Goal: Task Accomplishment & Management: Use online tool/utility

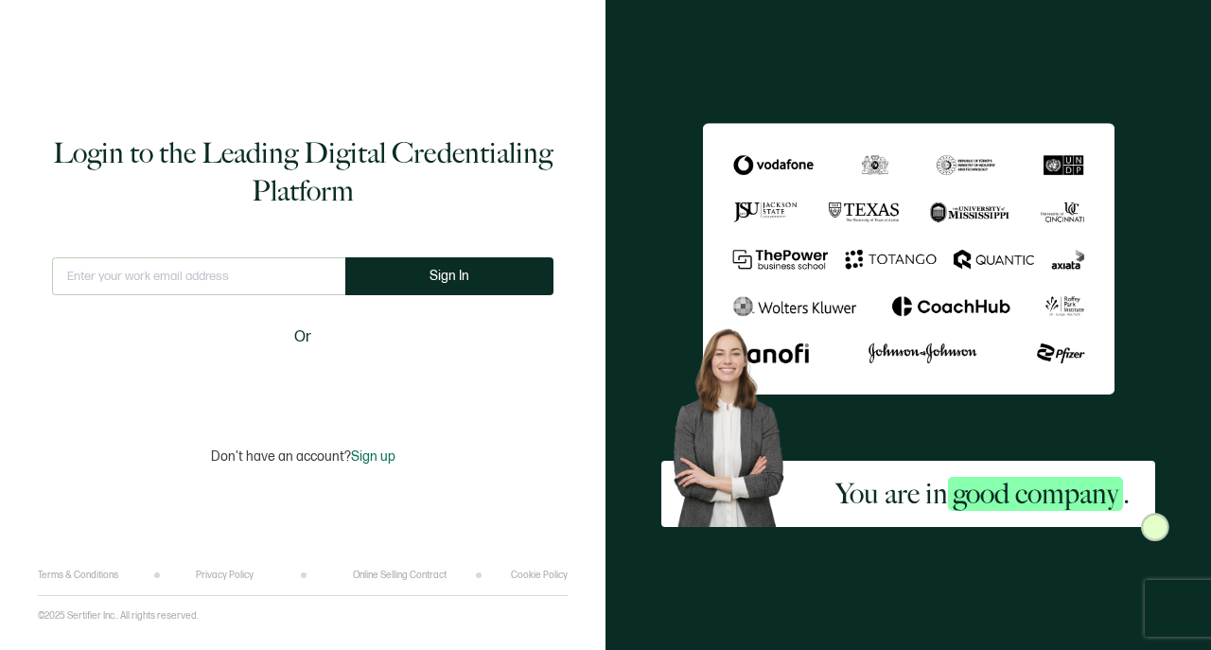
click at [263, 280] on input "text" at bounding box center [198, 276] width 293 height 38
click at [172, 280] on input "text" at bounding box center [198, 276] width 293 height 38
click at [170, 278] on input "text" at bounding box center [198, 276] width 293 height 38
type input "p"
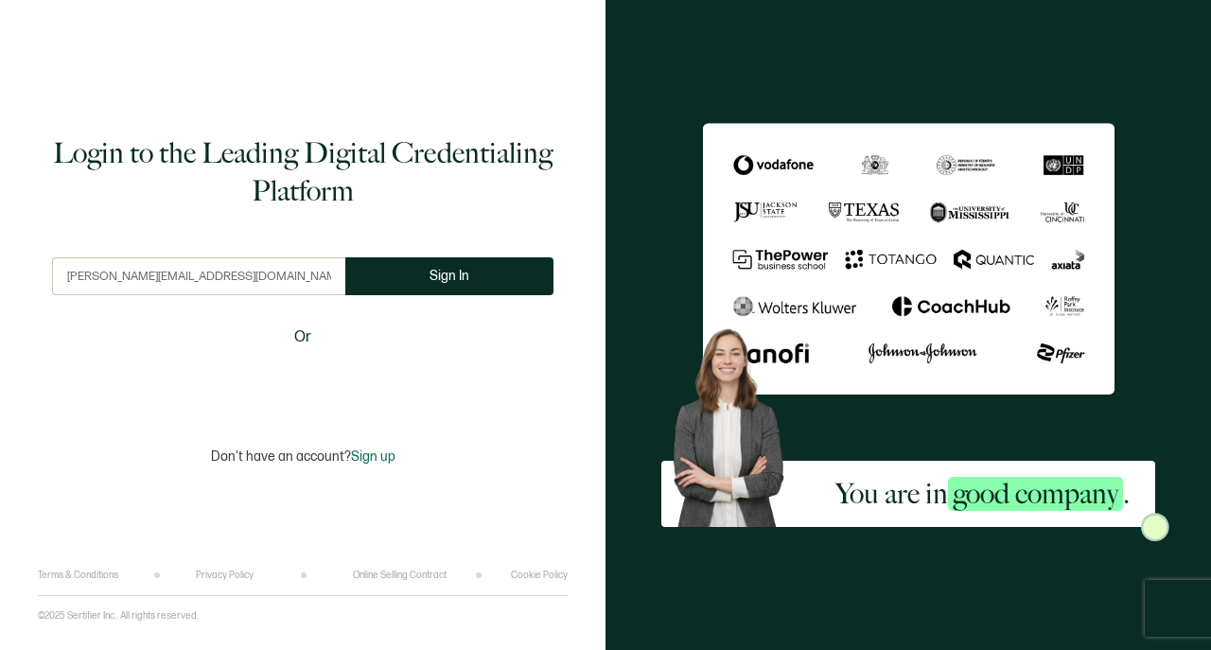
click at [181, 281] on input "[PERSON_NAME][EMAIL_ADDRESS][DOMAIN_NAME]" at bounding box center [198, 276] width 293 height 38
type input "[PERSON_NAME][EMAIL_ADDRESS][DOMAIN_NAME]"
click at [169, 311] on div "[PERSON_NAME][EMAIL_ADDRESS][DOMAIN_NAME] This doesn't look like a valid email.…" at bounding box center [302, 329] width 501 height 144
click at [416, 274] on button "Sign In" at bounding box center [449, 276] width 208 height 38
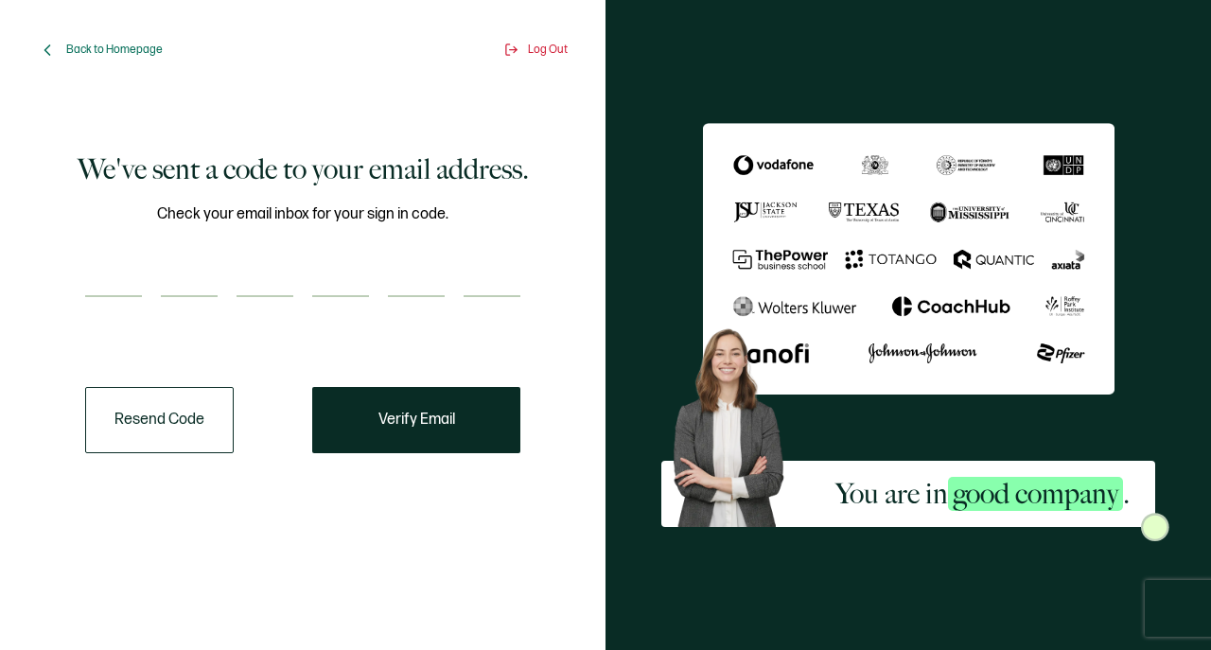
click at [121, 263] on input "number" at bounding box center [113, 278] width 57 height 38
drag, startPoint x: 168, startPoint y: 255, endPoint x: 160, endPoint y: 260, distance: 9.7
click at [168, 255] on div "Check your email inbox for your sign in code." at bounding box center [302, 261] width 435 height 118
click at [132, 278] on input "number" at bounding box center [113, 278] width 57 height 38
type input "3"
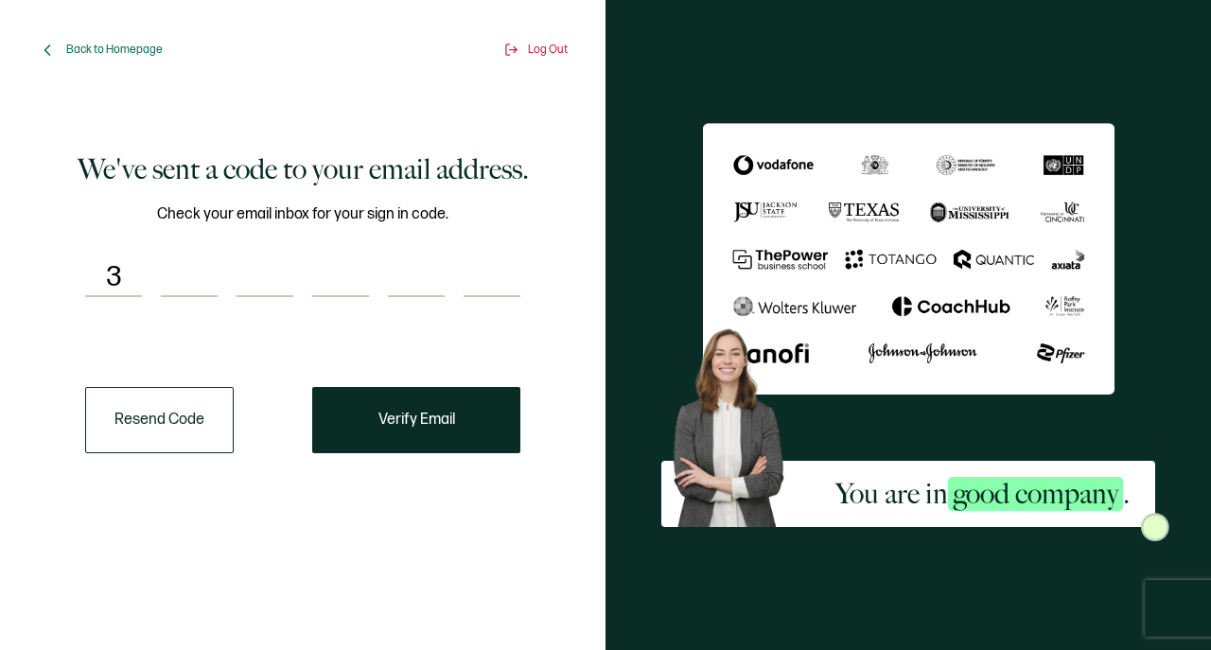
type input "3"
type input "6"
type input "9"
type input "0"
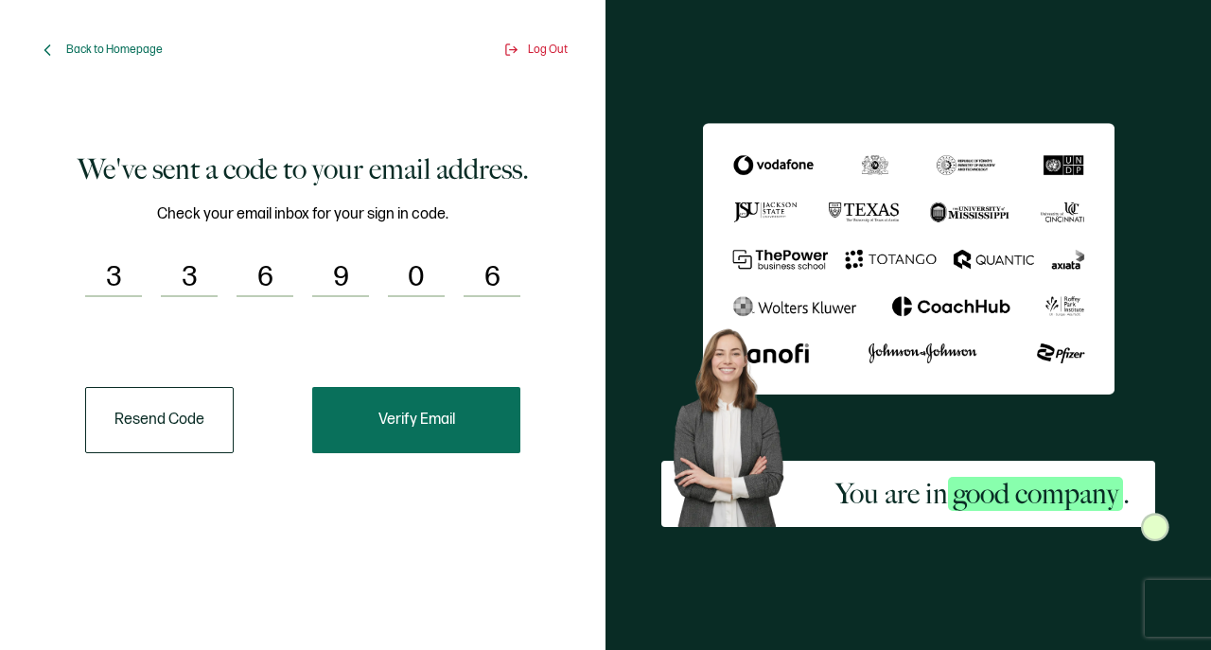
type input "6"
click at [392, 422] on span "Verify Email" at bounding box center [416, 419] width 77 height 15
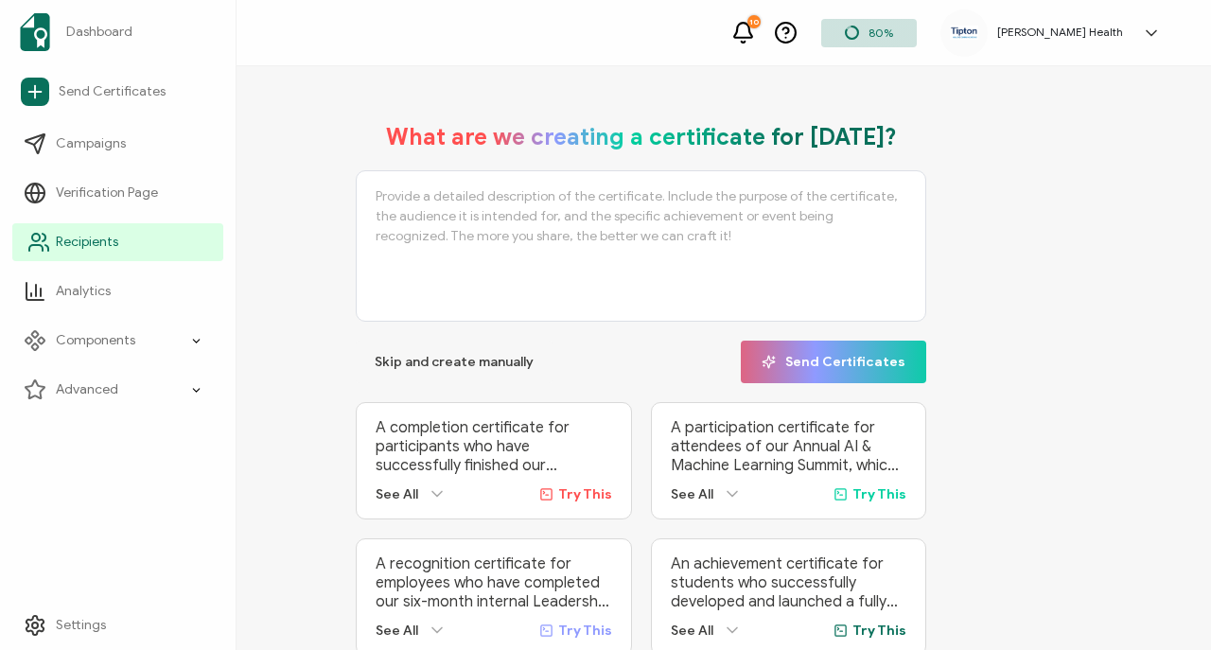
click at [115, 222] on li "Recipients" at bounding box center [117, 242] width 211 height 49
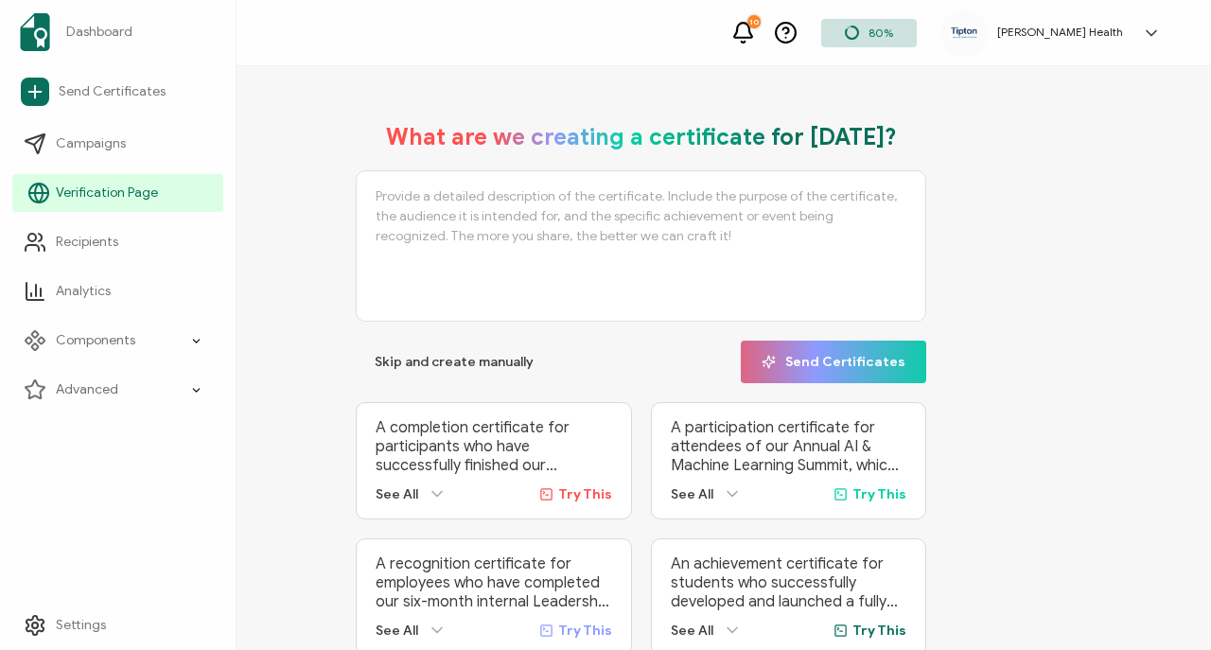
click at [123, 194] on span "Verification Page" at bounding box center [107, 193] width 102 height 19
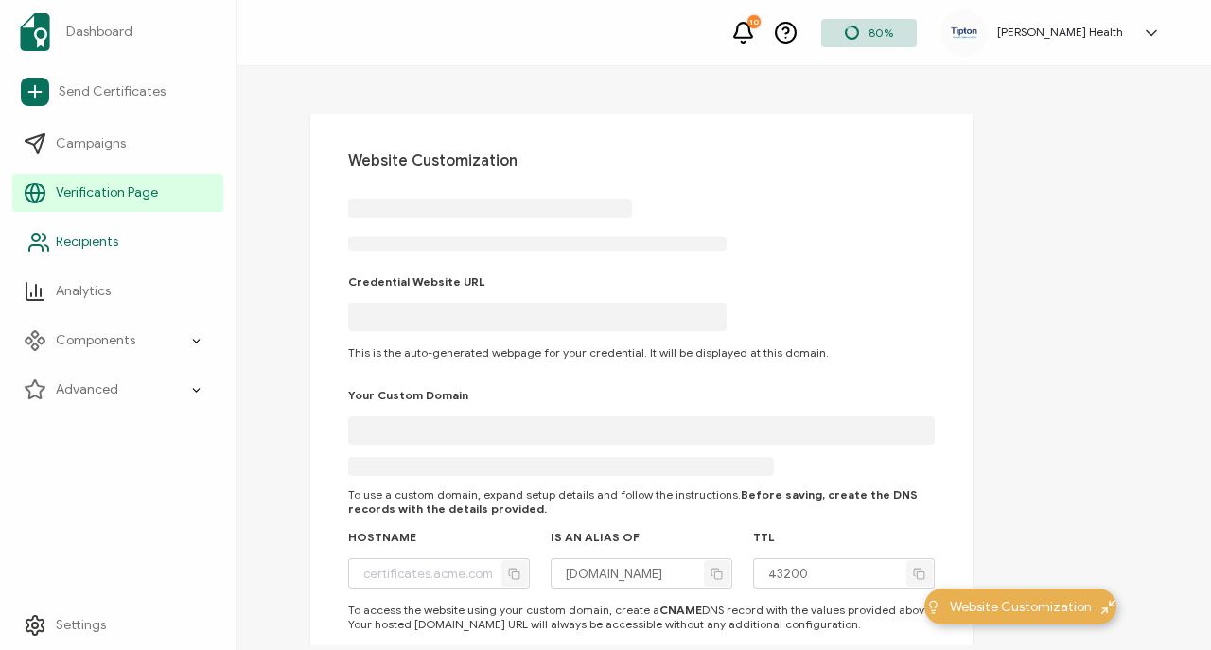
type input "[PERSON_NAME][DOMAIN_NAME]"
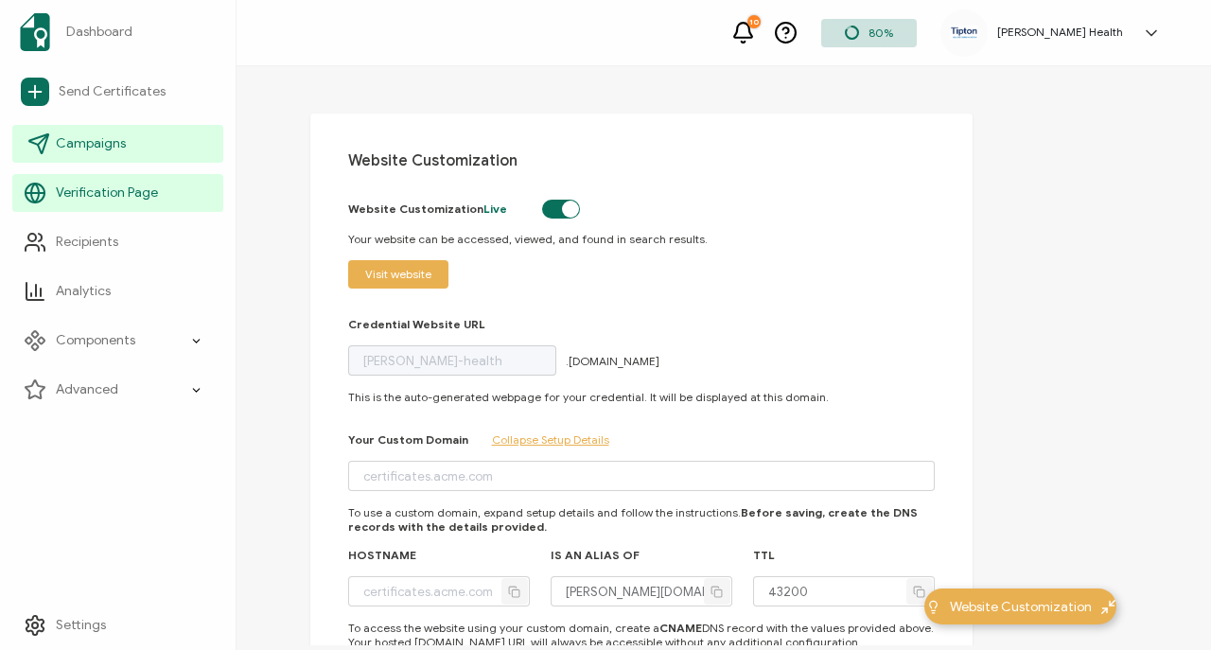
click at [115, 144] on span "Campaigns" at bounding box center [91, 143] width 70 height 19
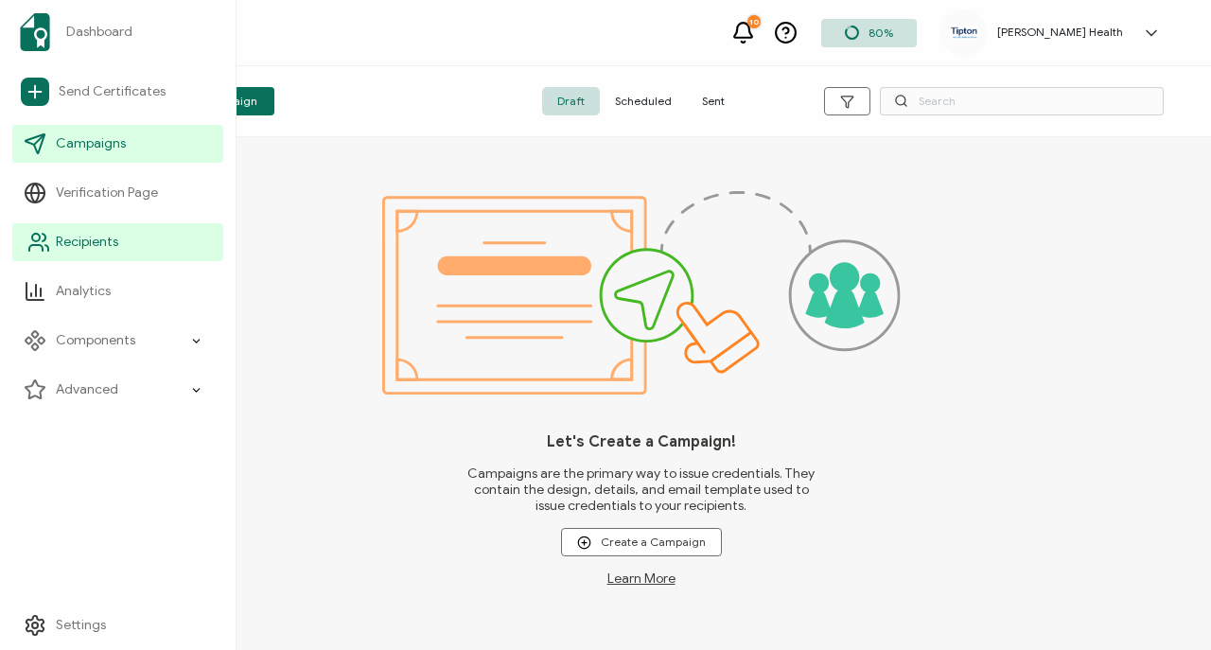
click at [151, 242] on link "Recipients" at bounding box center [117, 242] width 211 height 38
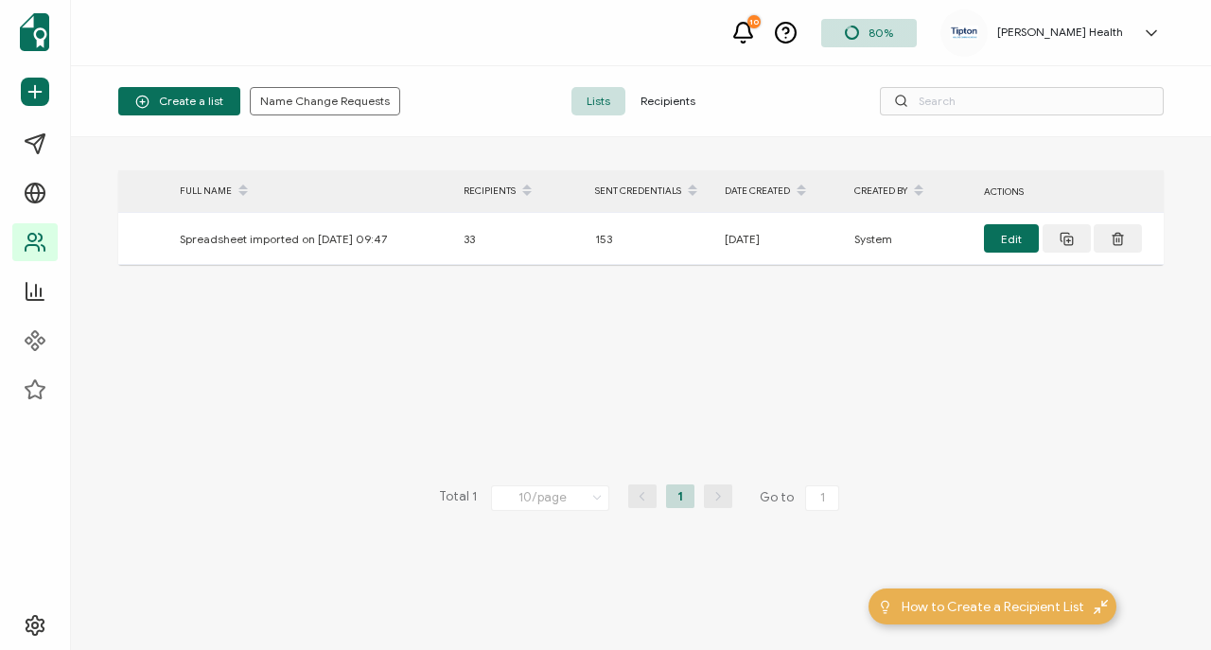
click at [441, 307] on div "> FULL NAME RECIPIENTS SENT CREDENTIALS DATE CREATED CREATED BY ACTIONS Spreads…" at bounding box center [640, 393] width 1045 height 446
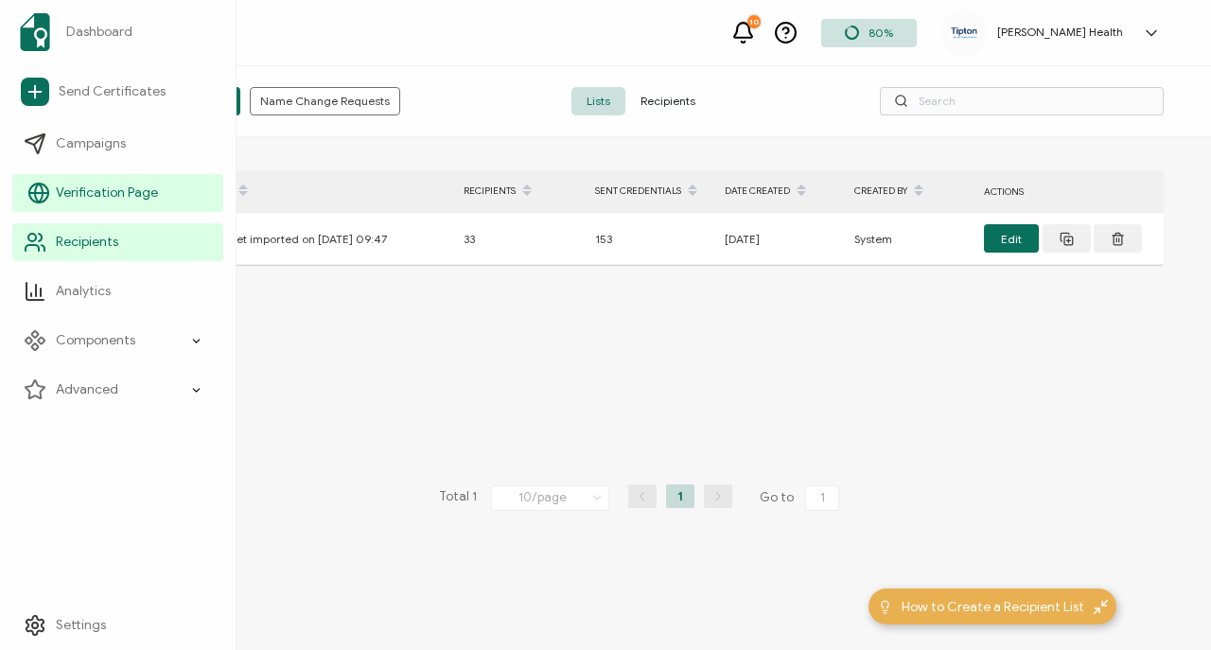
click at [140, 187] on span "Verification Page" at bounding box center [107, 193] width 102 height 19
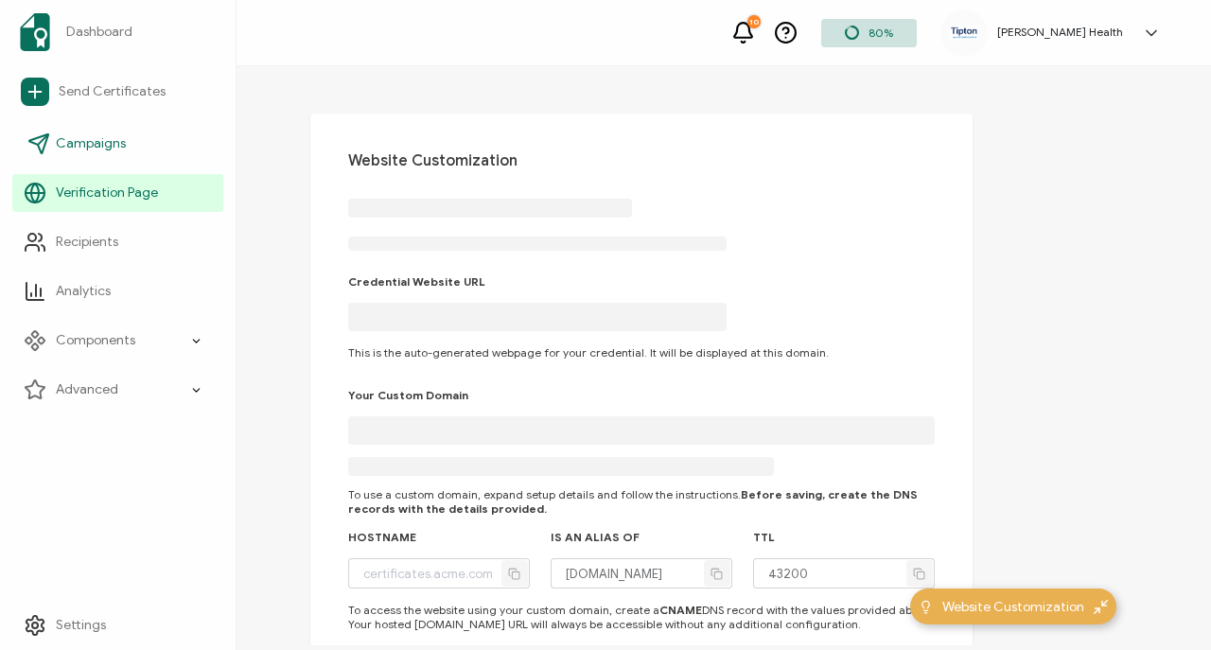
type input "[PERSON_NAME][DOMAIN_NAME]"
click at [144, 154] on link "Campaigns" at bounding box center [117, 144] width 211 height 38
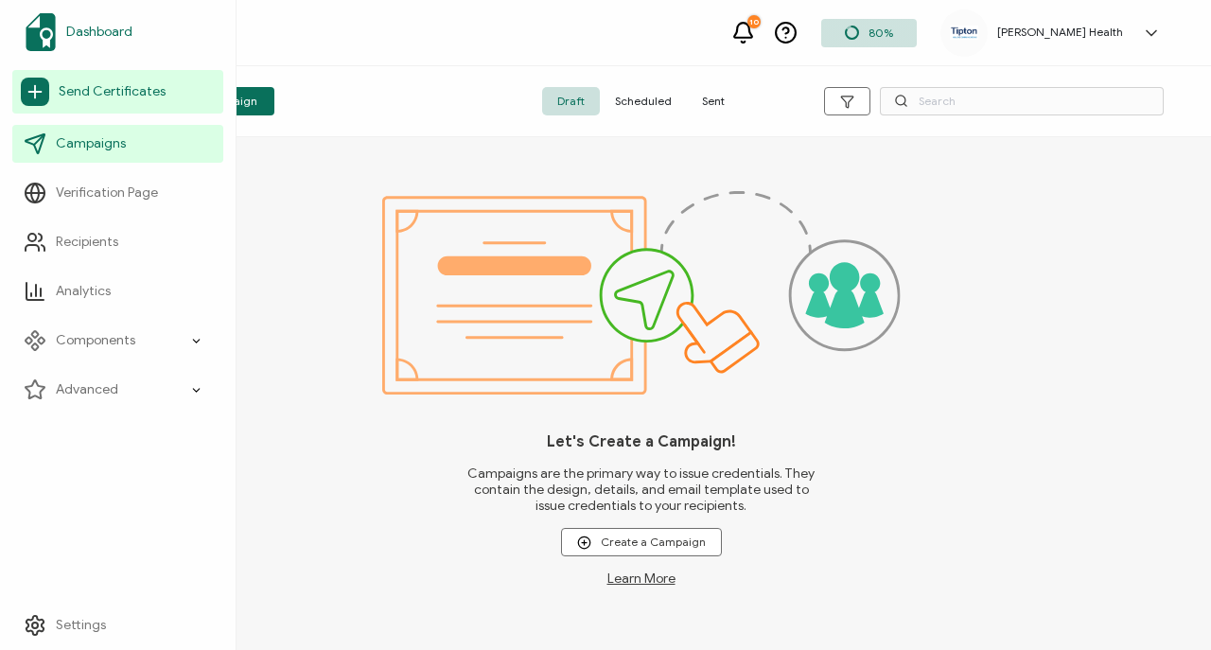
click at [157, 33] on link "Dashboard" at bounding box center [117, 32] width 211 height 53
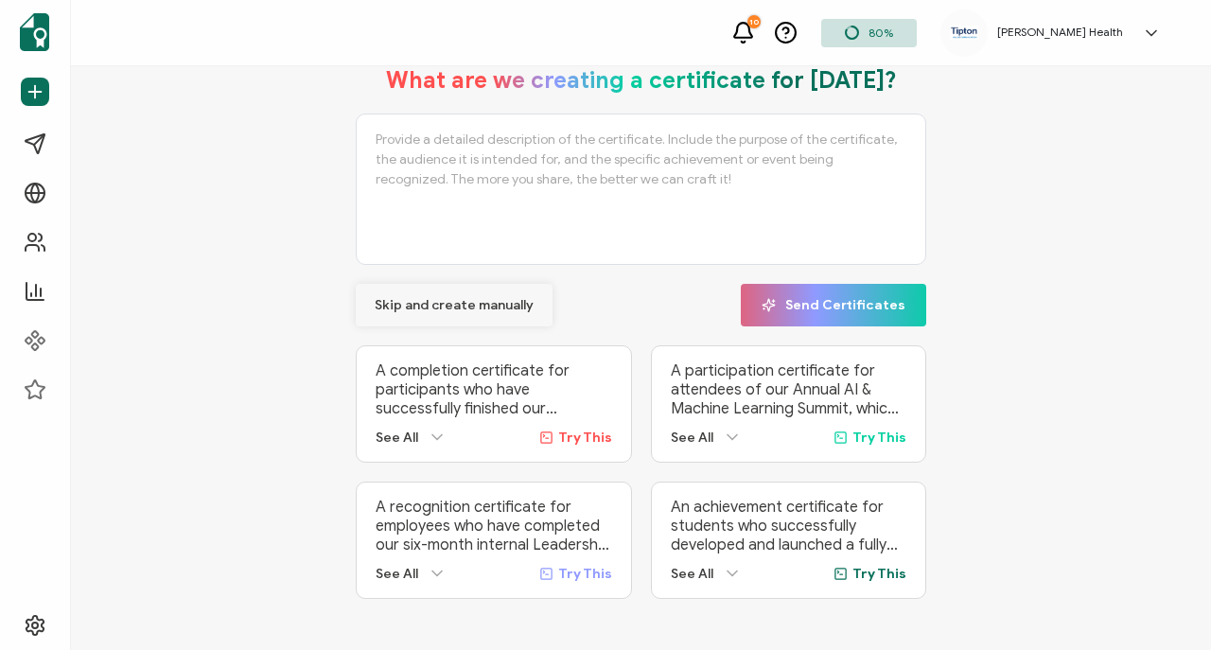
scroll to position [70, 0]
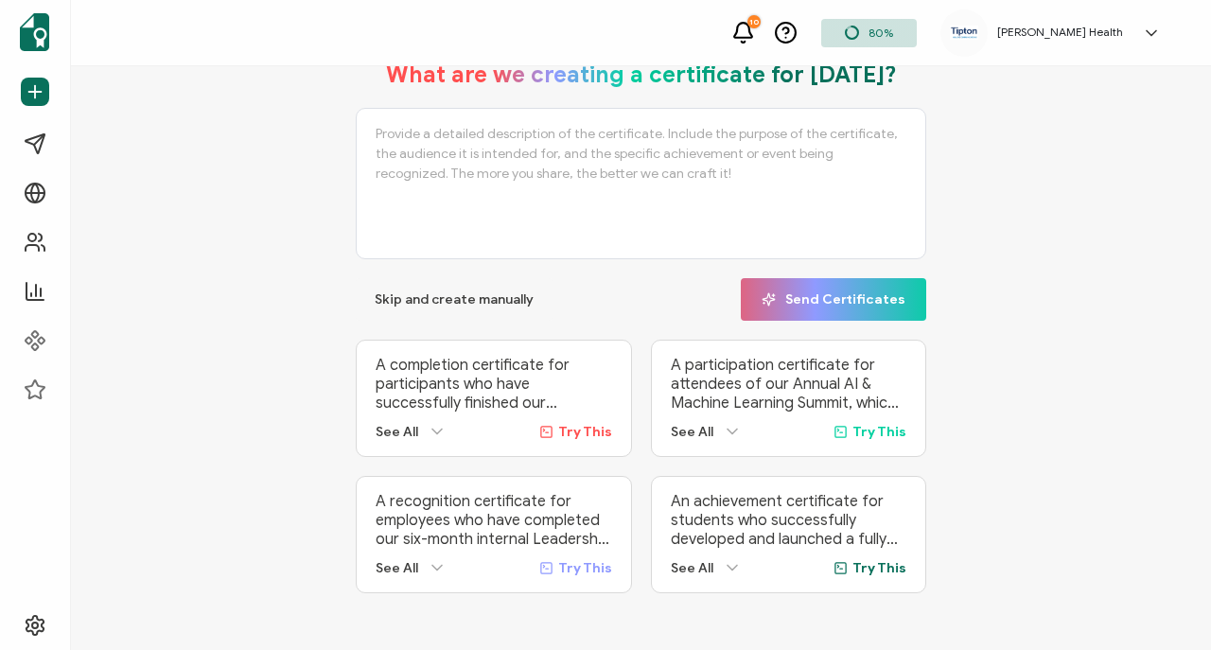
click at [978, 34] on img at bounding box center [964, 33] width 28 height 14
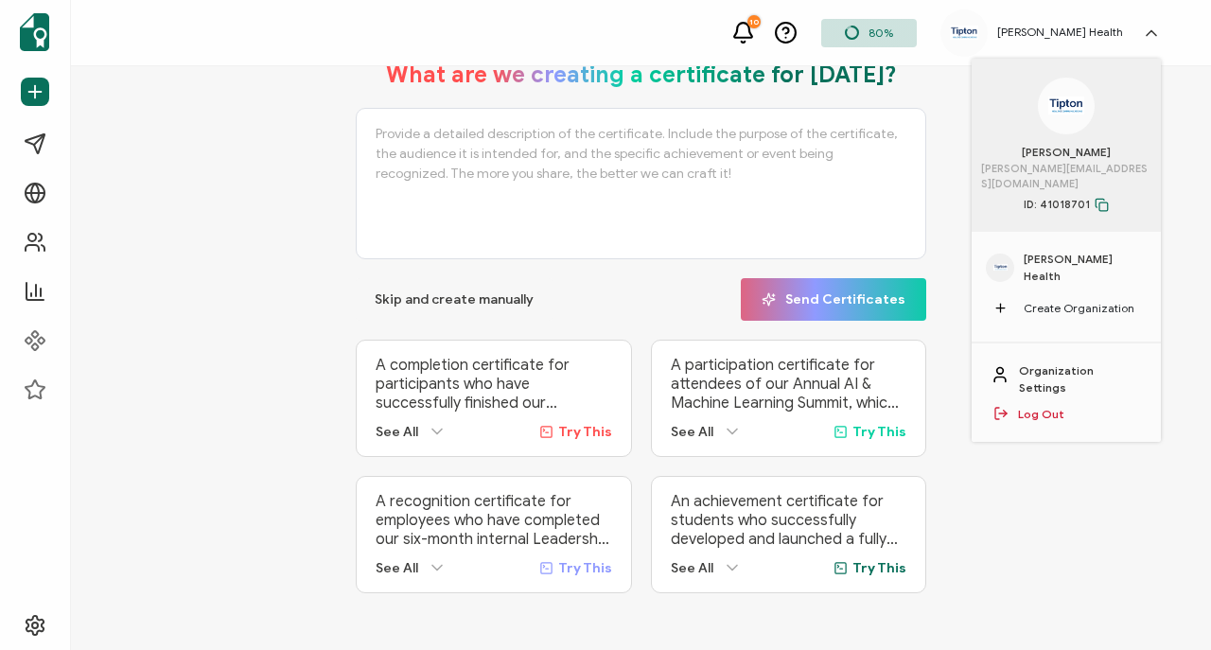
click at [1083, 251] on div "[PERSON_NAME] Health" at bounding box center [1066, 268] width 161 height 34
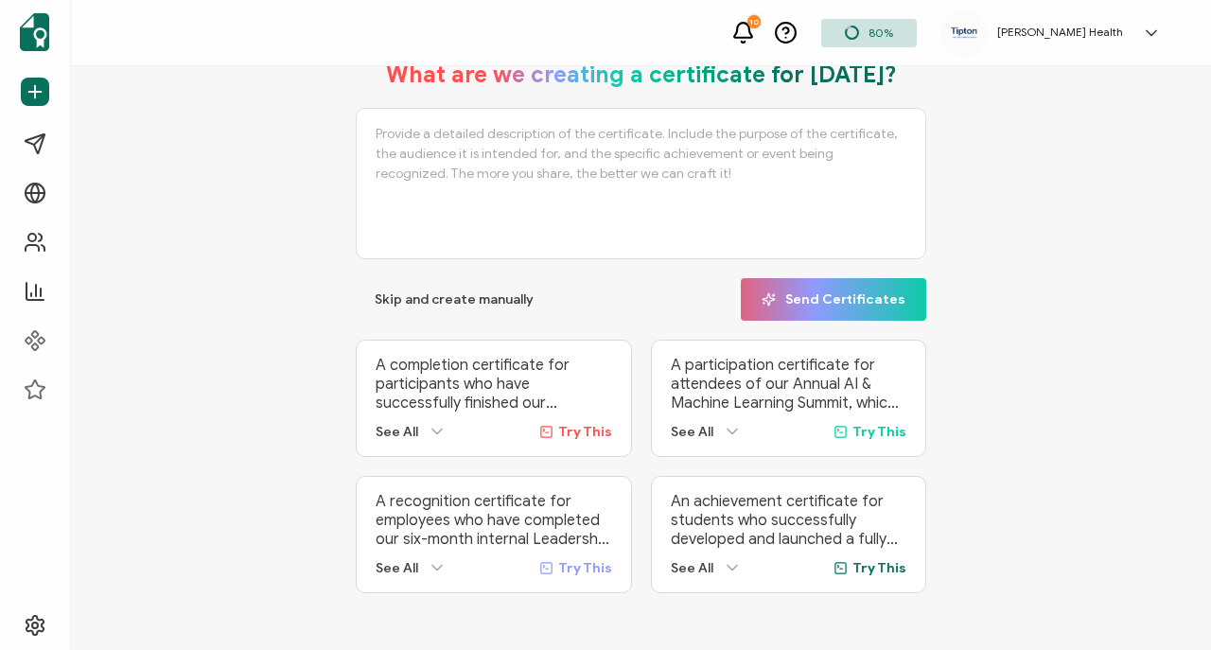
click at [1133, 13] on div "[PERSON_NAME] Health [PERSON_NAME] [PERSON_NAME][EMAIL_ADDRESS][DOMAIN_NAME] ID…" at bounding box center [1055, 32] width 230 height 47
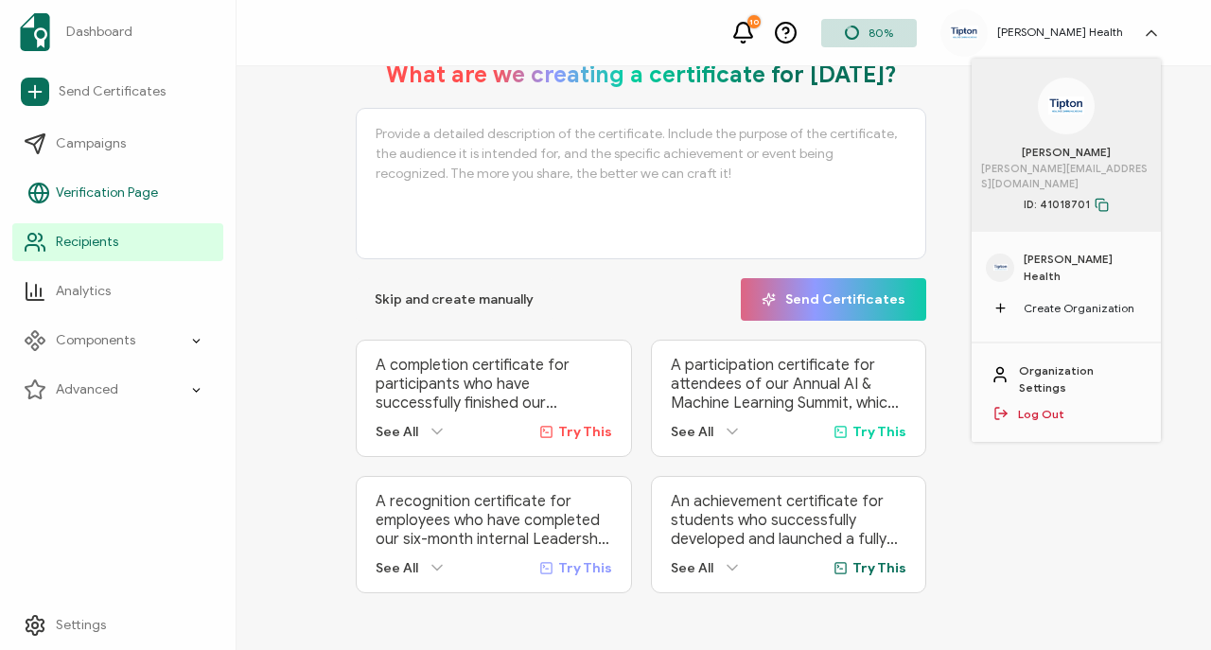
click at [82, 215] on li "Verification Page" at bounding box center [117, 192] width 211 height 49
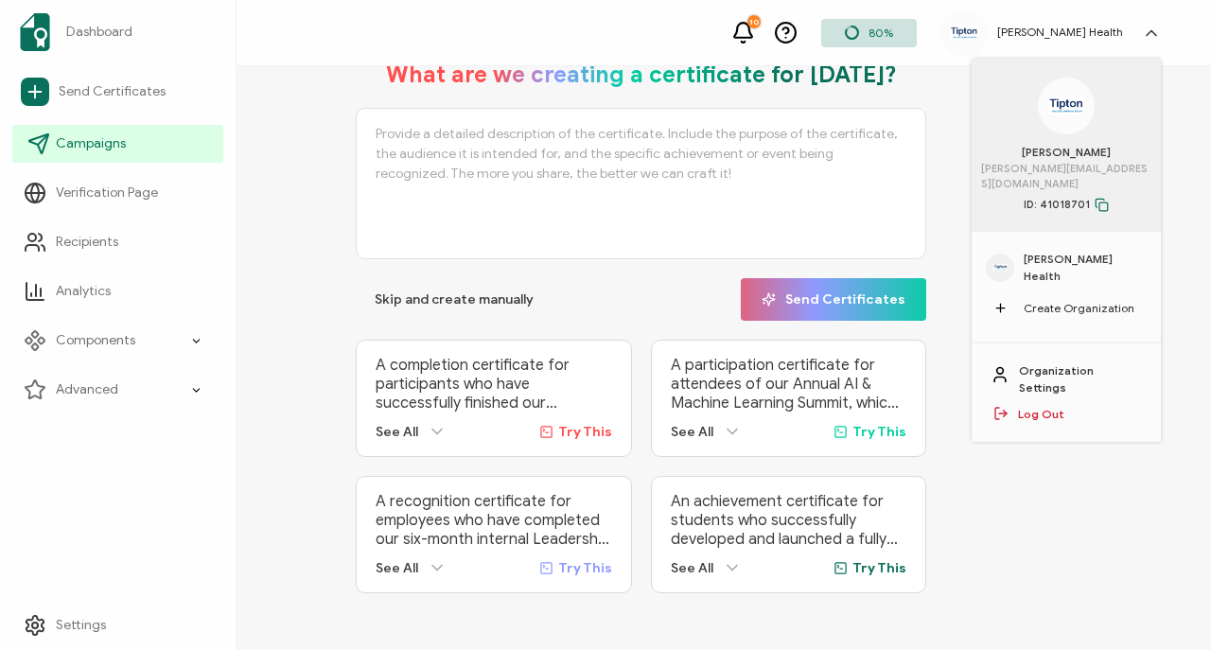
click at [115, 139] on span "Campaigns" at bounding box center [91, 143] width 70 height 19
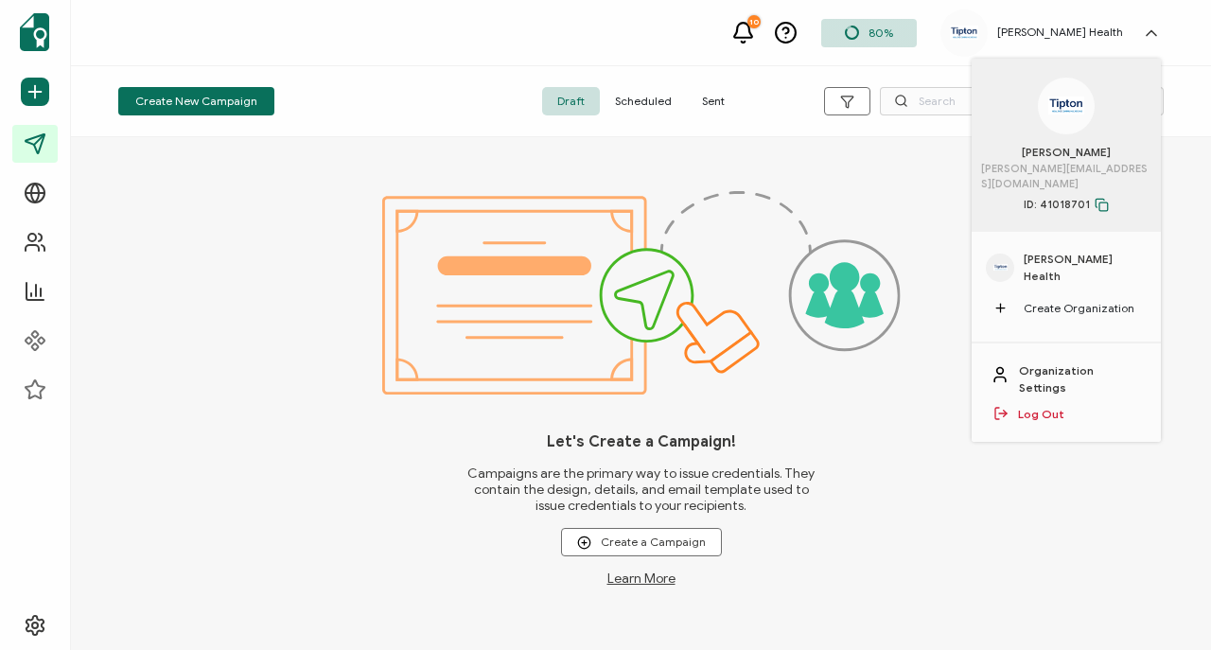
drag, startPoint x: 464, startPoint y: 173, endPoint x: 498, endPoint y: 142, distance: 45.5
click at [466, 170] on div "Let's Create a Campaign! Campaigns are the primary way to issue credentials. Th…" at bounding box center [641, 393] width 1140 height 513
click at [643, 98] on span "Scheduled" at bounding box center [643, 101] width 87 height 28
click at [702, 97] on span "Sent" at bounding box center [713, 101] width 53 height 28
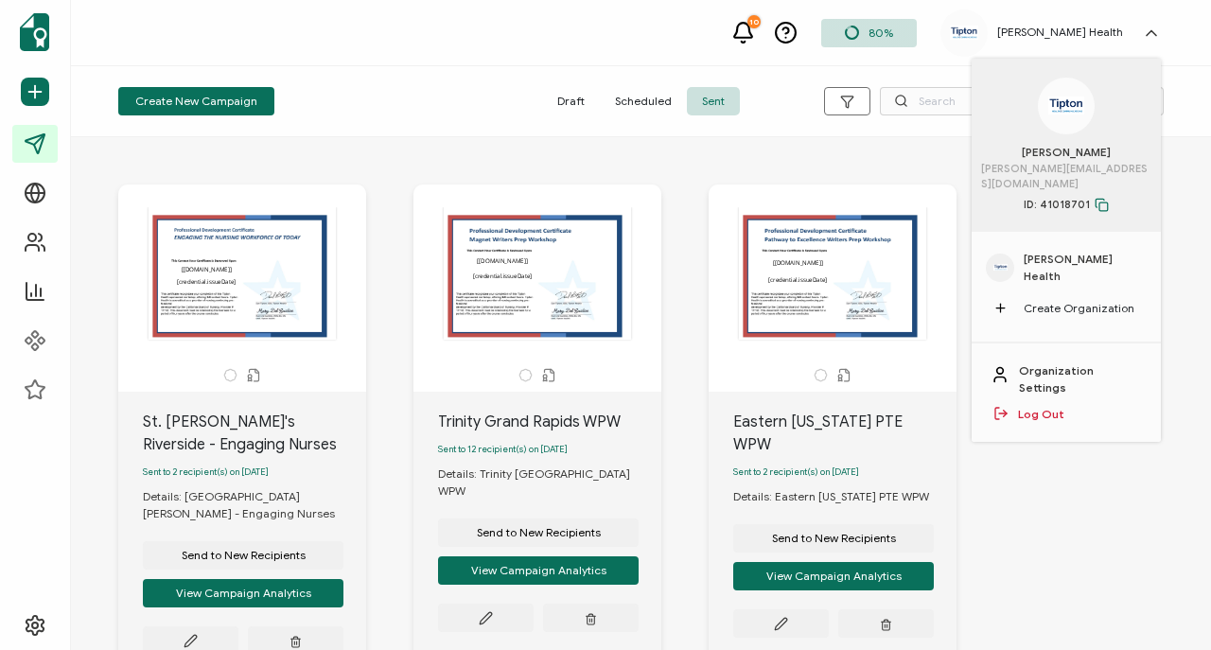
click at [376, 63] on div "10 80% [PERSON_NAME] Health [PERSON_NAME] [PERSON_NAME][EMAIL_ADDRESS][DOMAIN_N…" at bounding box center [641, 33] width 1140 height 66
click at [565, 235] on div "The recipient’s full name, which will be automatically filled based on the info…" at bounding box center [537, 273] width 199 height 132
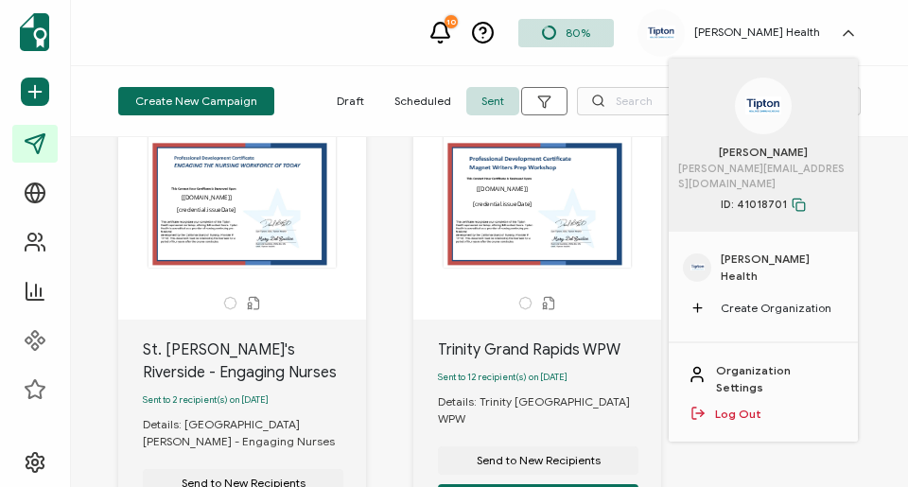
scroll to position [72, 0]
click at [236, 235] on div "The recipient’s full name, which will be automatically filled based on the info…" at bounding box center [242, 201] width 199 height 132
click at [248, 299] on icon at bounding box center [254, 303] width 14 height 14
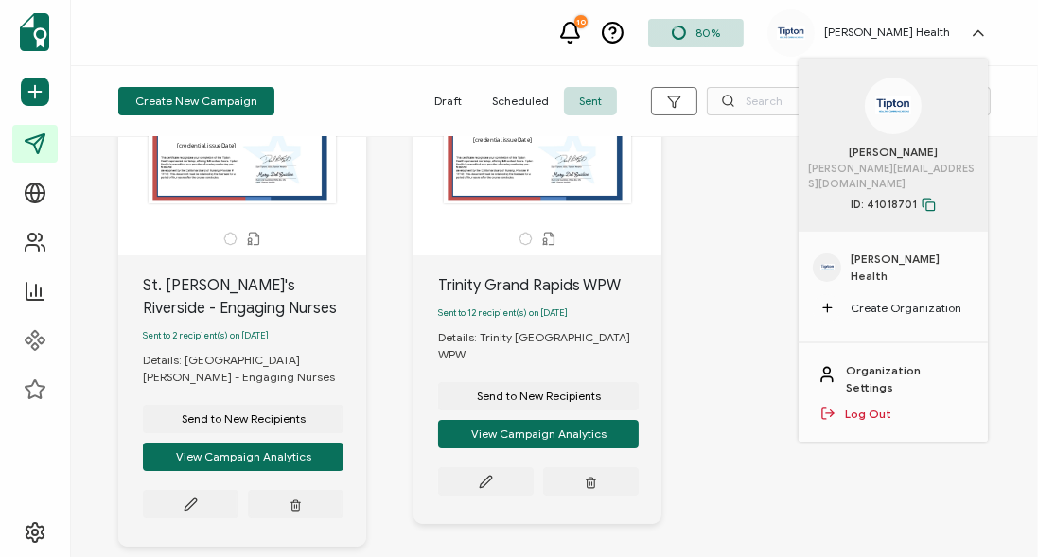
click at [228, 198] on div "The recipient’s full name, which will be automatically filled based on the info…" at bounding box center [242, 137] width 199 height 132
click at [248, 239] on icon at bounding box center [250, 240] width 4 height 4
click at [232, 239] on icon at bounding box center [230, 239] width 14 height 14
click at [193, 512] on icon at bounding box center [191, 505] width 14 height 14
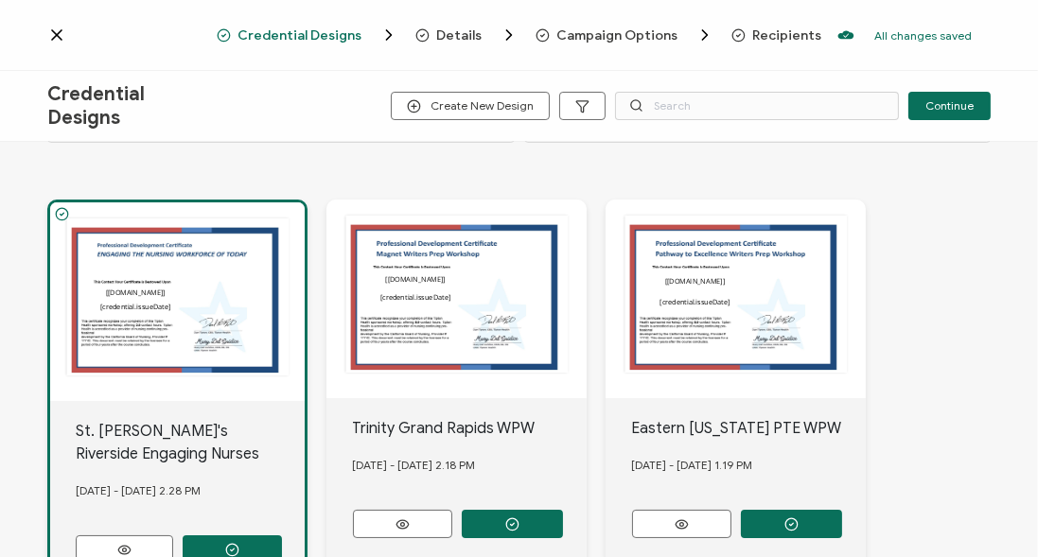
scroll to position [108, 0]
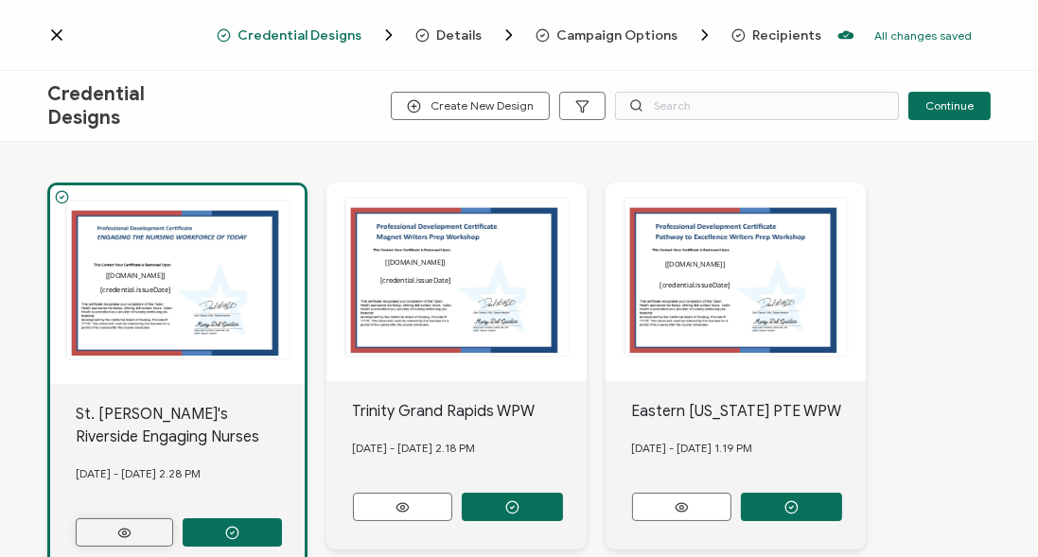
click at [146, 531] on button at bounding box center [124, 532] width 97 height 28
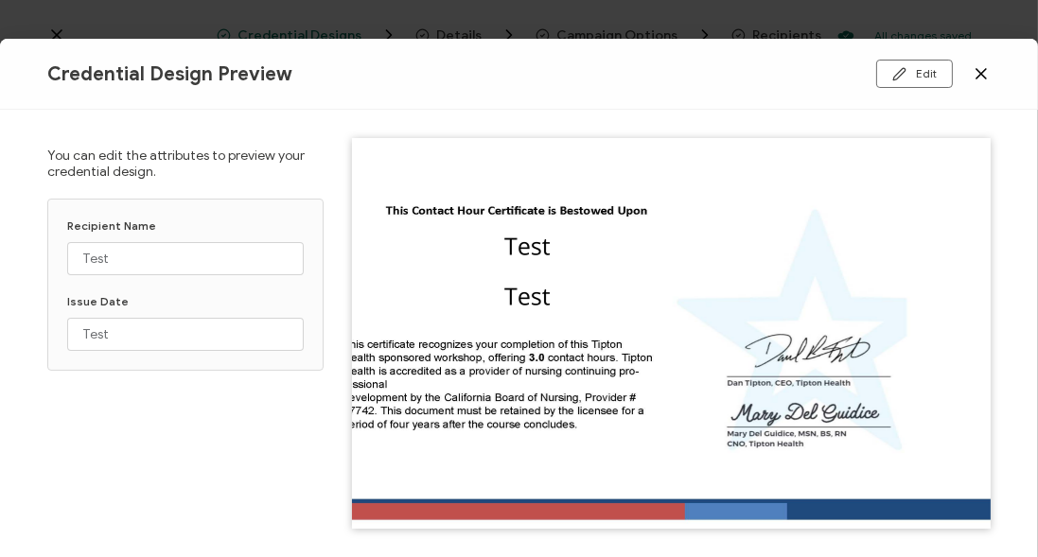
scroll to position [77, 0]
drag, startPoint x: 713, startPoint y: 534, endPoint x: 602, endPoint y: 523, distance: 112.2
click at [602, 523] on div "You can edit the attributes to preview your credential design. Recipient Name T…" at bounding box center [519, 333] width 1038 height 447
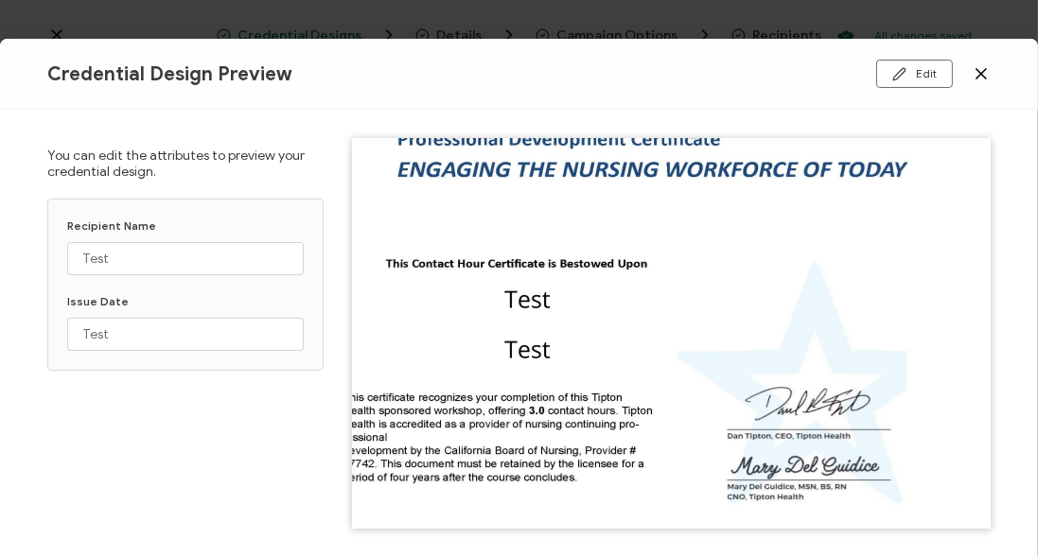
scroll to position [0, 0]
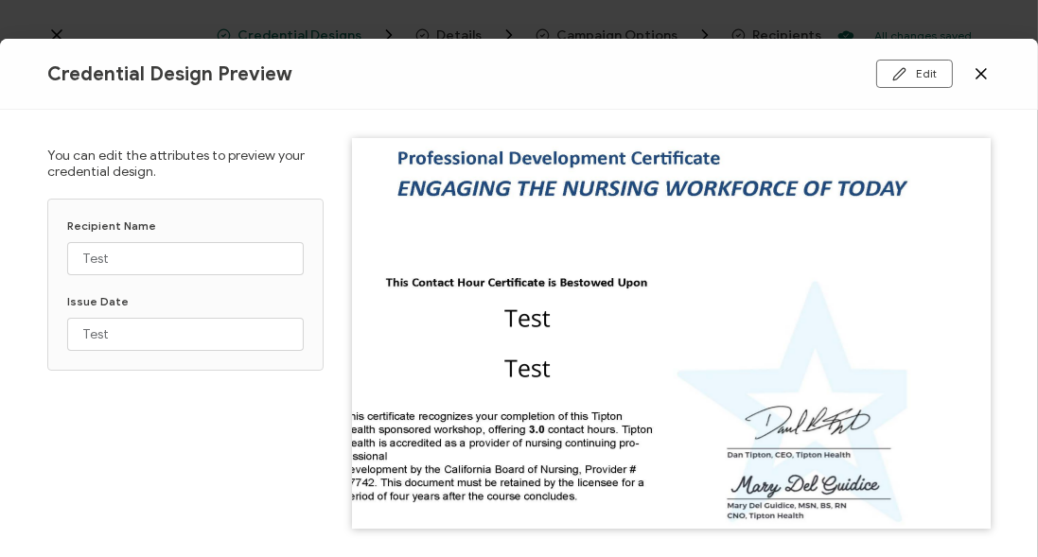
click at [989, 76] on icon at bounding box center [980, 73] width 19 height 19
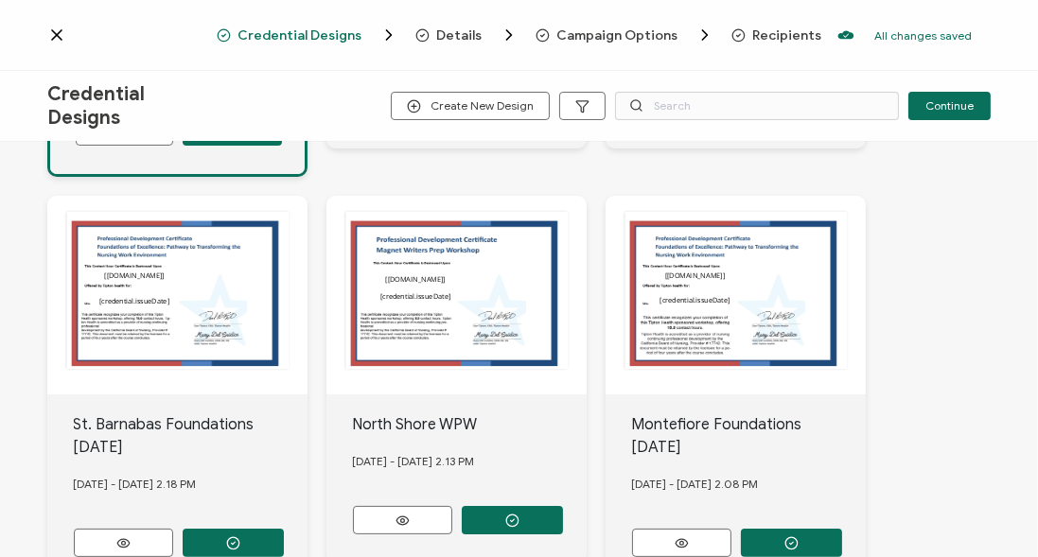
scroll to position [540, 0]
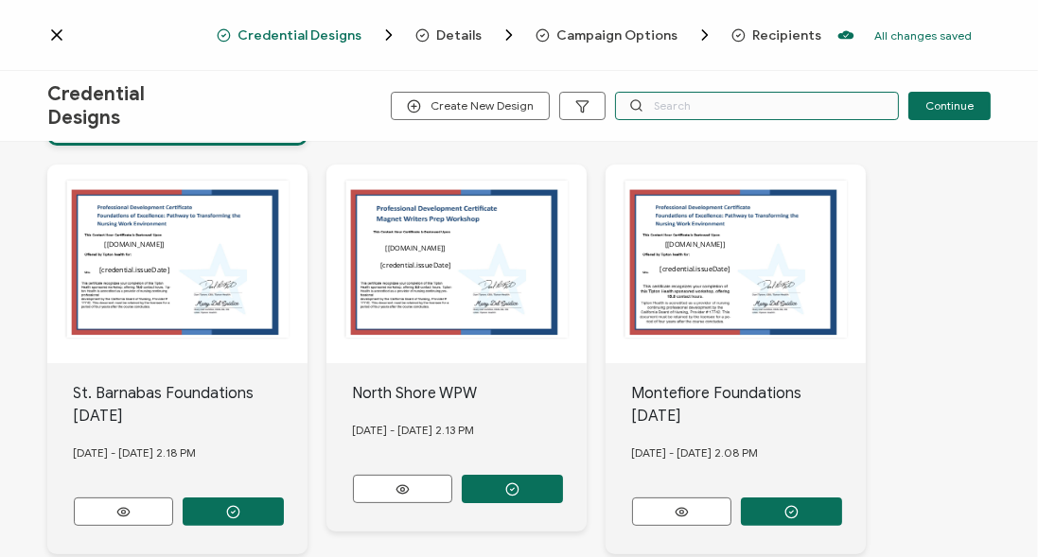
click at [730, 102] on input "text" at bounding box center [757, 106] width 284 height 28
type input "WPW"
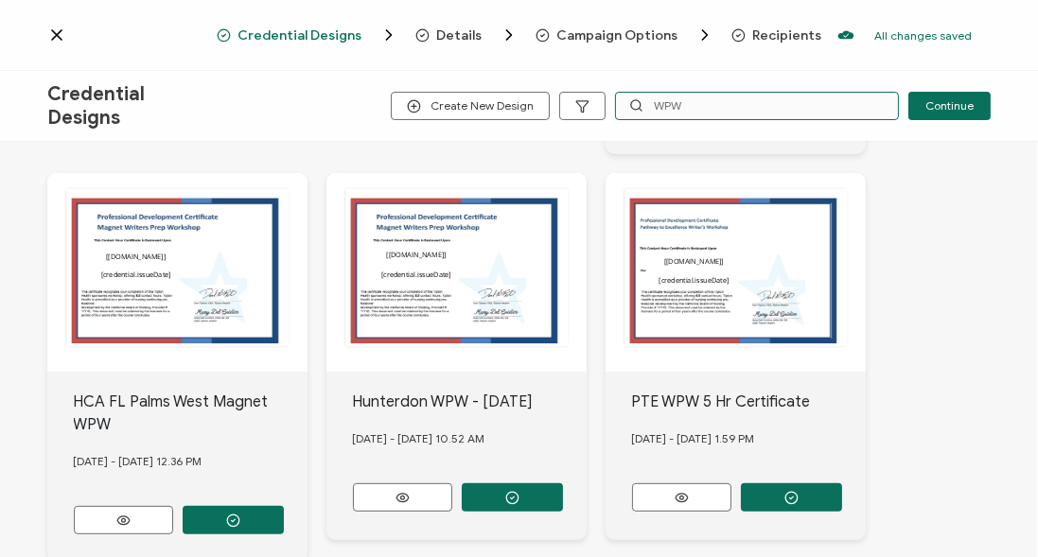
scroll to position [918, 0]
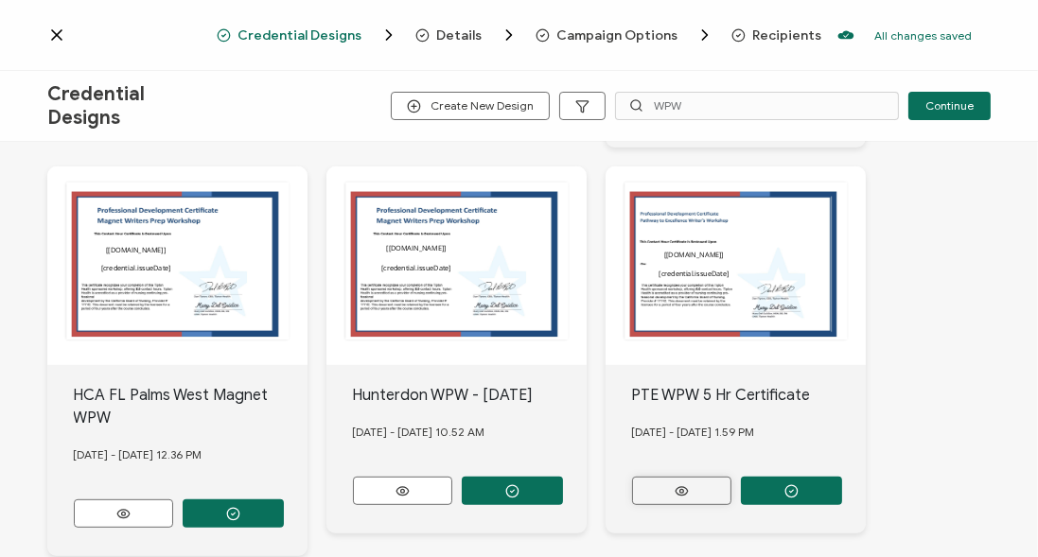
click at [714, 477] on button at bounding box center [681, 491] width 99 height 28
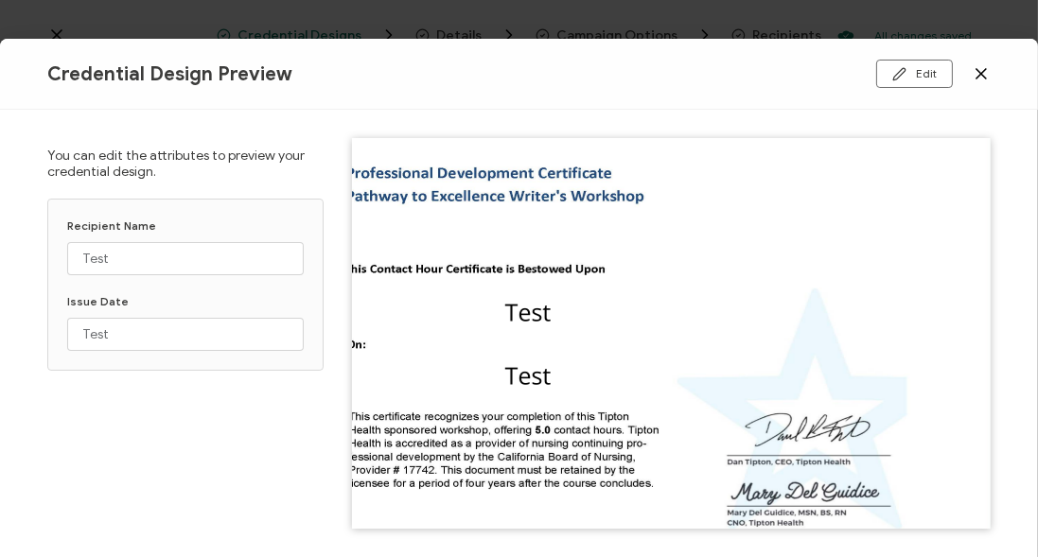
drag, startPoint x: 603, startPoint y: 529, endPoint x: 531, endPoint y: 525, distance: 72.0
click at [545, 530] on div "You can edit the attributes to preview your credential design. Recipient Name T…" at bounding box center [519, 333] width 1038 height 447
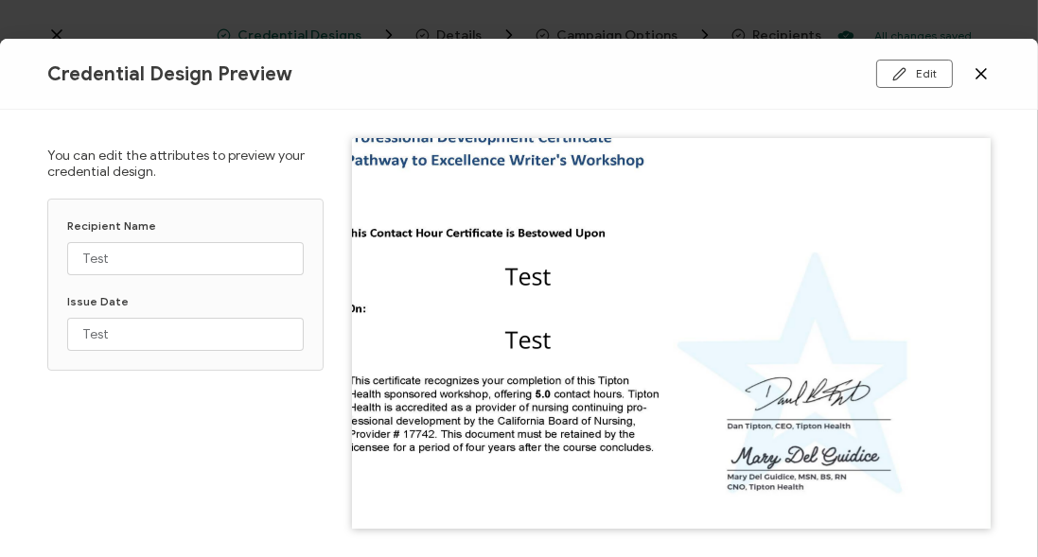
scroll to position [23, 0]
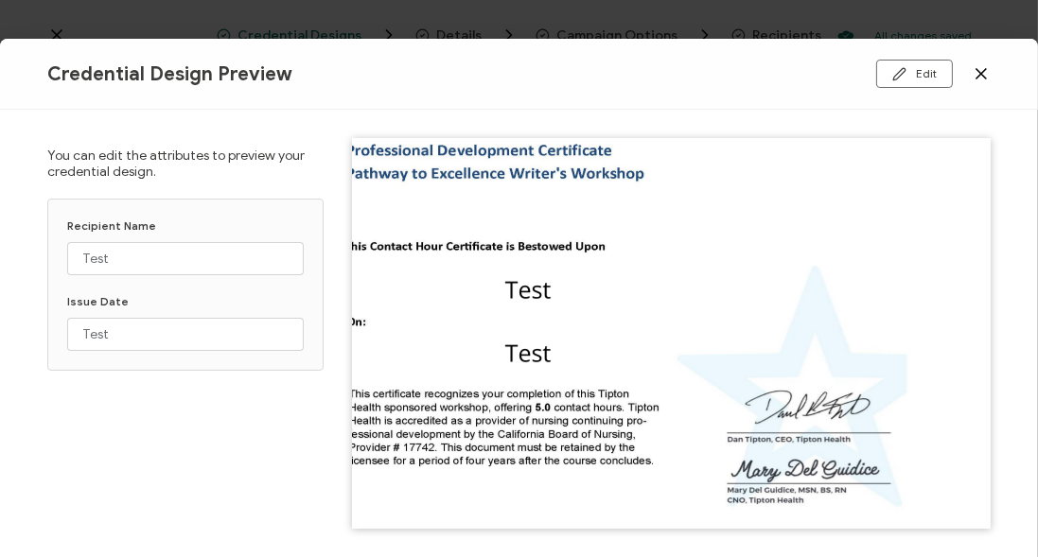
click at [985, 69] on icon at bounding box center [980, 73] width 9 height 9
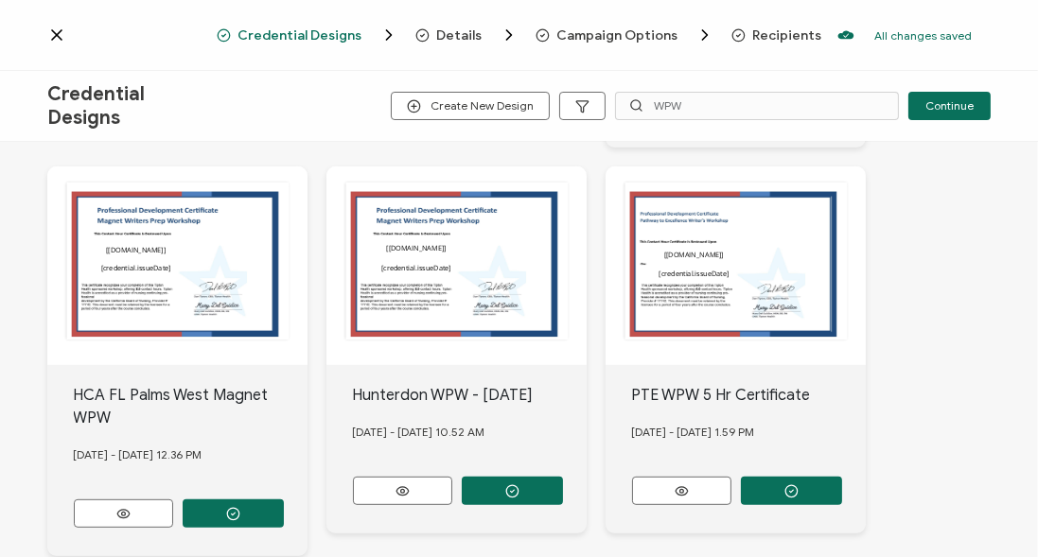
click at [688, 384] on div "PTE WPW 5 Hr Certificate" at bounding box center [749, 395] width 235 height 23
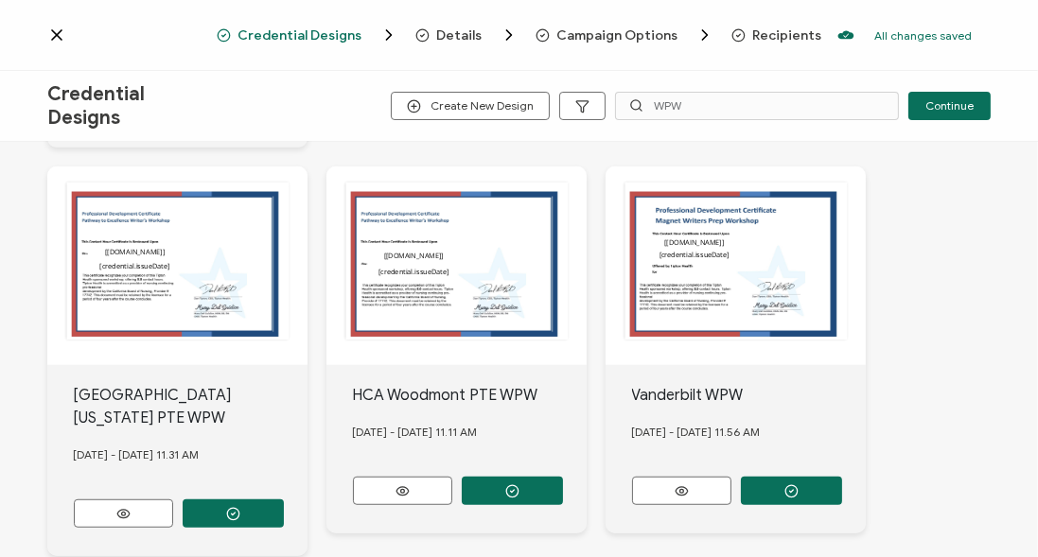
scroll to position [1351, 0]
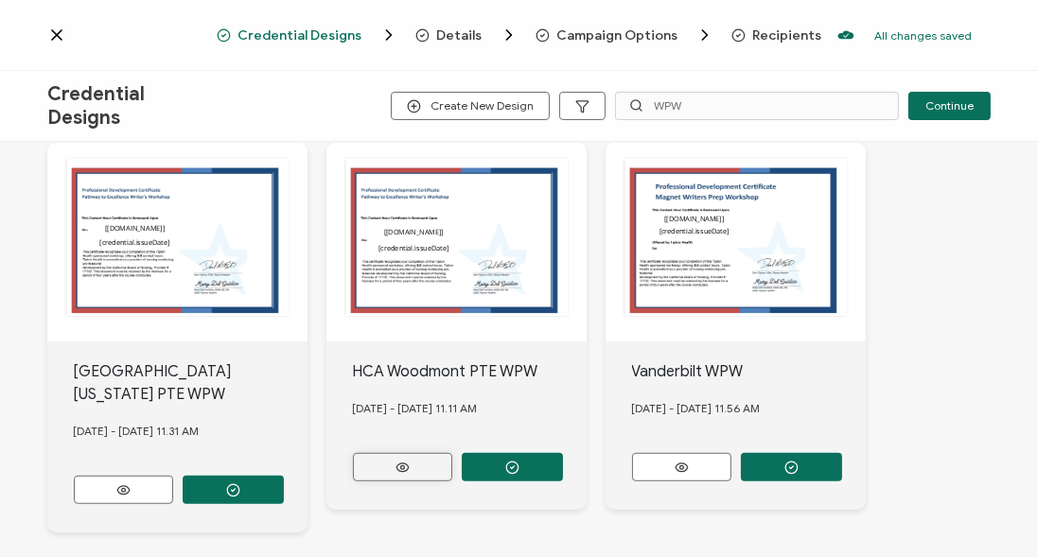
click at [367, 453] on button at bounding box center [402, 467] width 99 height 28
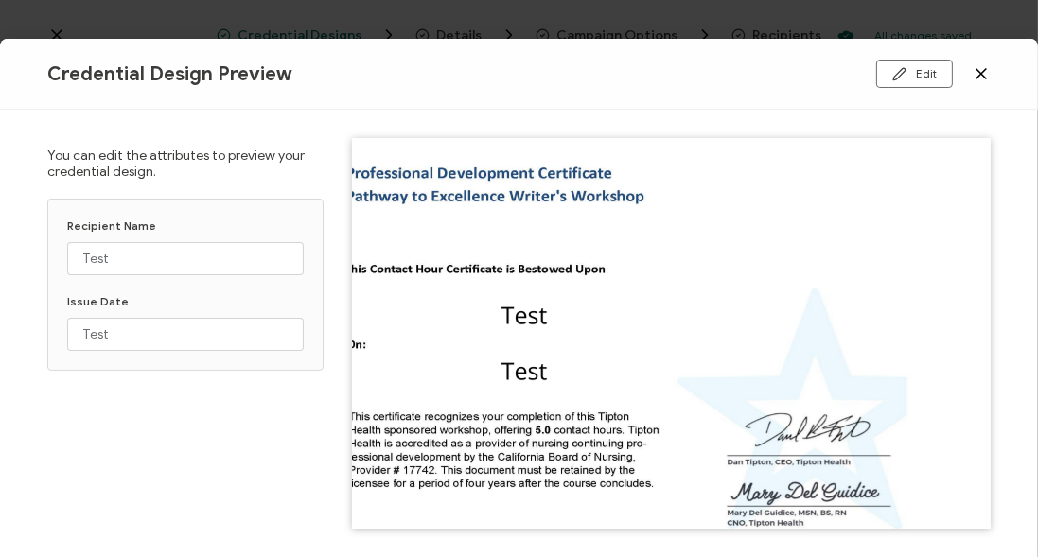
click at [972, 79] on icon at bounding box center [980, 73] width 19 height 19
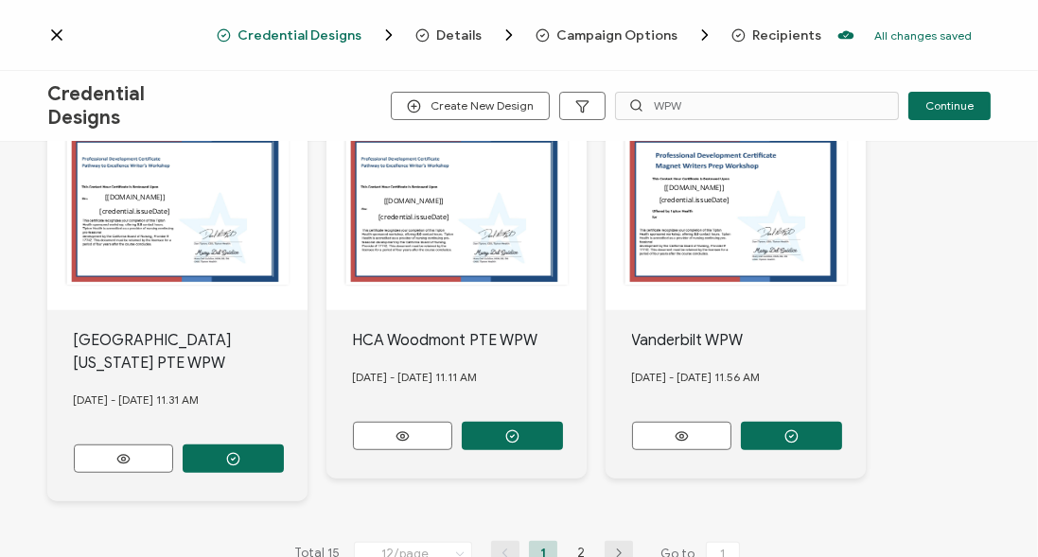
scroll to position [1400, 0]
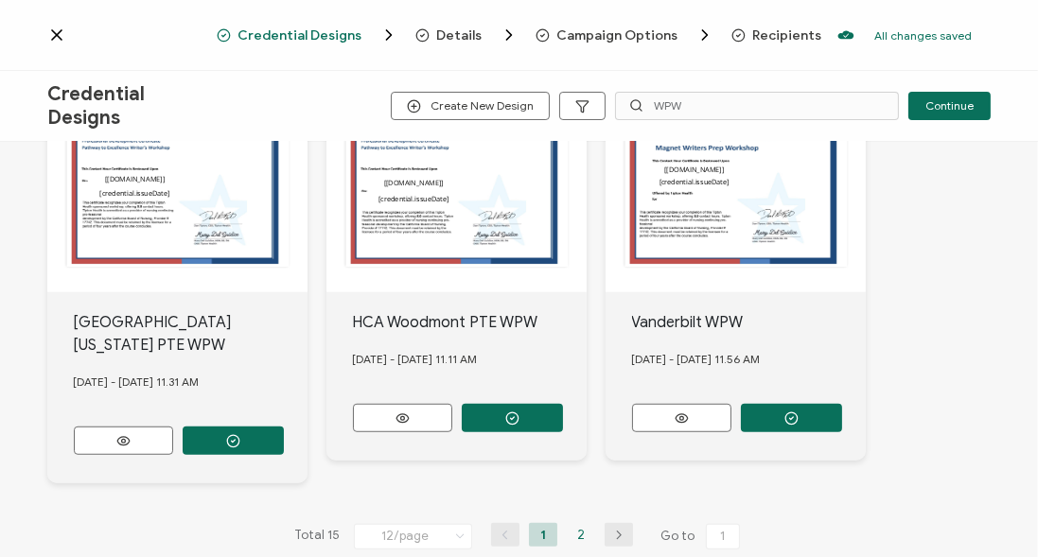
click at [568, 523] on li "2" at bounding box center [581, 535] width 28 height 24
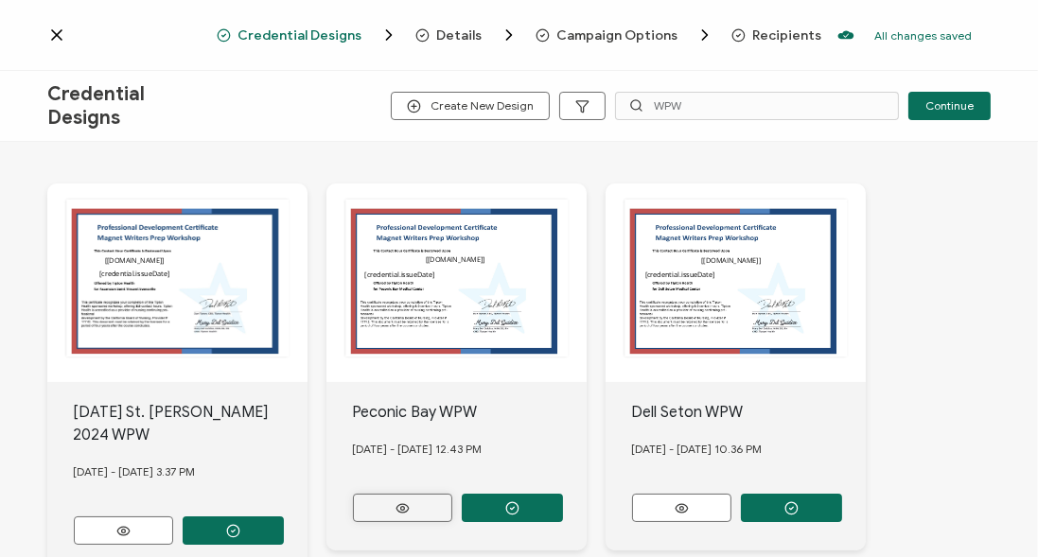
scroll to position [108, 0]
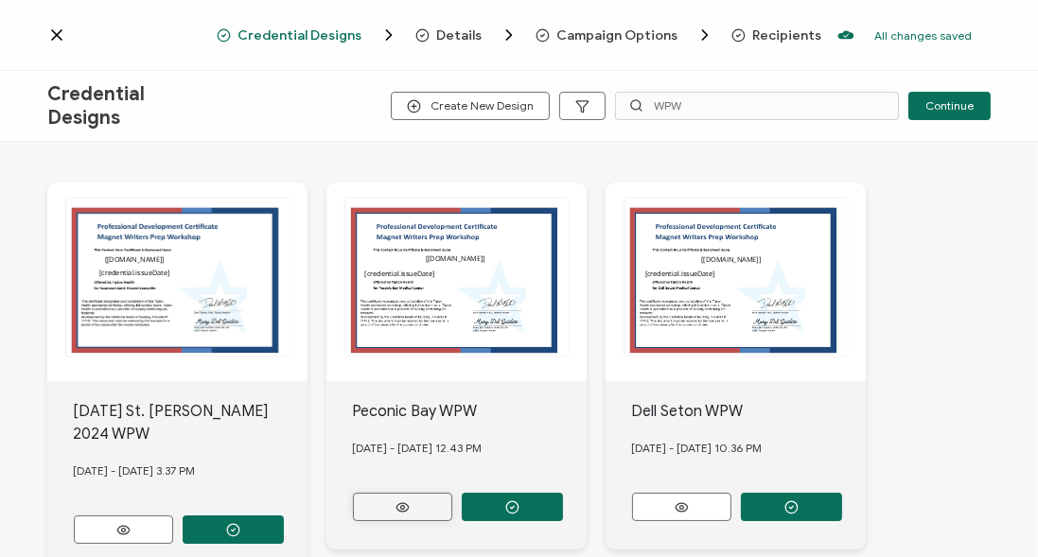
click at [402, 503] on icon at bounding box center [402, 507] width 12 height 9
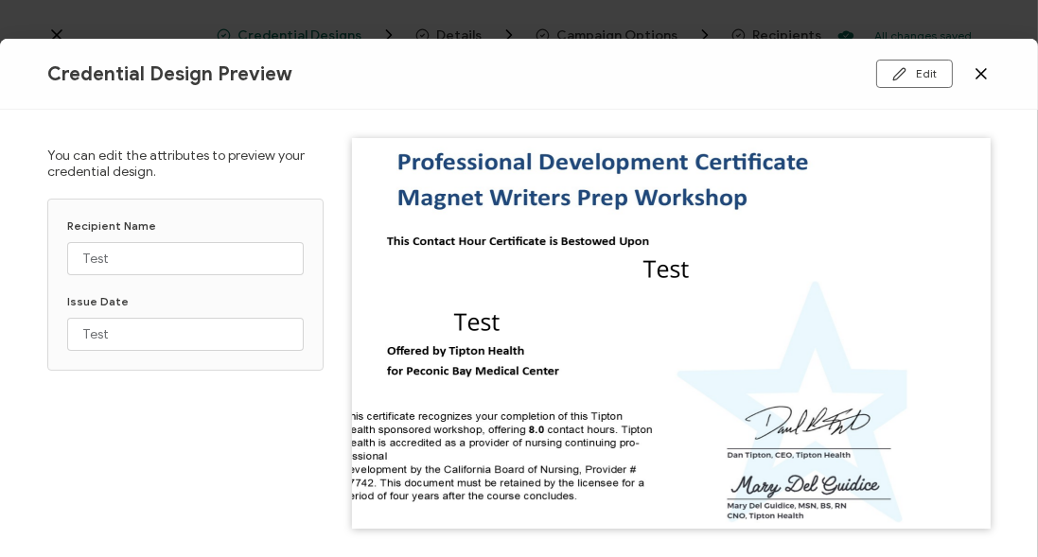
click at [975, 54] on div "Credential Design Preview Edit" at bounding box center [519, 74] width 1038 height 71
click at [978, 69] on icon at bounding box center [980, 73] width 19 height 19
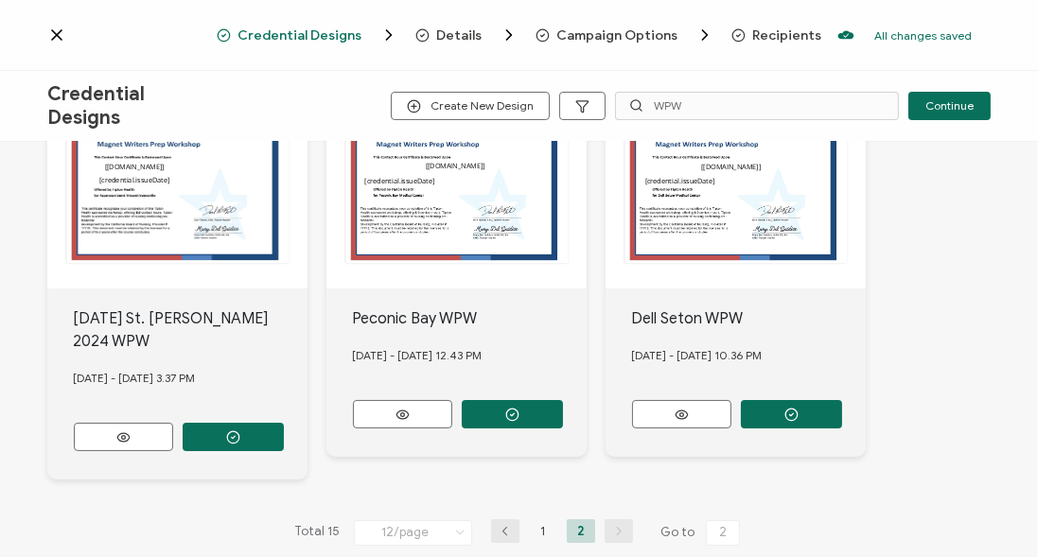
scroll to position [229, 0]
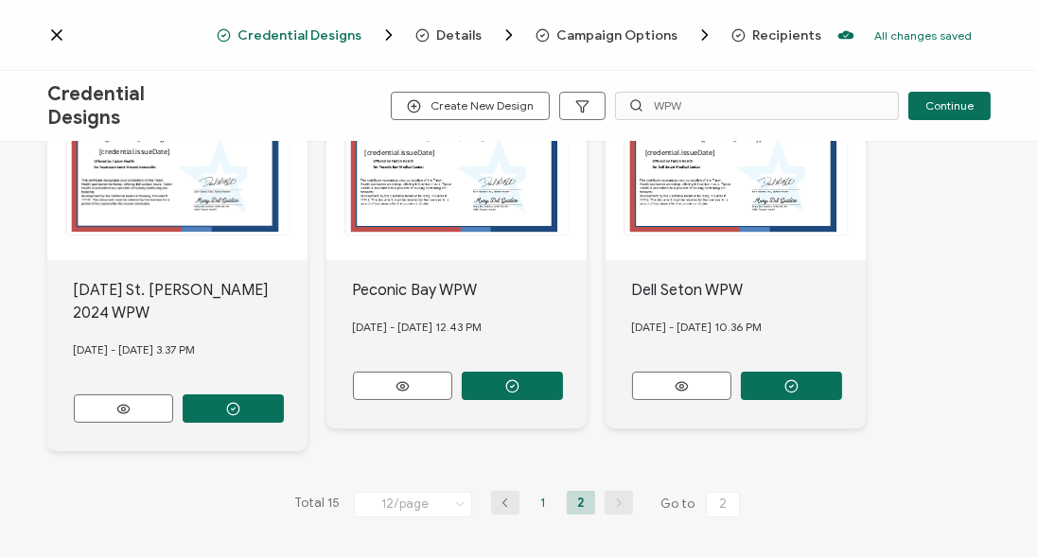
click at [533, 499] on li "1" at bounding box center [543, 503] width 28 height 24
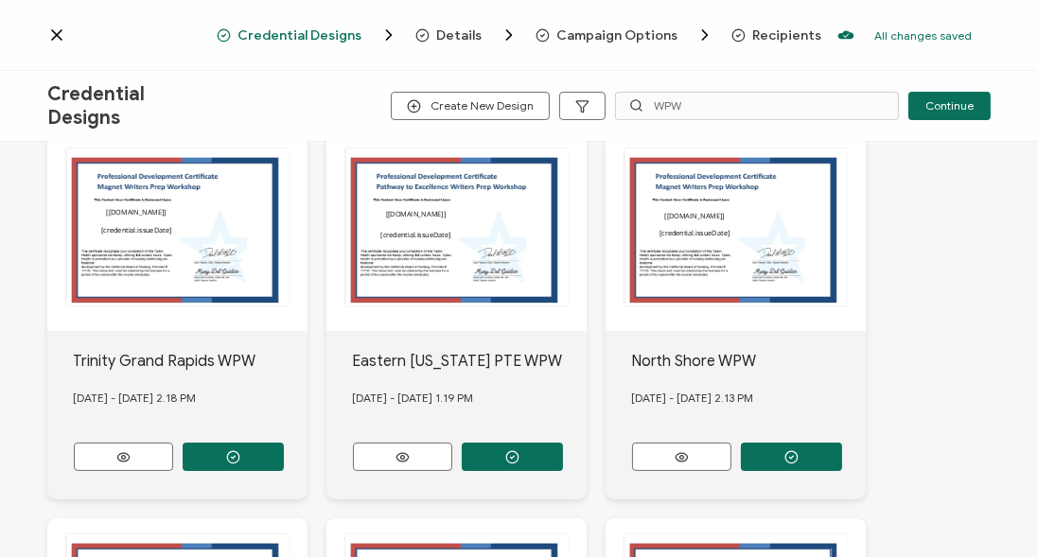
scroll to position [162, 0]
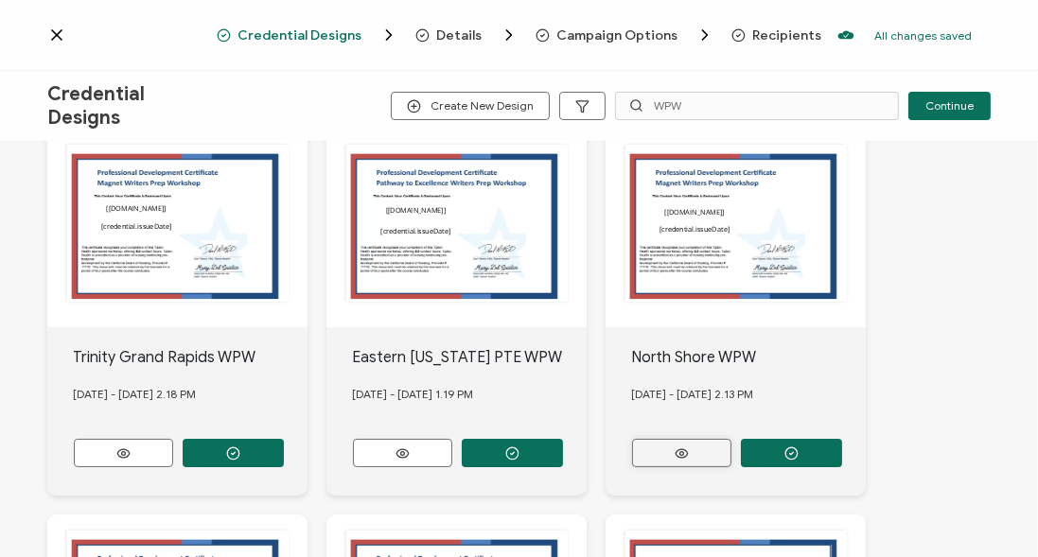
click at [712, 441] on button at bounding box center [681, 453] width 99 height 28
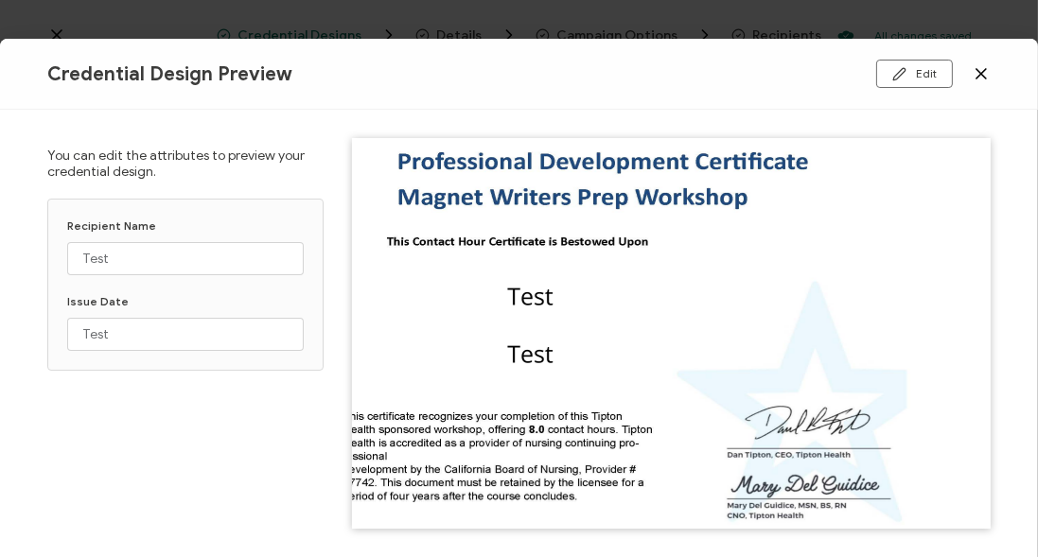
click at [978, 77] on icon at bounding box center [980, 73] width 9 height 9
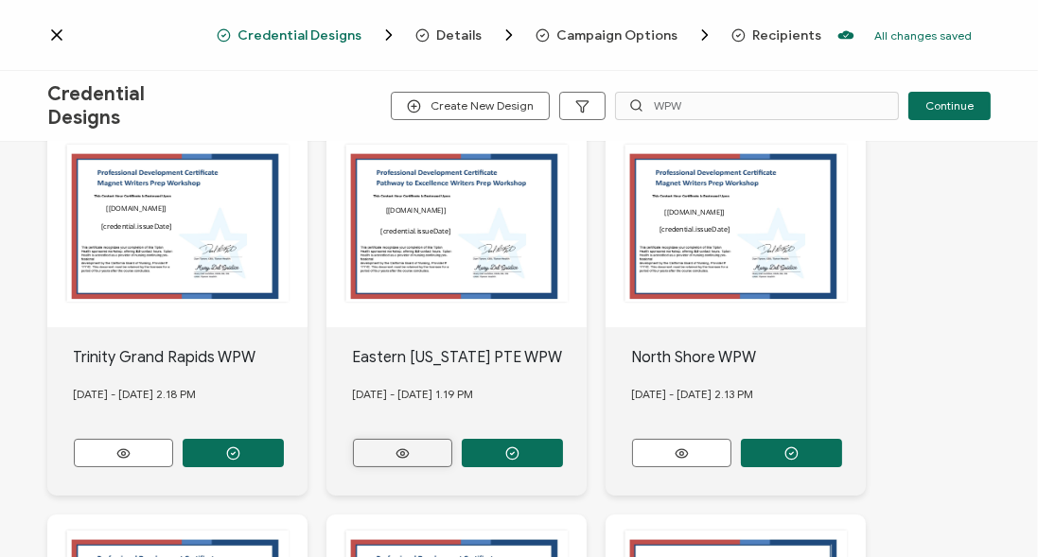
click at [400, 456] on button at bounding box center [402, 453] width 99 height 28
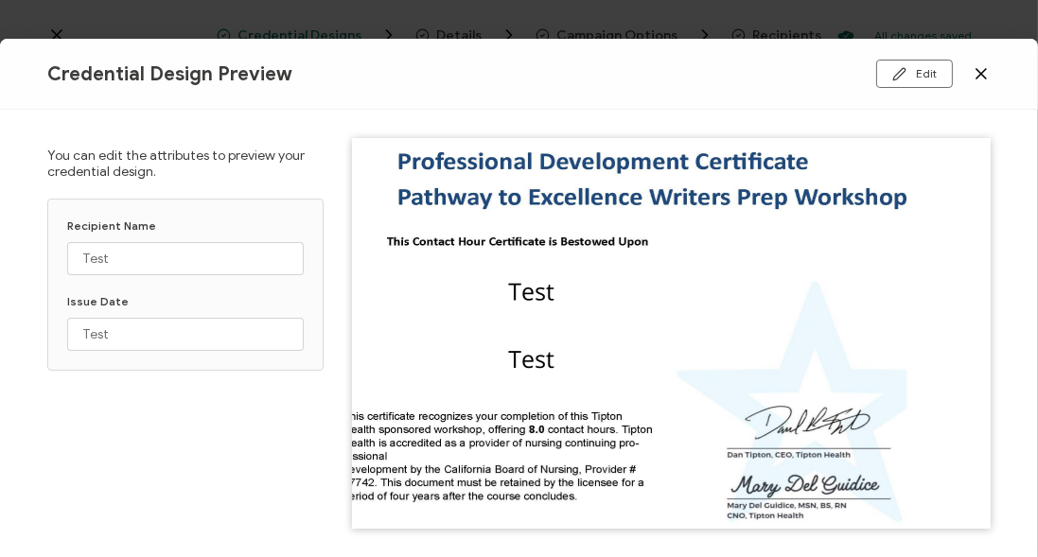
click at [988, 61] on div "Edit" at bounding box center [833, 74] width 314 height 28
click at [979, 69] on icon at bounding box center [980, 73] width 19 height 19
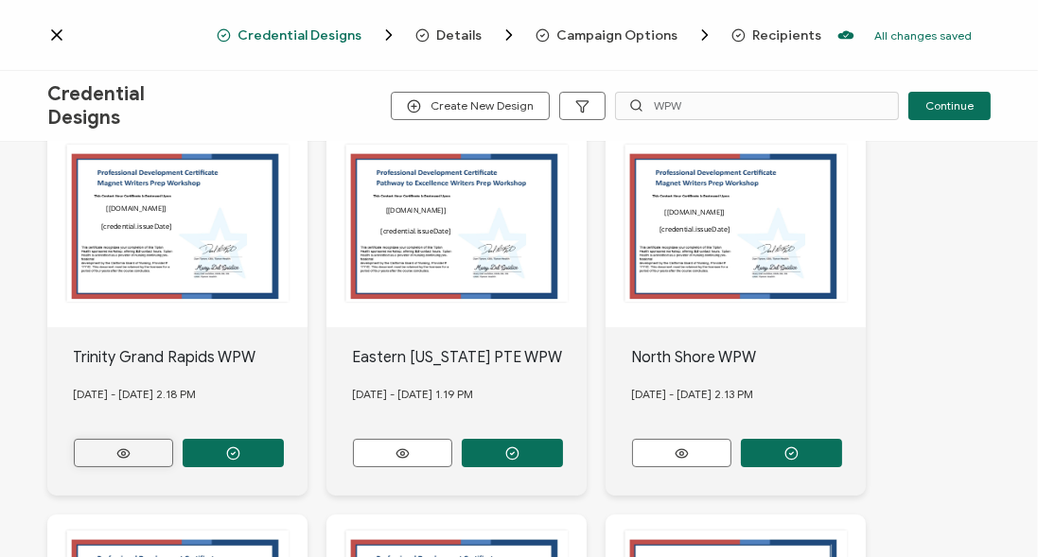
click at [122, 446] on icon at bounding box center [124, 453] width 24 height 14
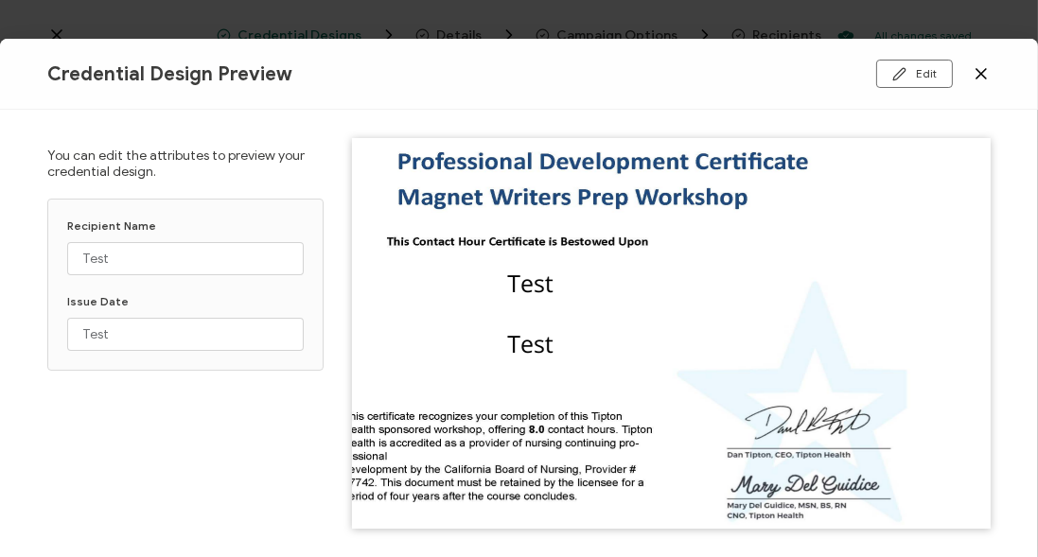
click at [978, 66] on icon at bounding box center [980, 73] width 19 height 19
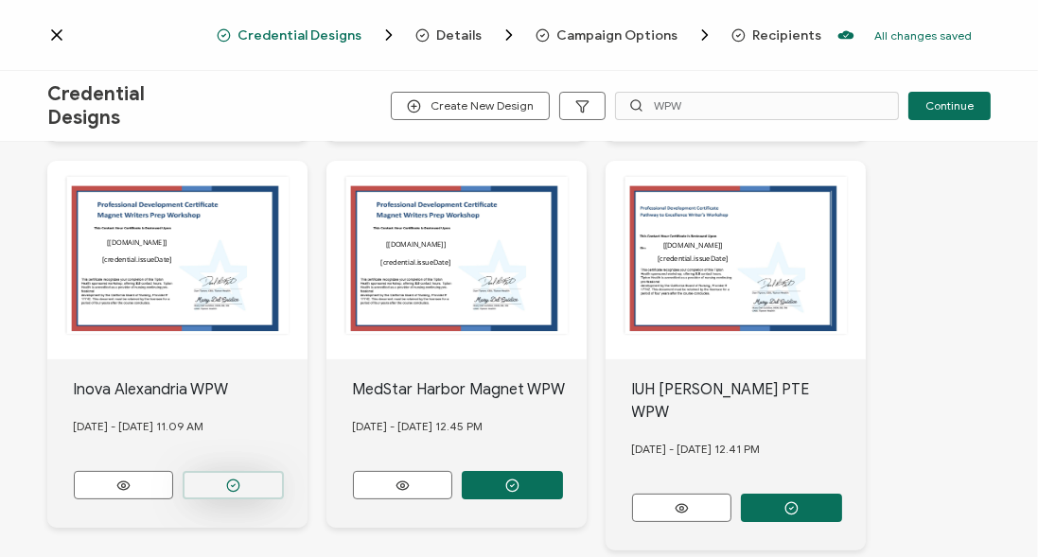
scroll to position [540, 0]
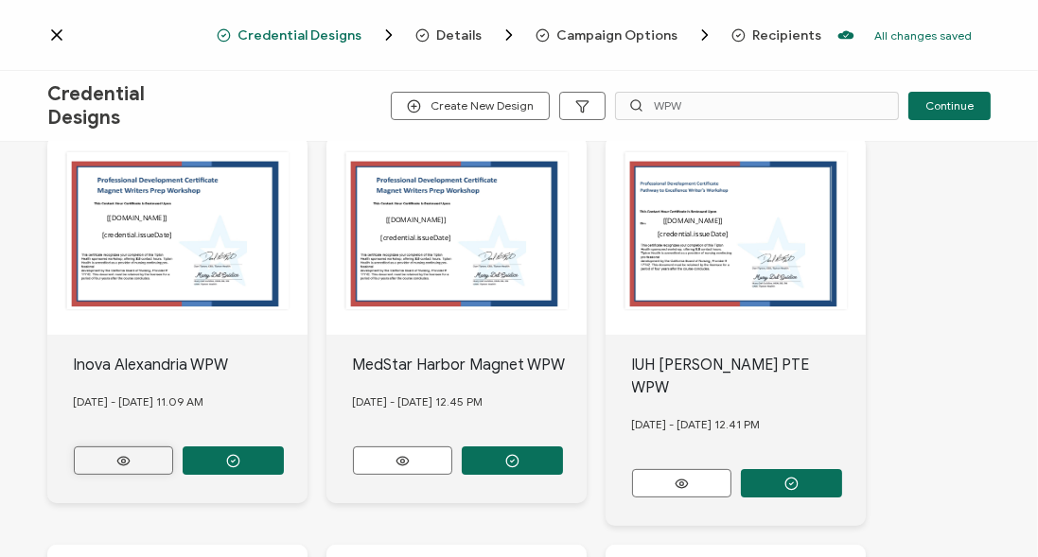
click at [146, 447] on button at bounding box center [123, 460] width 99 height 28
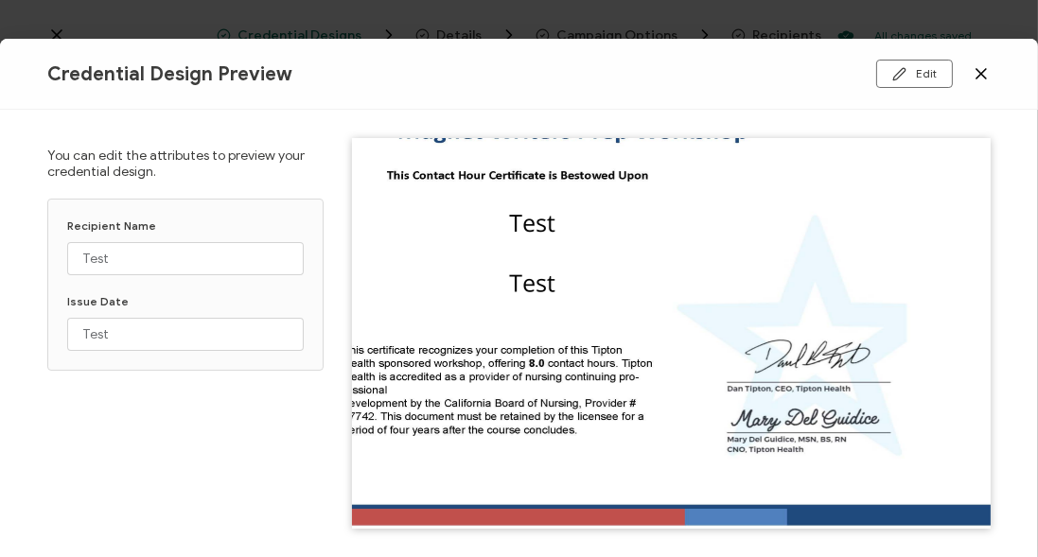
scroll to position [77, 0]
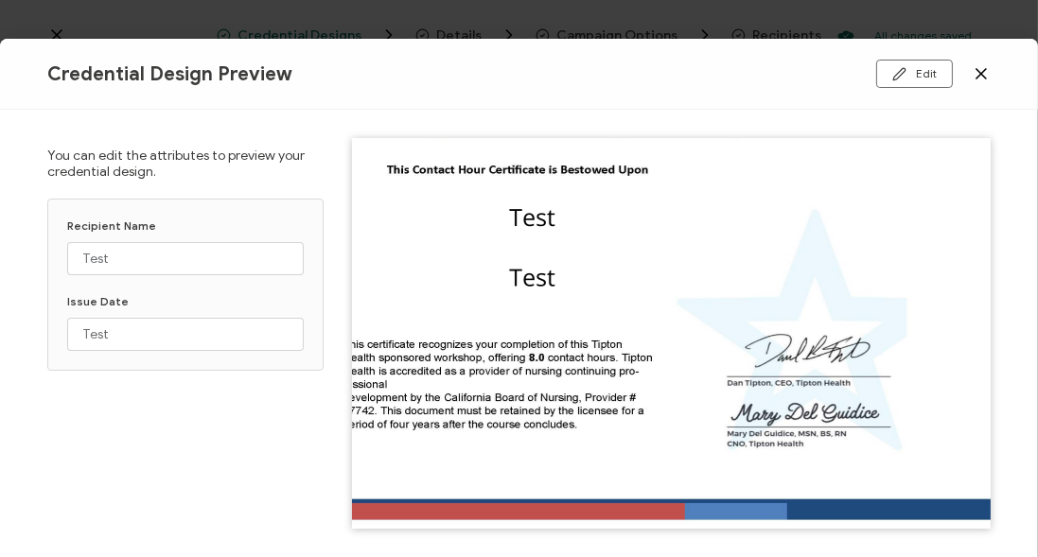
click at [994, 73] on div "Credential Design Preview Edit" at bounding box center [519, 74] width 1038 height 71
click at [986, 76] on icon at bounding box center [980, 73] width 19 height 19
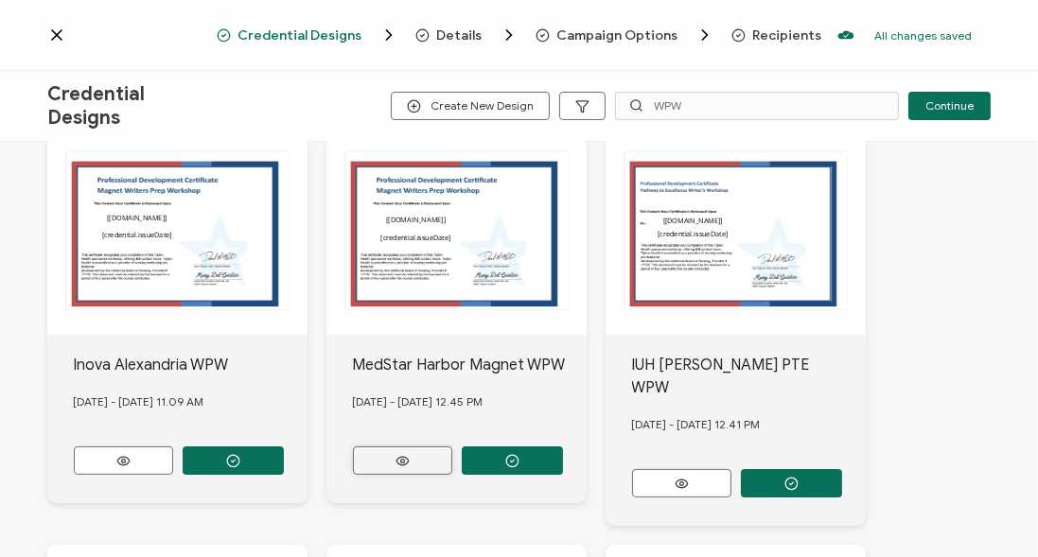
click at [424, 448] on button at bounding box center [402, 460] width 99 height 28
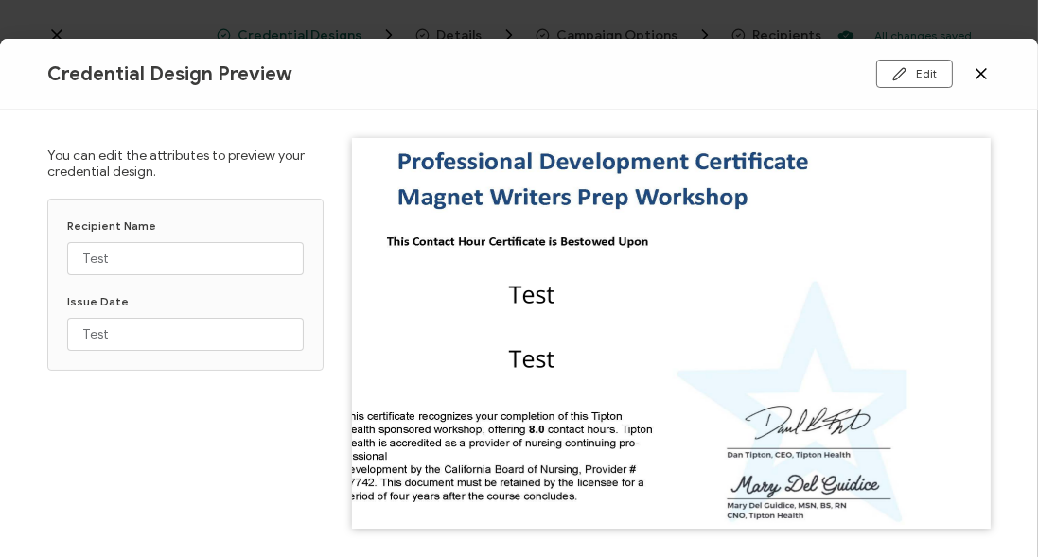
click at [988, 78] on icon at bounding box center [980, 73] width 19 height 19
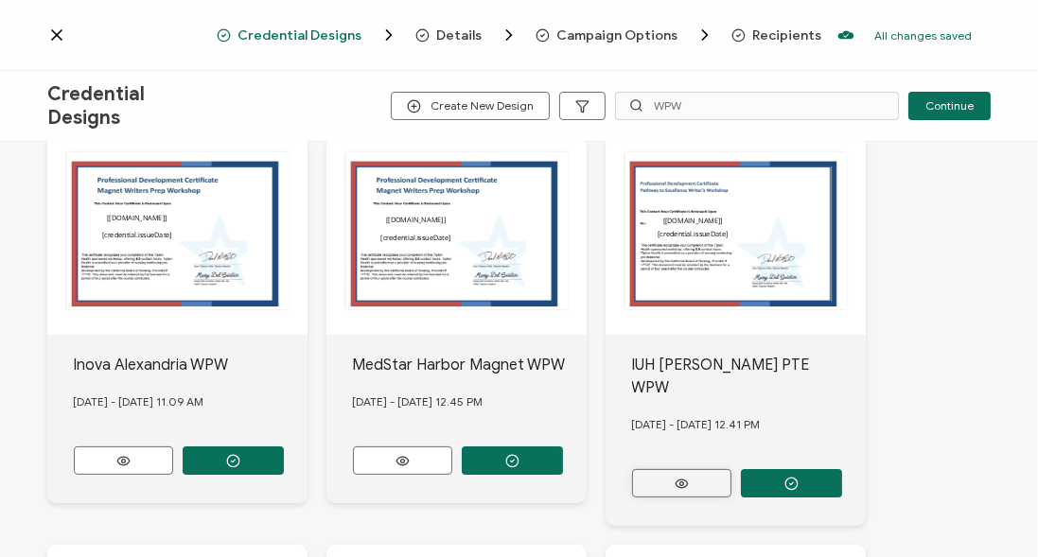
click at [677, 469] on button at bounding box center [681, 483] width 99 height 28
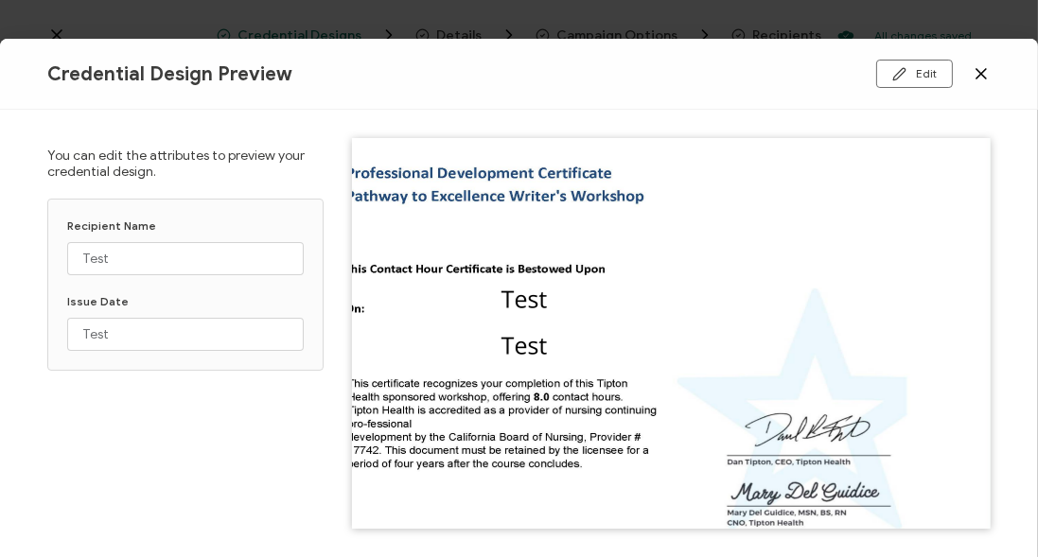
click at [988, 63] on div "Edit" at bounding box center [833, 74] width 314 height 28
click at [988, 74] on icon at bounding box center [980, 73] width 19 height 19
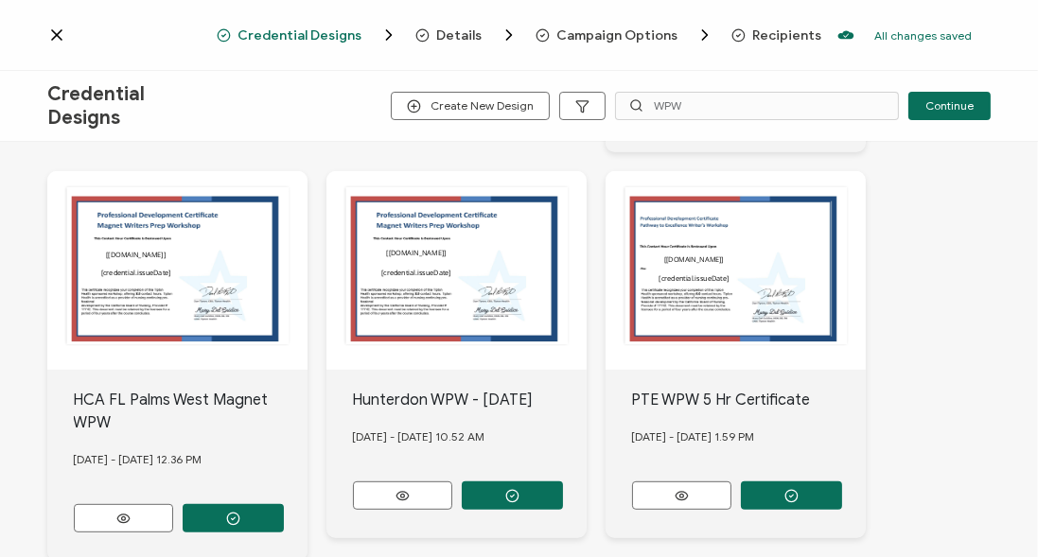
scroll to position [918, 0]
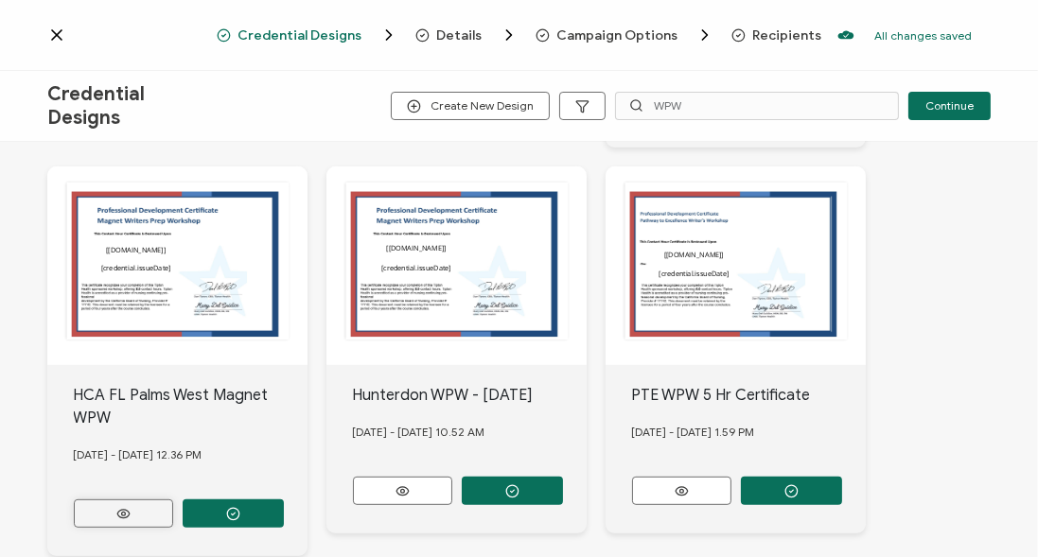
click at [127, 499] on button at bounding box center [123, 513] width 99 height 28
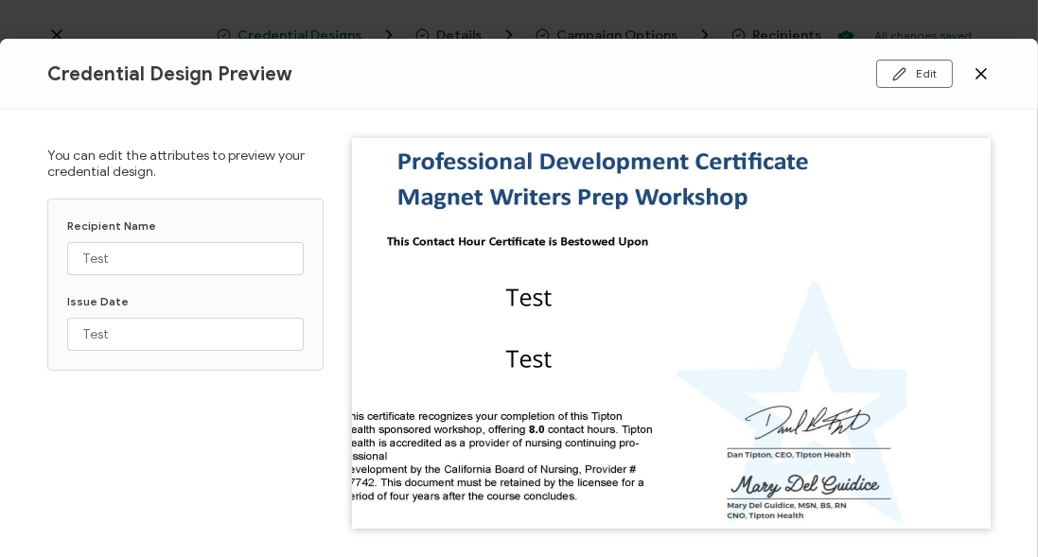
scroll to position [54, 0]
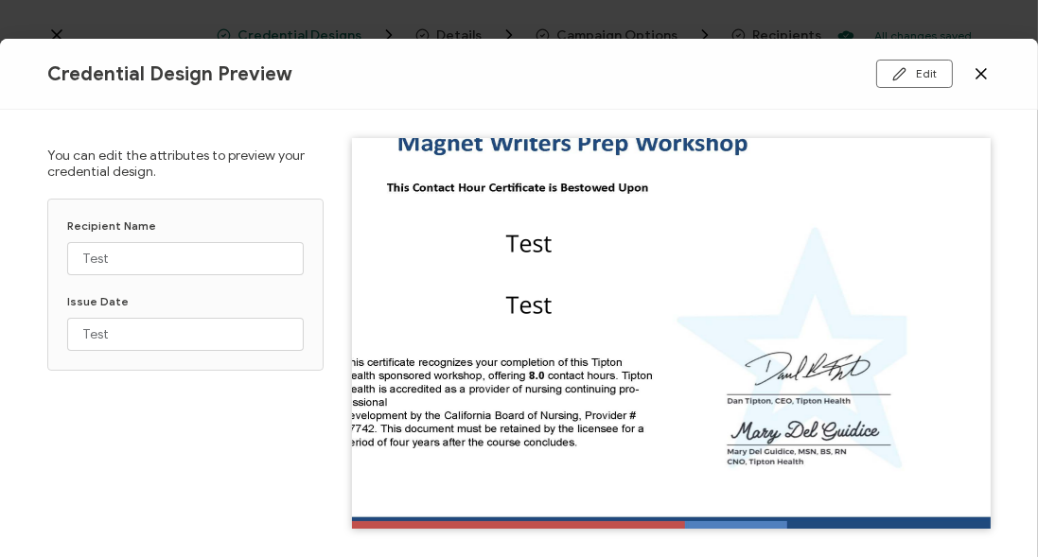
click at [989, 69] on icon at bounding box center [980, 73] width 19 height 19
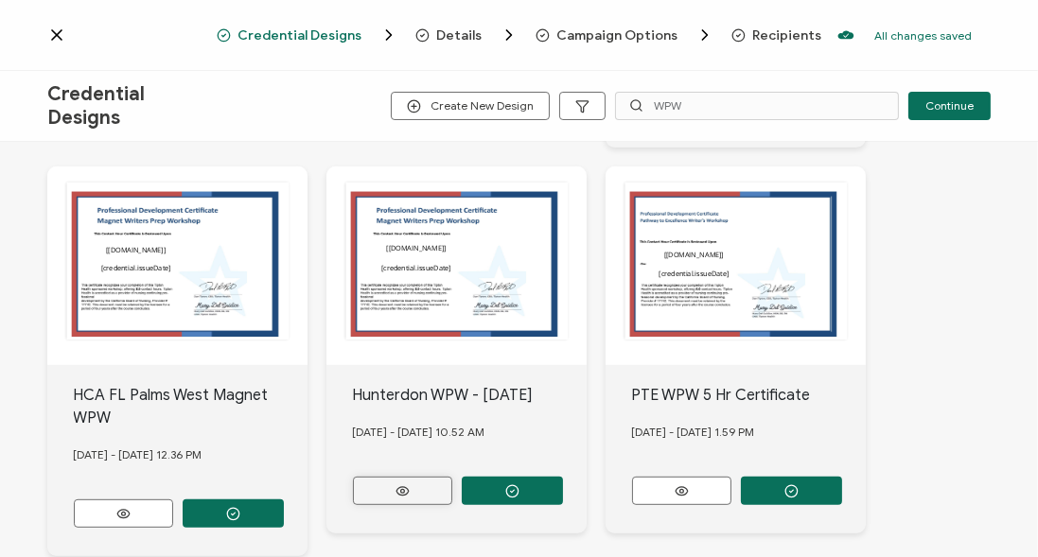
click at [420, 477] on button at bounding box center [402, 491] width 99 height 28
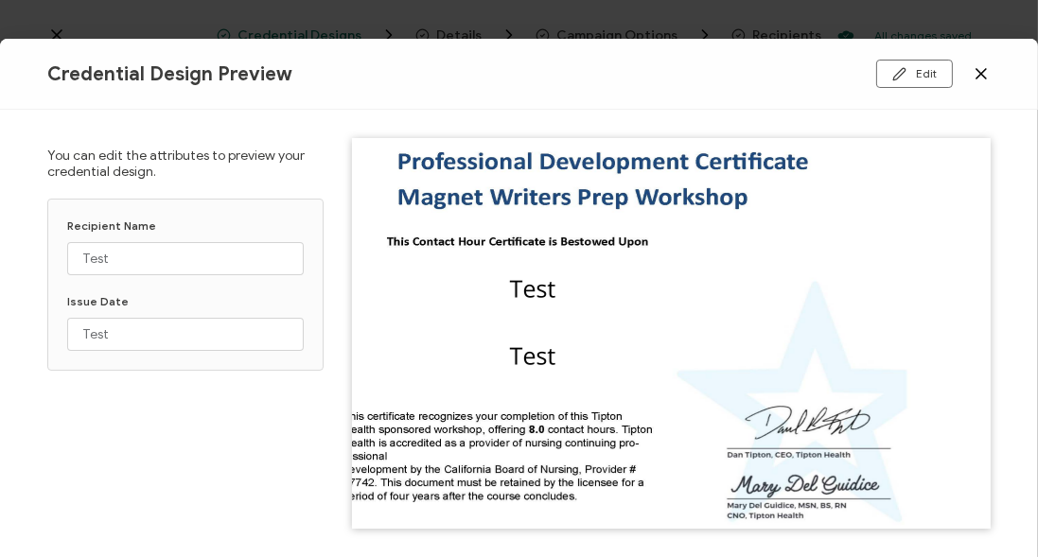
click at [995, 70] on div "Credential Design Preview Edit" at bounding box center [519, 74] width 1038 height 71
click at [990, 78] on div "Credential Design Preview Edit" at bounding box center [519, 74] width 1038 height 71
click at [978, 79] on icon at bounding box center [980, 73] width 19 height 19
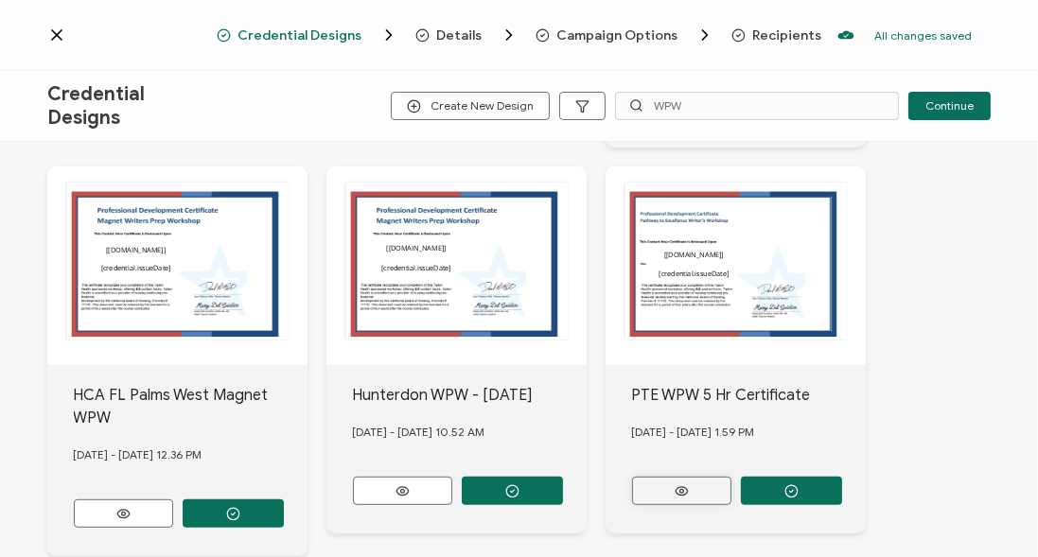
click at [682, 477] on button at bounding box center [681, 491] width 99 height 28
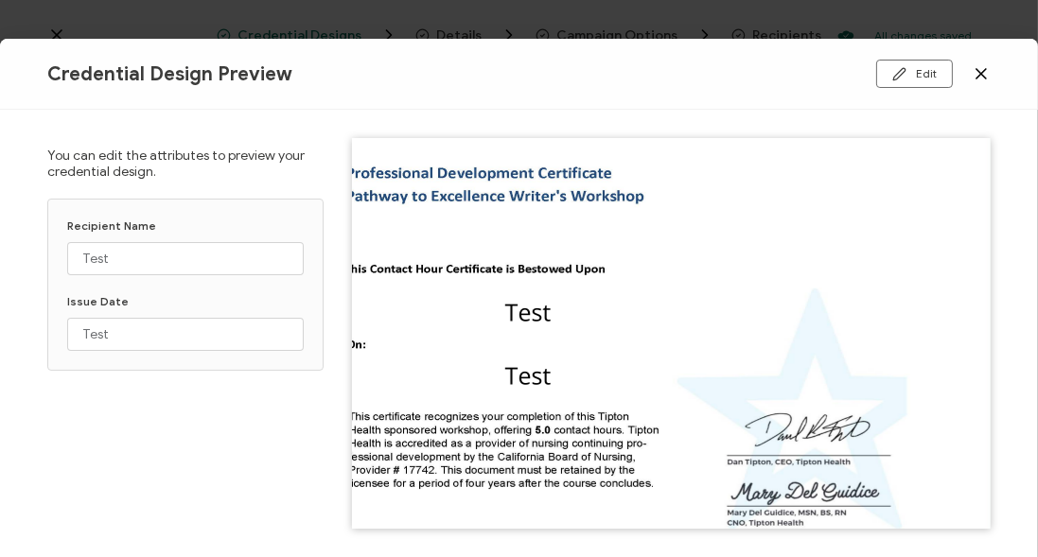
click at [977, 73] on icon at bounding box center [980, 73] width 19 height 19
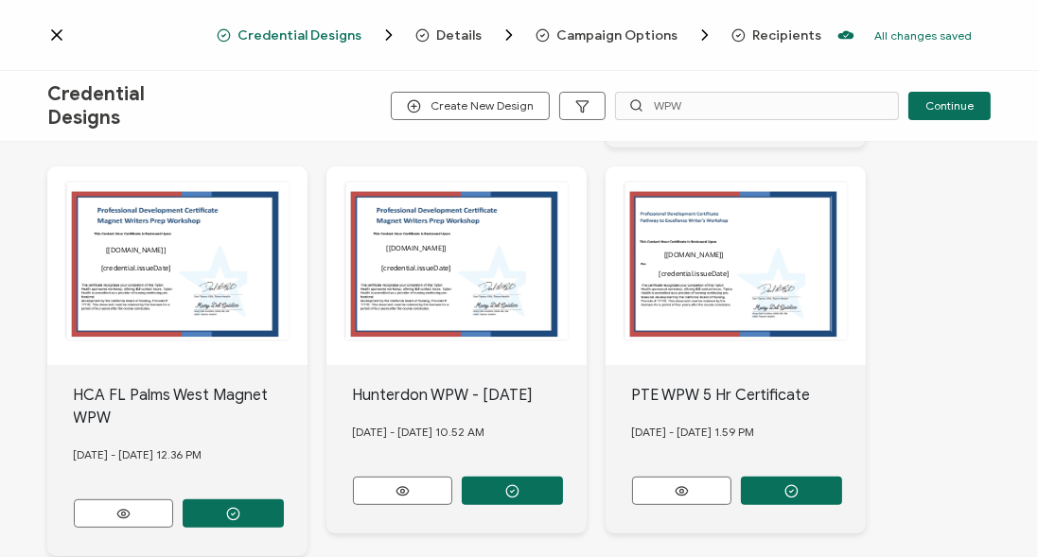
click at [754, 384] on div "PTE WPW 5 Hr Certificate" at bounding box center [749, 395] width 235 height 23
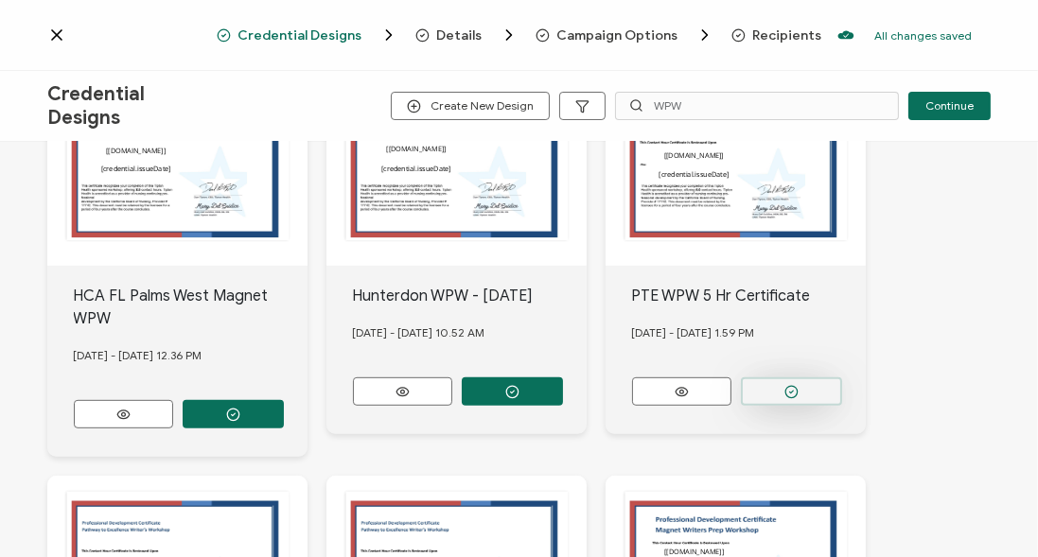
scroll to position [1026, 0]
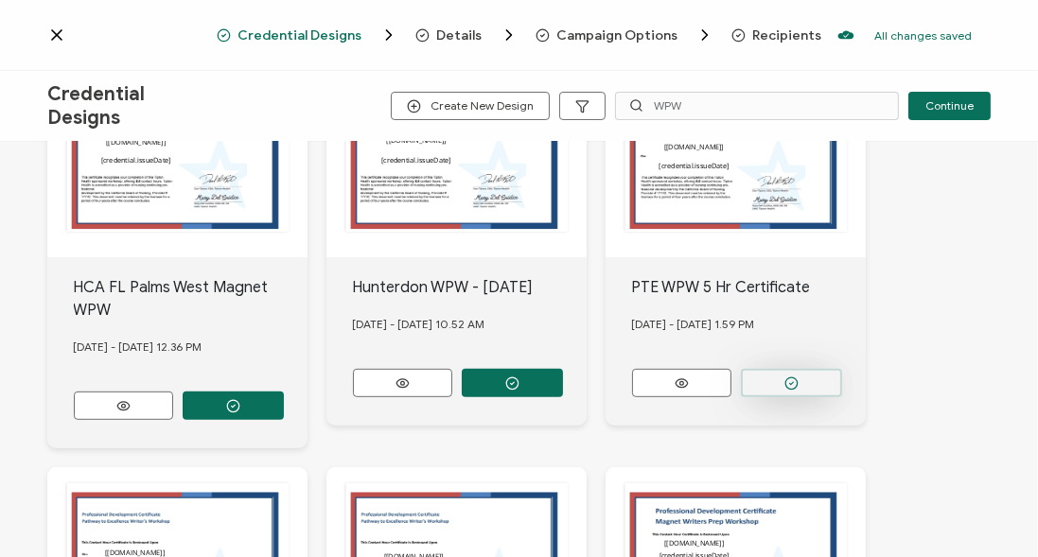
click at [788, 376] on icon "button" at bounding box center [791, 383] width 14 height 14
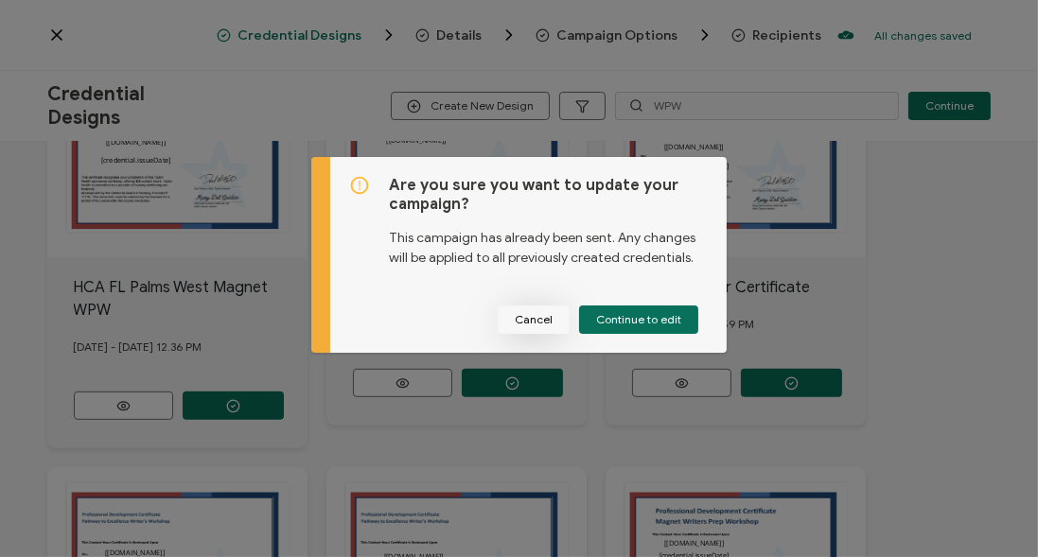
click at [533, 319] on span "Cancel" at bounding box center [534, 319] width 38 height 11
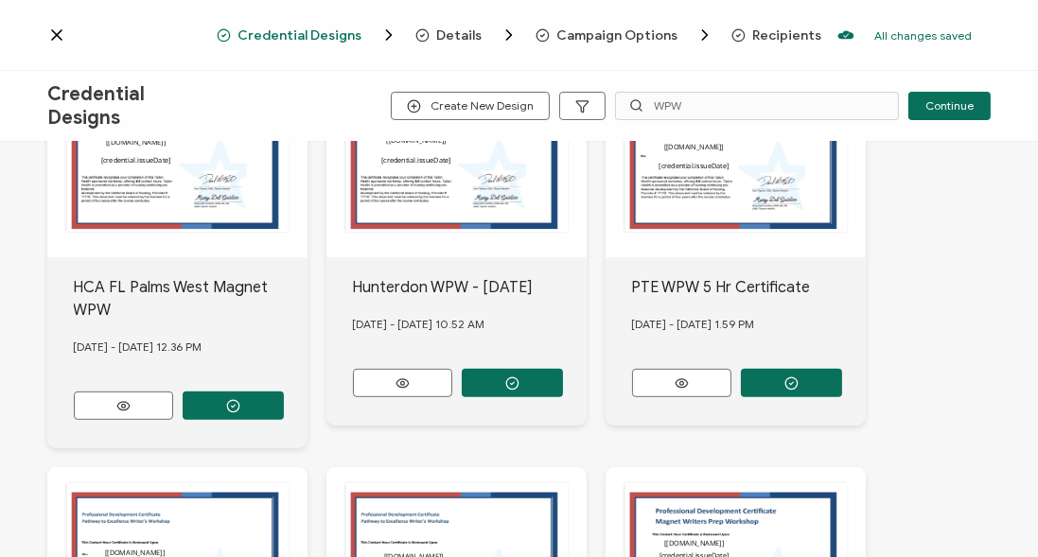
click at [708, 266] on div "PTE WPW 5 Hr Certificate [DATE] - [DATE] 1.59 PM" at bounding box center [735, 341] width 260 height 168
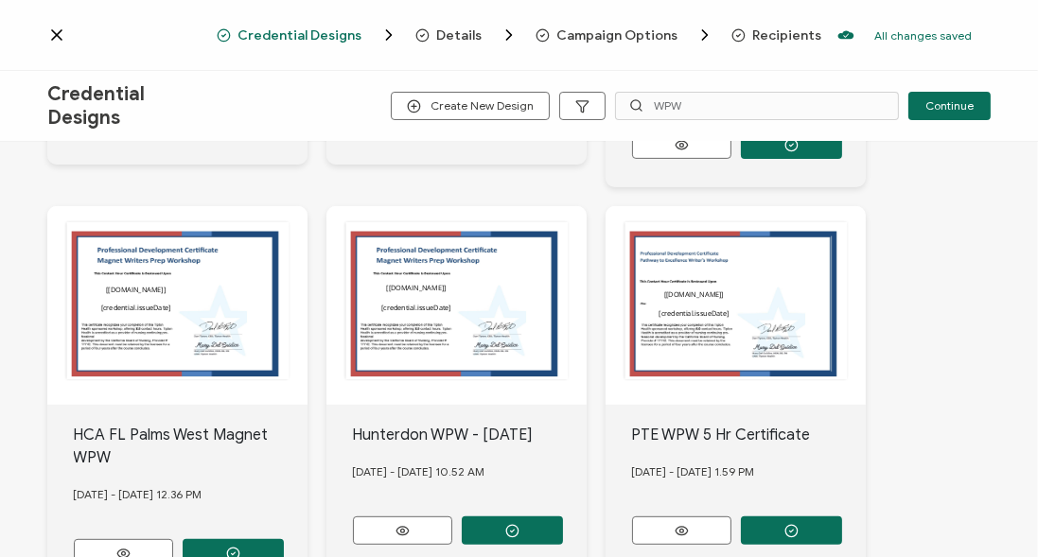
scroll to position [865, 0]
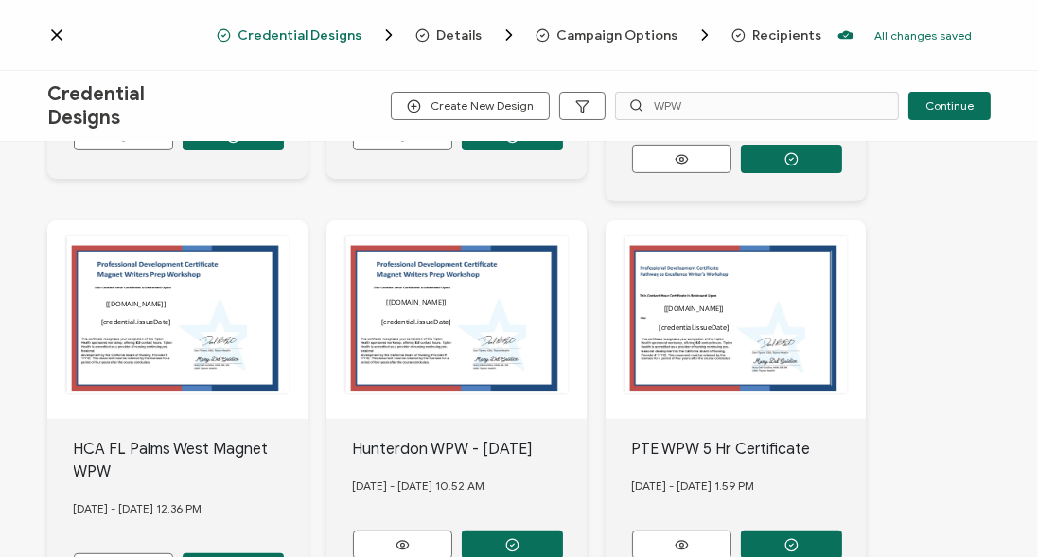
click at [711, 267] on div "The recipient’s full name, which will be automatically filled based on the info…" at bounding box center [735, 319] width 260 height 199
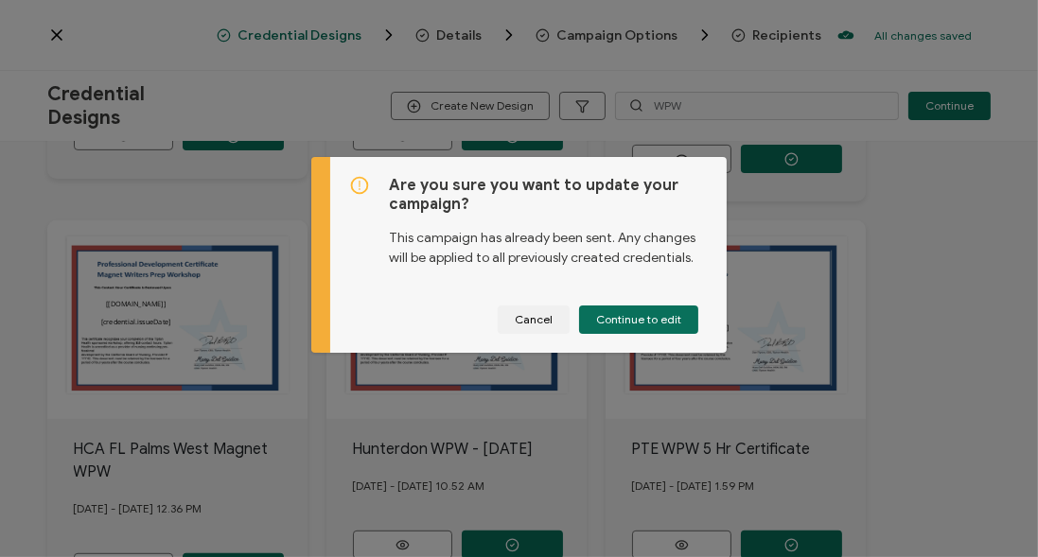
click at [715, 265] on div "Are you sure you want to update your campaign? This campaign has already been s…" at bounding box center [528, 255] width 396 height 196
click at [528, 319] on span "Cancel" at bounding box center [534, 319] width 38 height 11
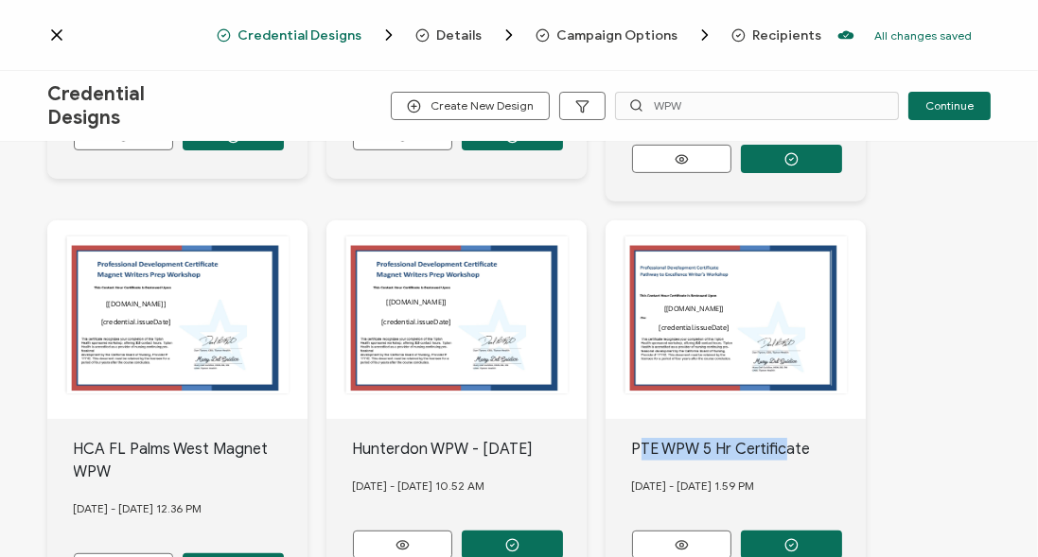
drag, startPoint x: 651, startPoint y: 422, endPoint x: 786, endPoint y: 411, distance: 135.7
click at [786, 438] on div "PTE WPW 5 Hr Certificate" at bounding box center [749, 449] width 235 height 23
click at [803, 461] on div "[DATE] - [DATE] 1.59 PM" at bounding box center [749, 486] width 235 height 51
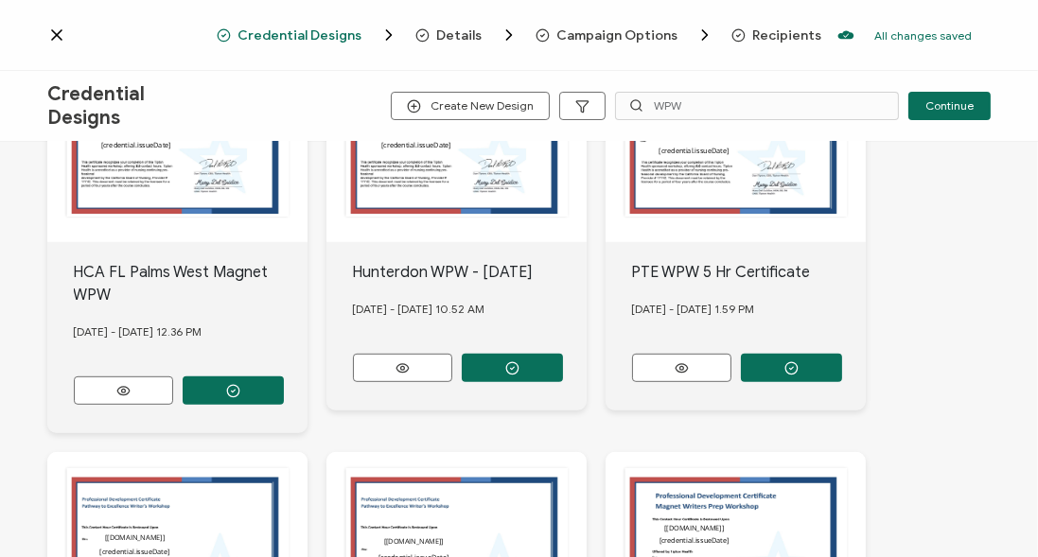
scroll to position [1080, 0]
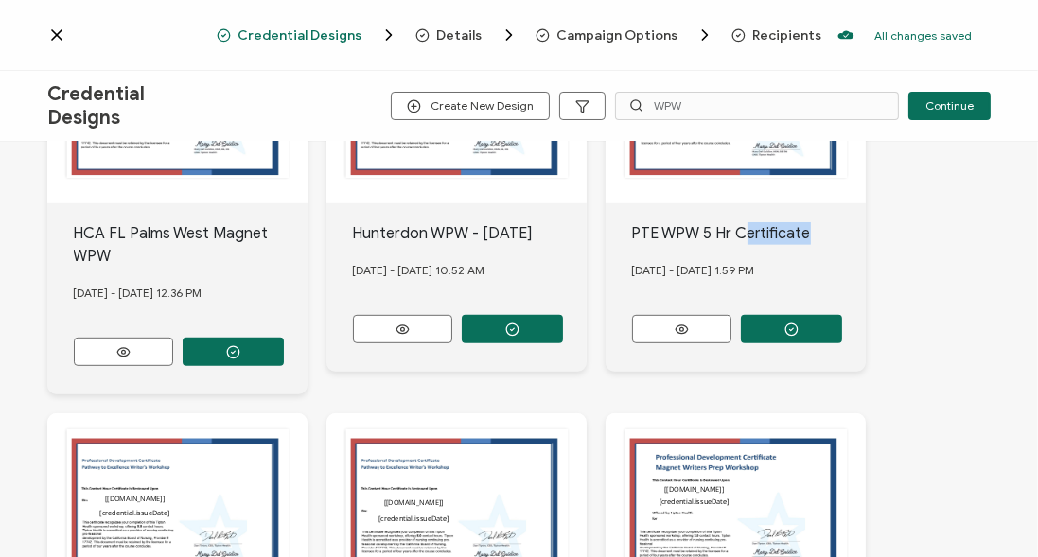
drag, startPoint x: 747, startPoint y: 197, endPoint x: 859, endPoint y: 202, distance: 111.8
click at [856, 222] on div "PTE WPW 5 Hr Certificate" at bounding box center [749, 233] width 235 height 23
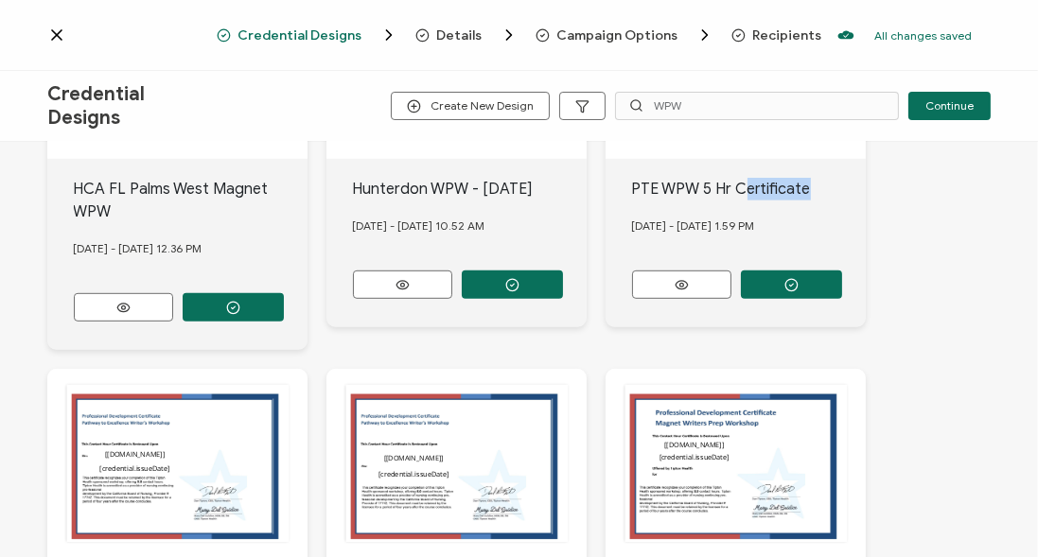
scroll to position [972, 0]
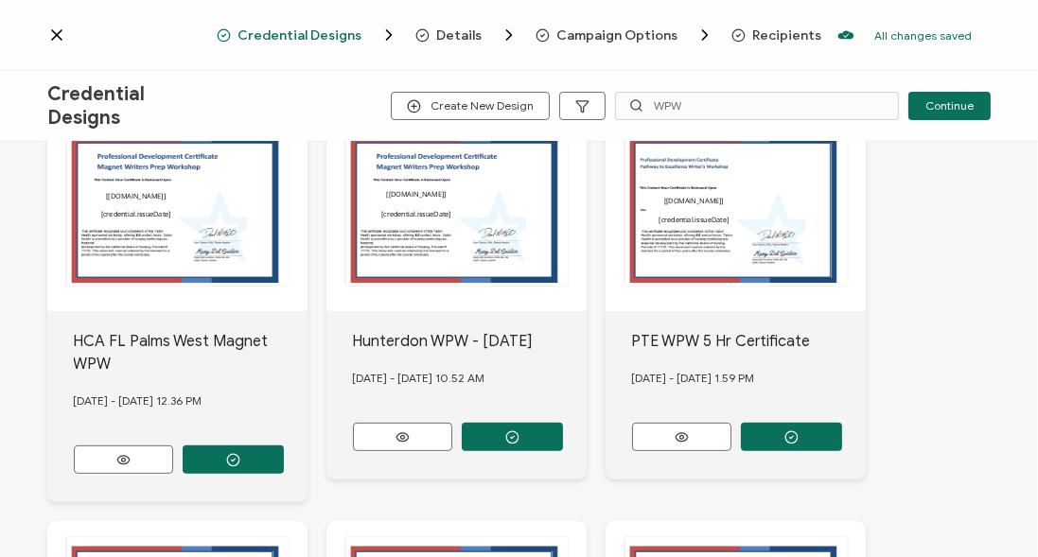
click at [694, 330] on div "PTE WPW 5 Hr Certificate" at bounding box center [749, 341] width 235 height 23
copy div "PTE WPW 5 Hr Certificate"
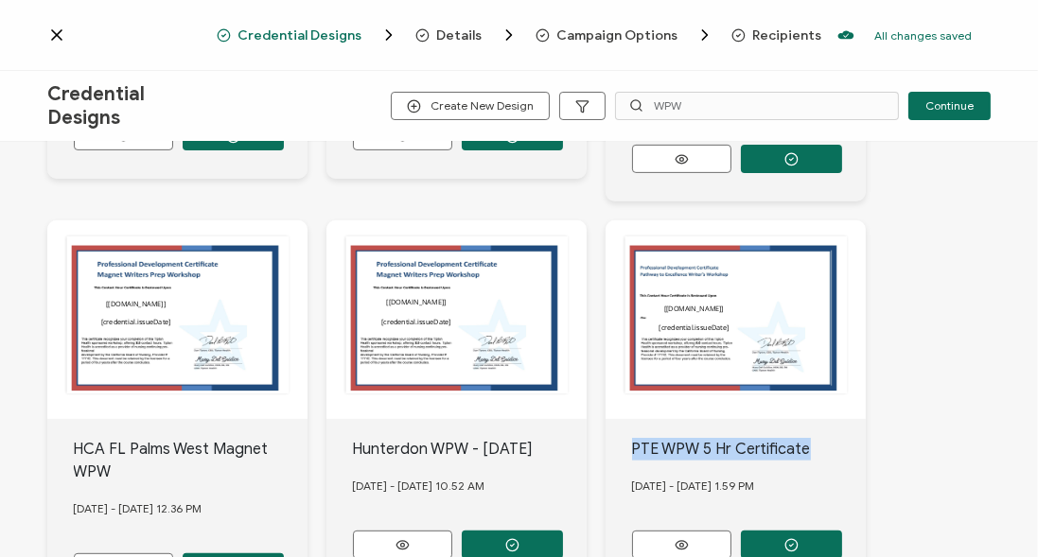
scroll to position [918, 0]
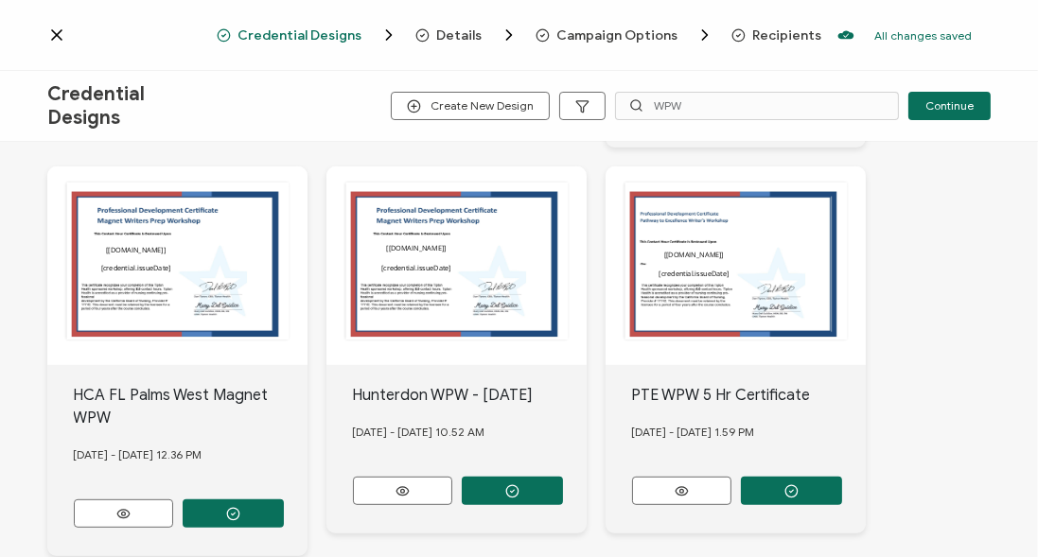
click at [54, 40] on icon at bounding box center [56, 35] width 19 height 19
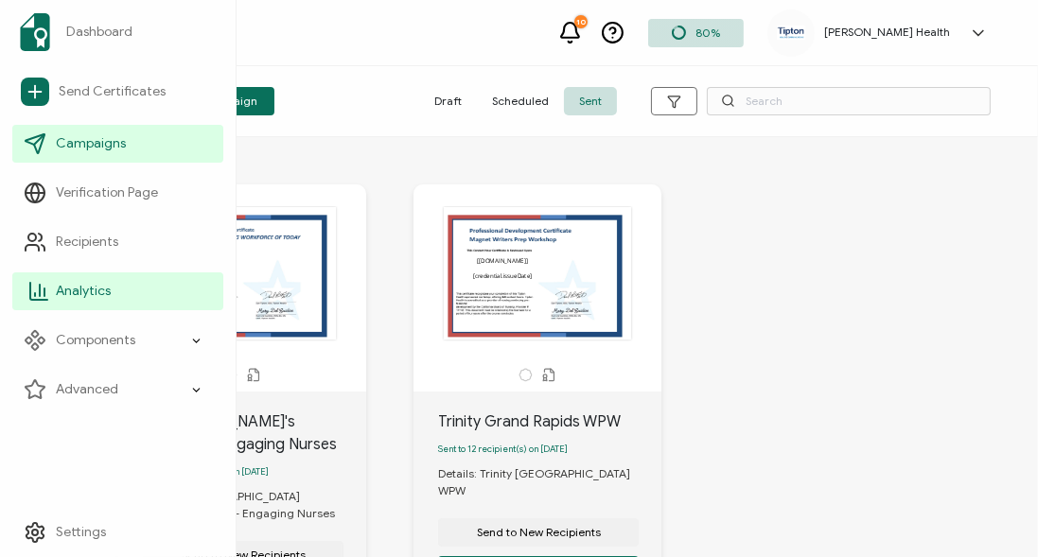
click at [78, 290] on span "Analytics" at bounding box center [83, 291] width 55 height 19
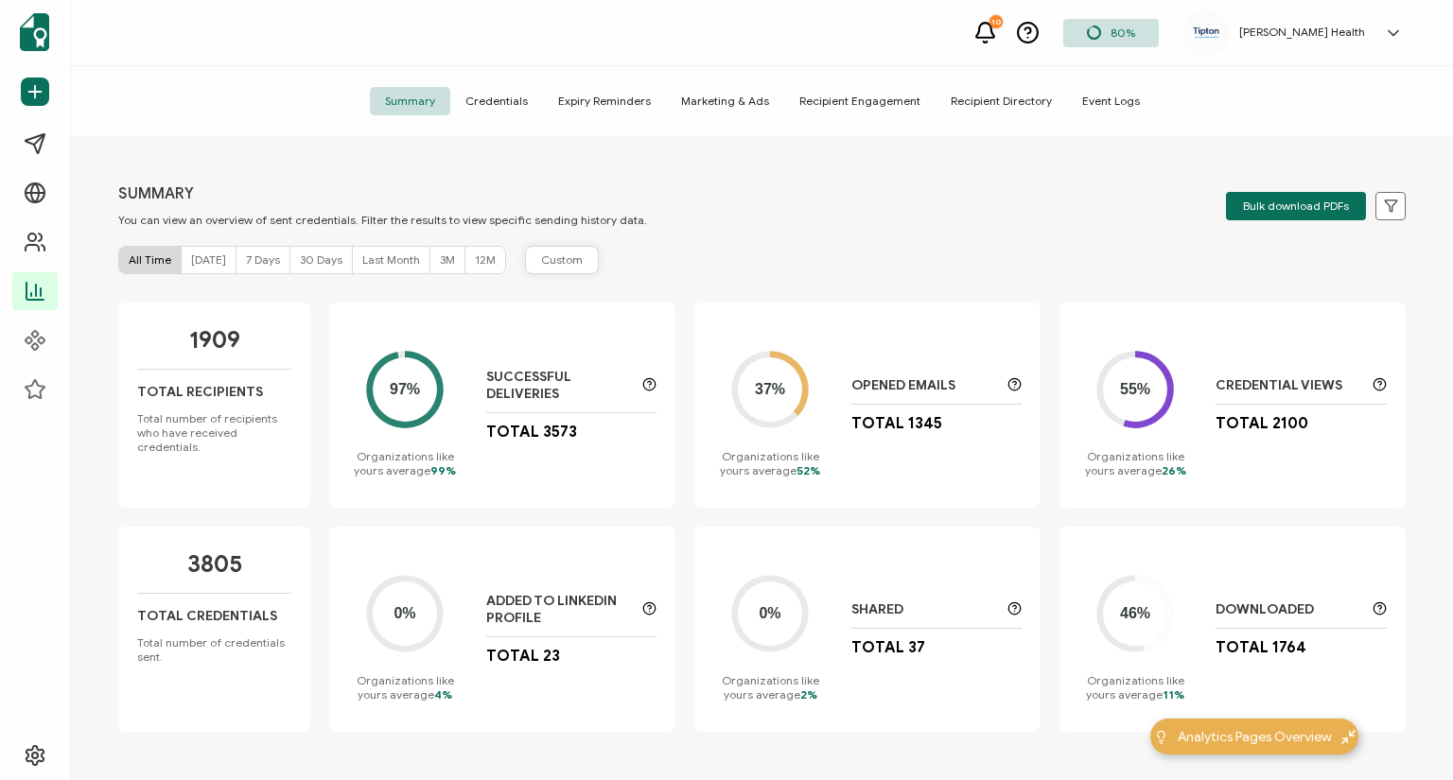
click at [565, 252] on span "Custom" at bounding box center [562, 260] width 42 height 17
click at [737, 253] on input "text" at bounding box center [731, 260] width 246 height 28
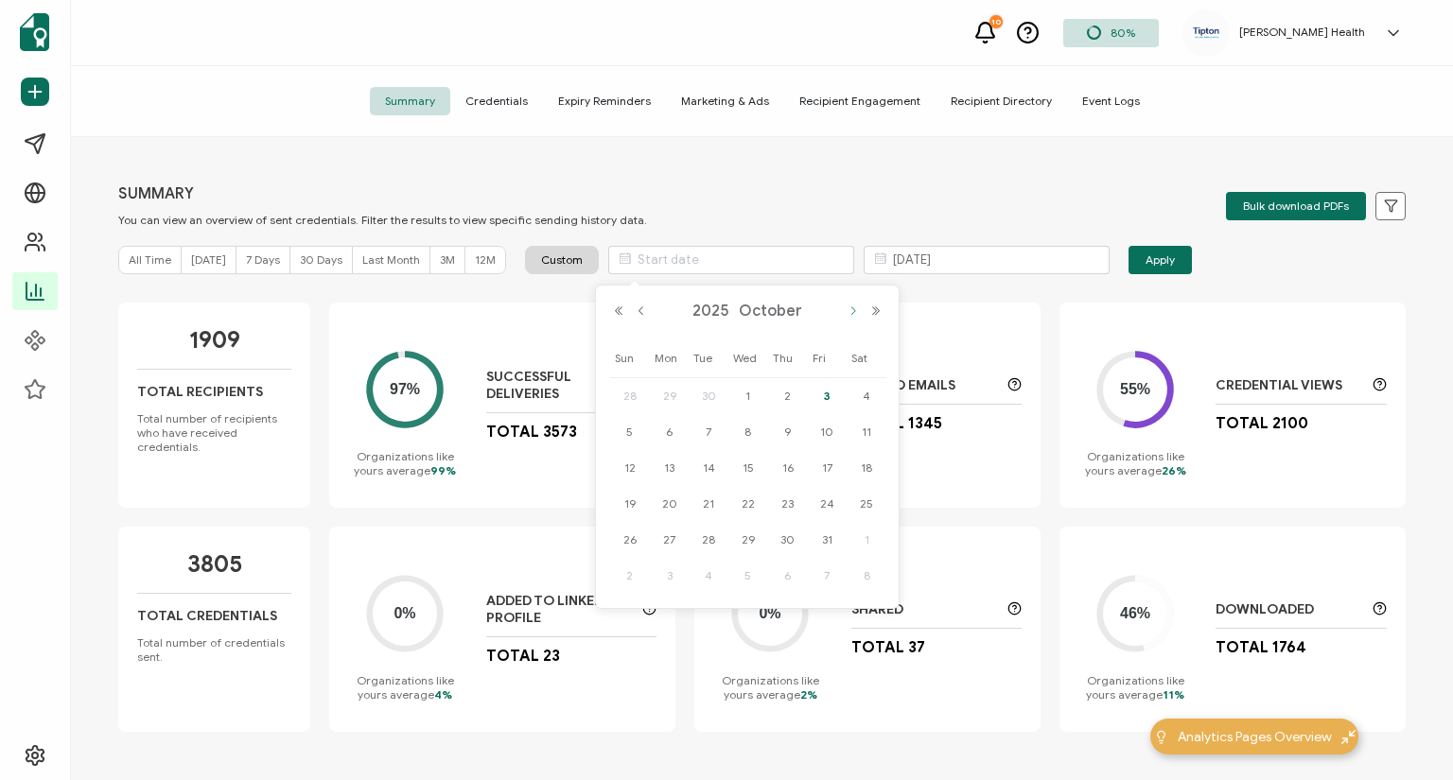
click at [853, 305] on button "Next Month" at bounding box center [853, 311] width 23 height 13
click at [613, 312] on button "Previous Year" at bounding box center [618, 311] width 23 height 13
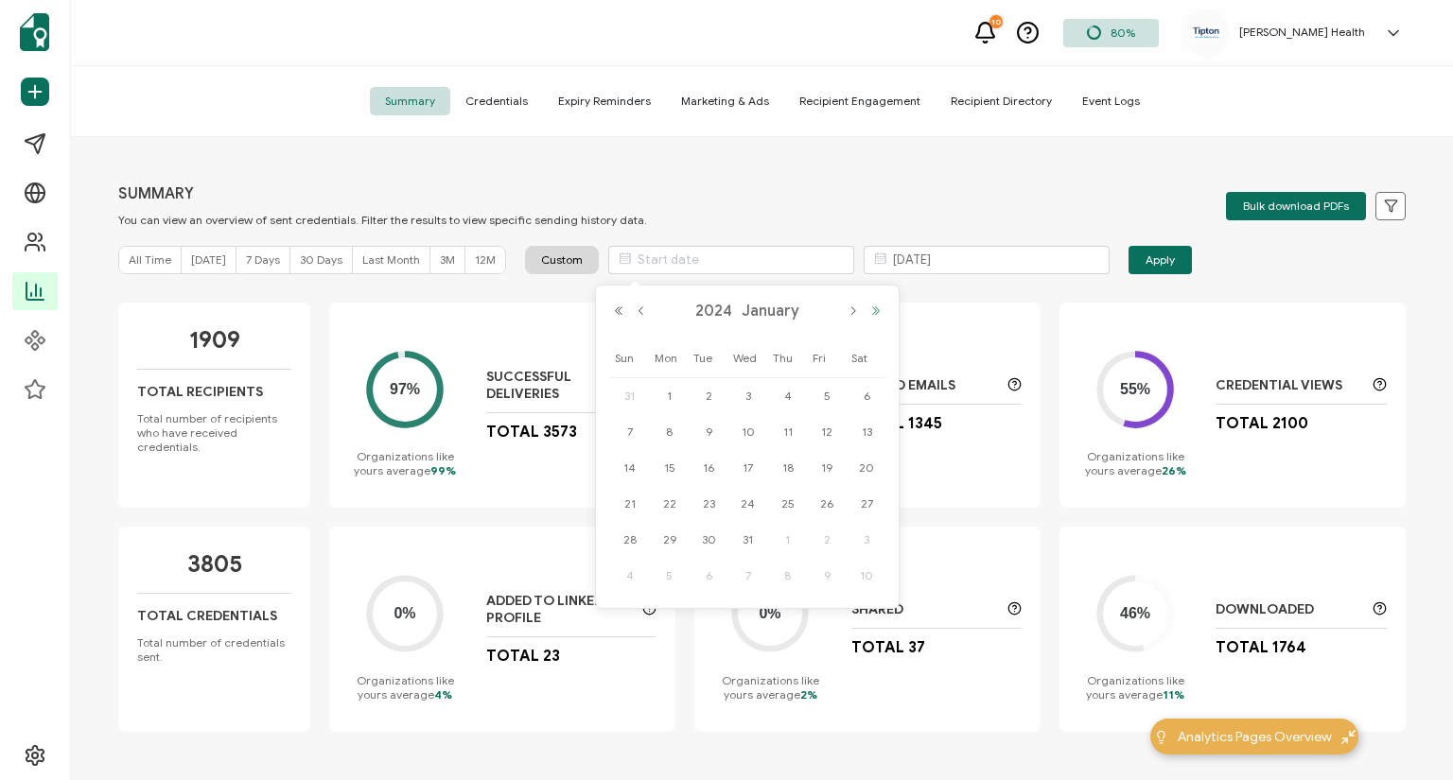
click at [874, 312] on button "Next Year" at bounding box center [876, 311] width 23 height 13
click at [856, 312] on button "Next Month" at bounding box center [853, 311] width 23 height 13
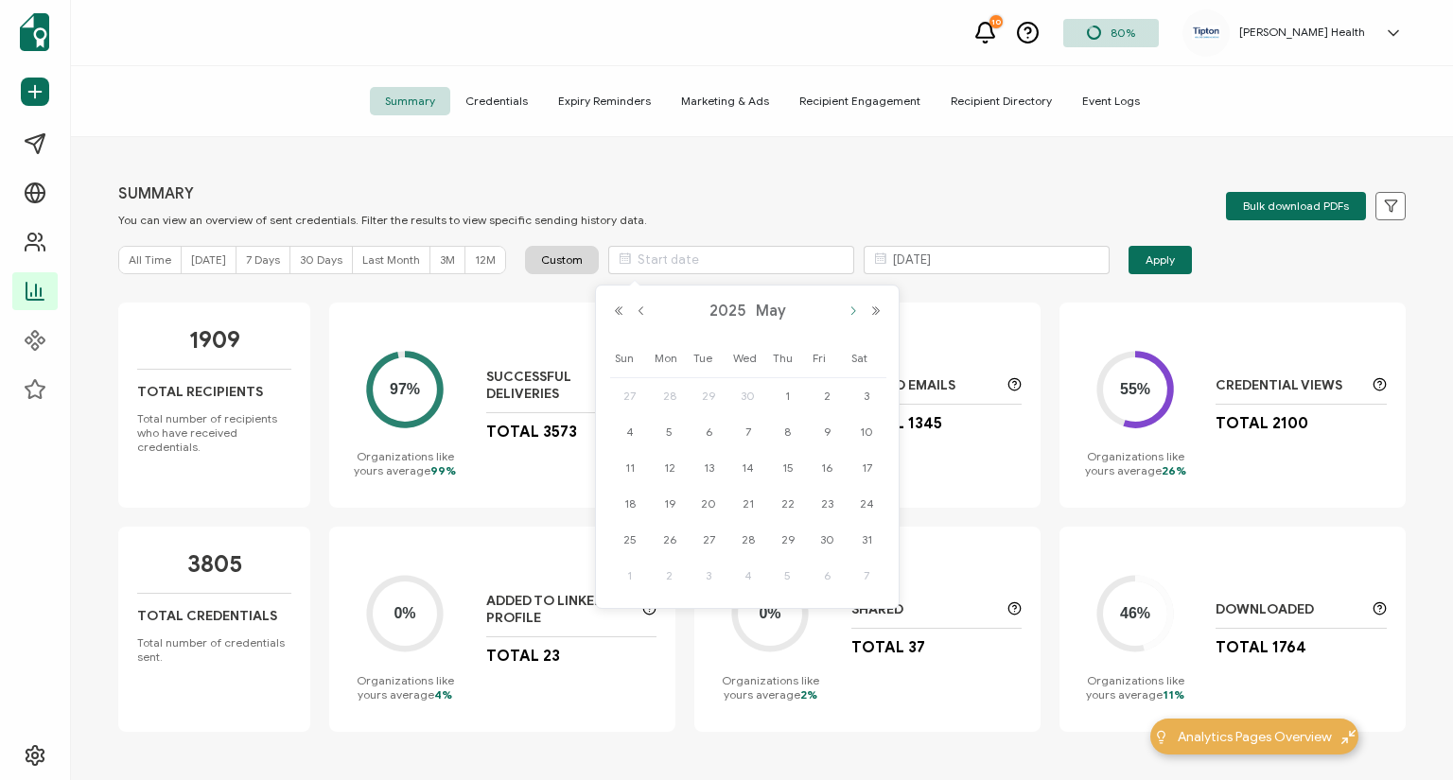
click at [852, 312] on button "Next Month" at bounding box center [853, 311] width 23 height 13
click at [636, 435] on span "1" at bounding box center [630, 432] width 23 height 23
type input "[DATE]"
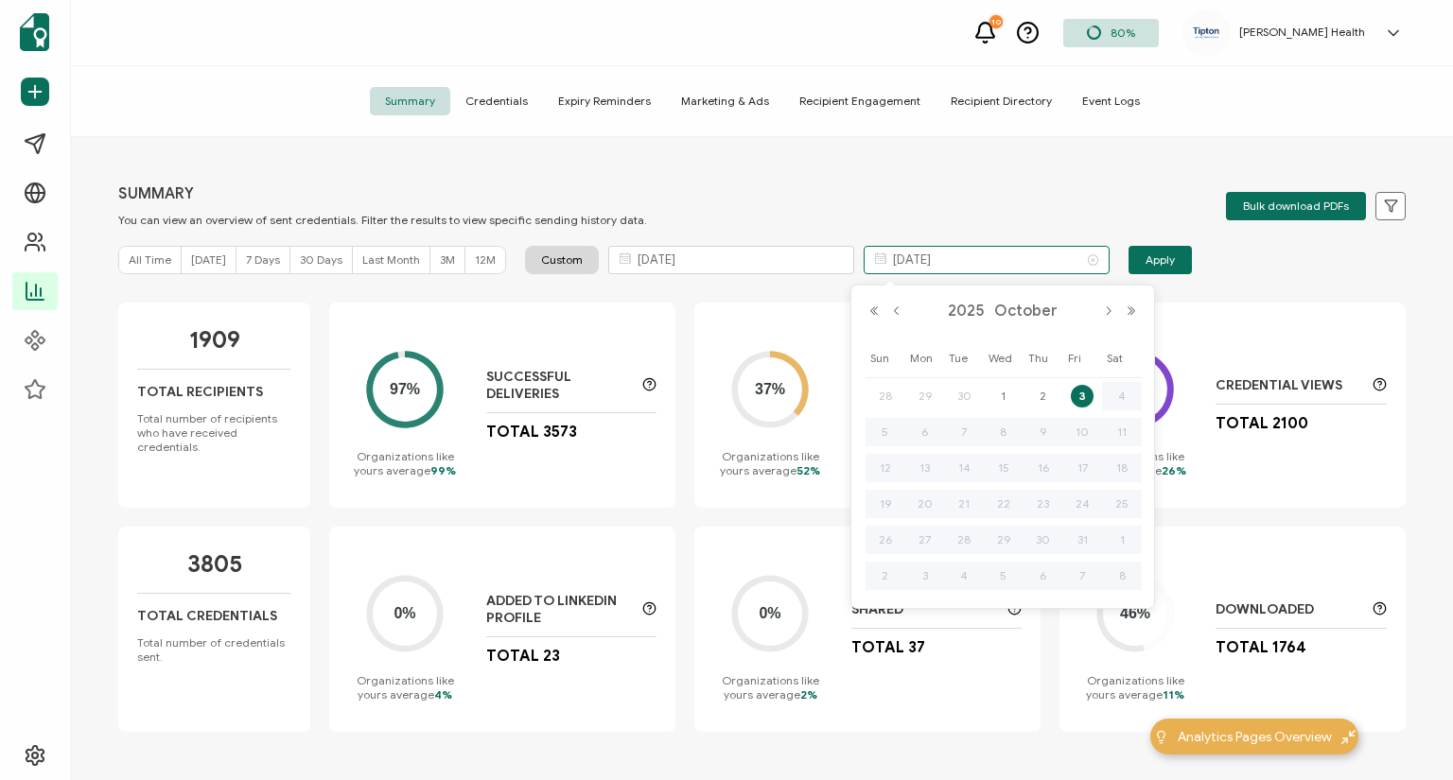
click at [947, 254] on input "[DATE]" at bounding box center [987, 260] width 246 height 28
click at [870, 313] on button "Previous Year" at bounding box center [874, 311] width 23 height 13
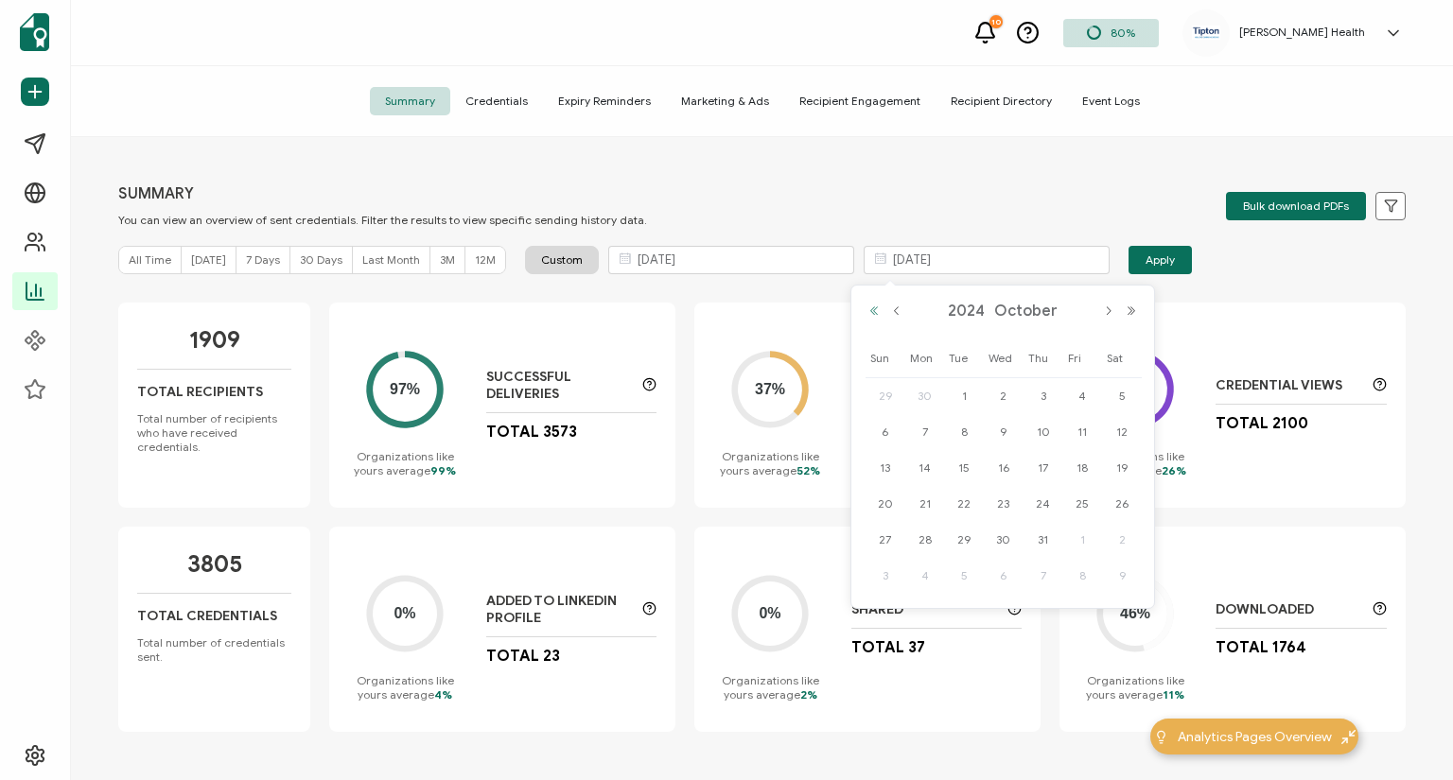
click at [870, 313] on button "Previous Year" at bounding box center [874, 311] width 23 height 13
click at [1132, 299] on div "[DATE]" at bounding box center [1003, 311] width 280 height 28
click at [1127, 306] on button "Next Year" at bounding box center [1131, 311] width 23 height 13
click at [901, 313] on button "Previous Month" at bounding box center [896, 311] width 23 height 13
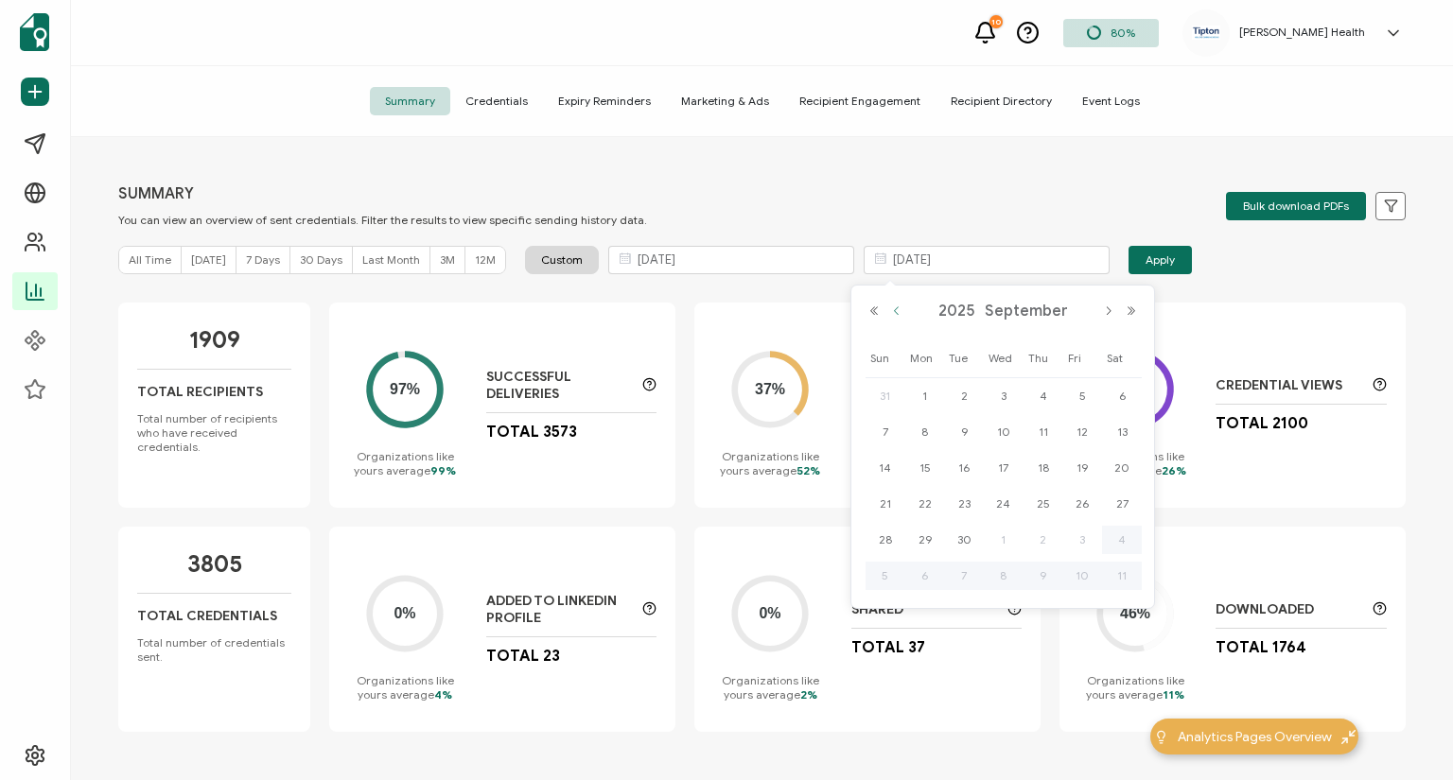
click at [901, 313] on button "Previous Month" at bounding box center [896, 311] width 23 height 13
drag, startPoint x: 921, startPoint y: 576, endPoint x: 943, endPoint y: 546, distance: 37.3
click at [922, 575] on span "30" at bounding box center [925, 576] width 23 height 23
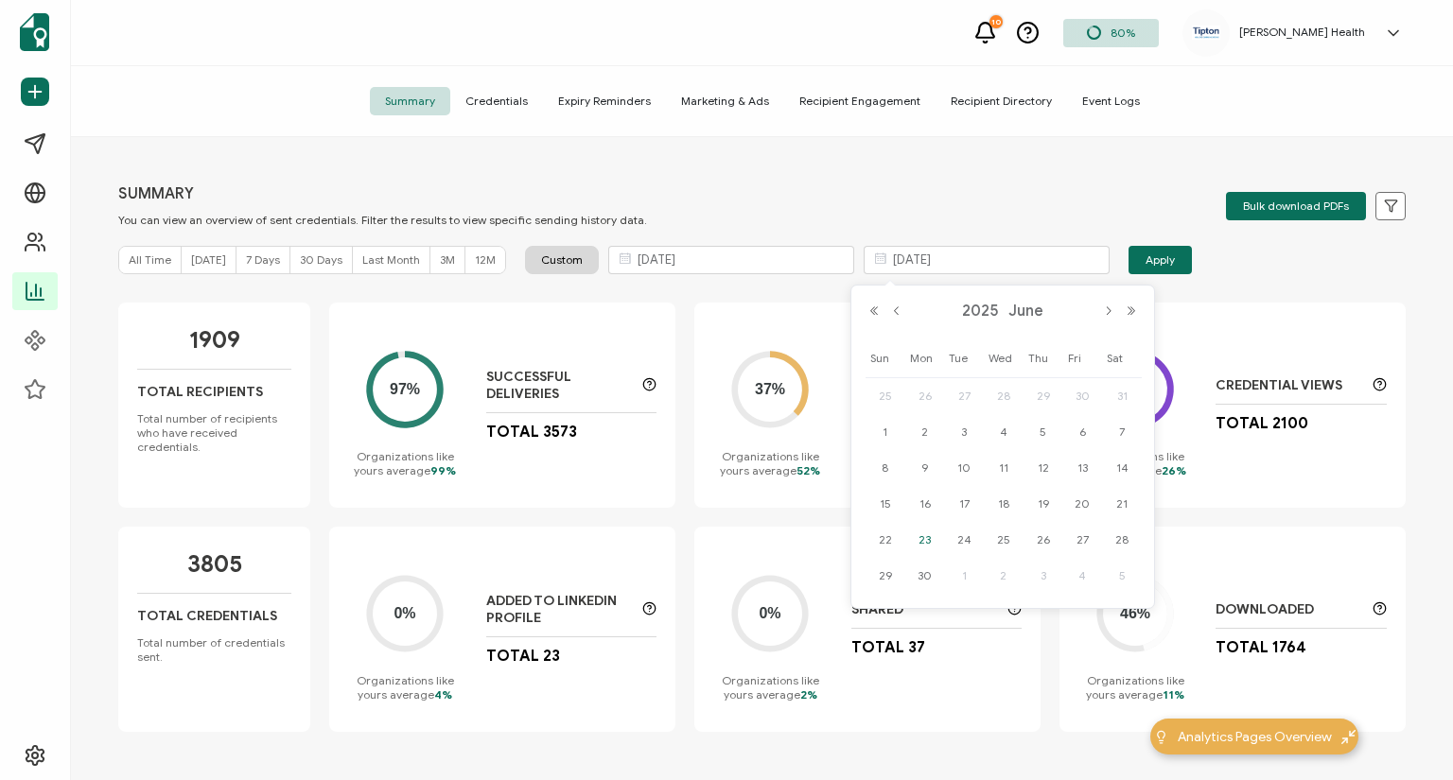
type input "[DATE]"
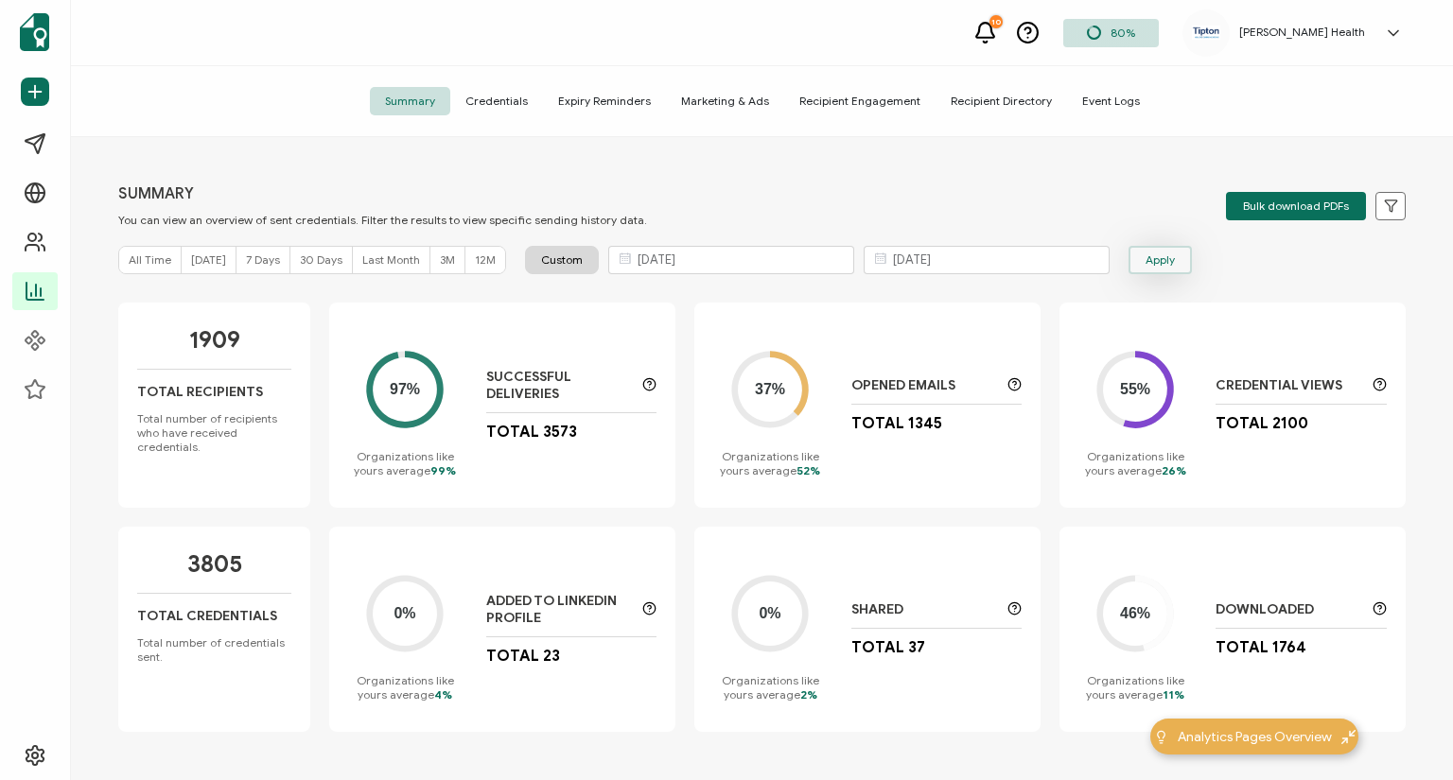
click at [1162, 253] on button "Apply" at bounding box center [1159, 260] width 63 height 28
click at [515, 105] on span "Credentials" at bounding box center [496, 101] width 93 height 28
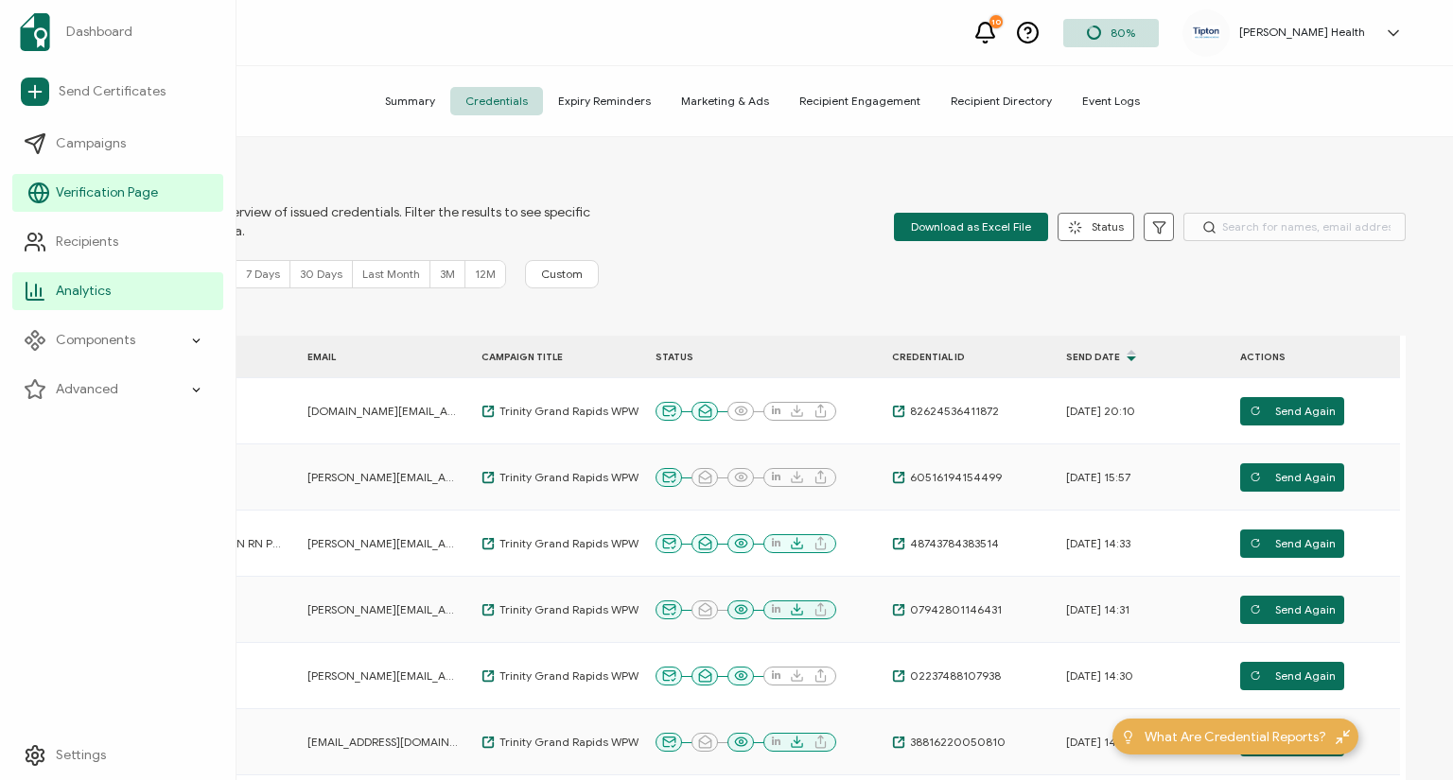
click at [84, 186] on span "Verification Page" at bounding box center [107, 193] width 102 height 19
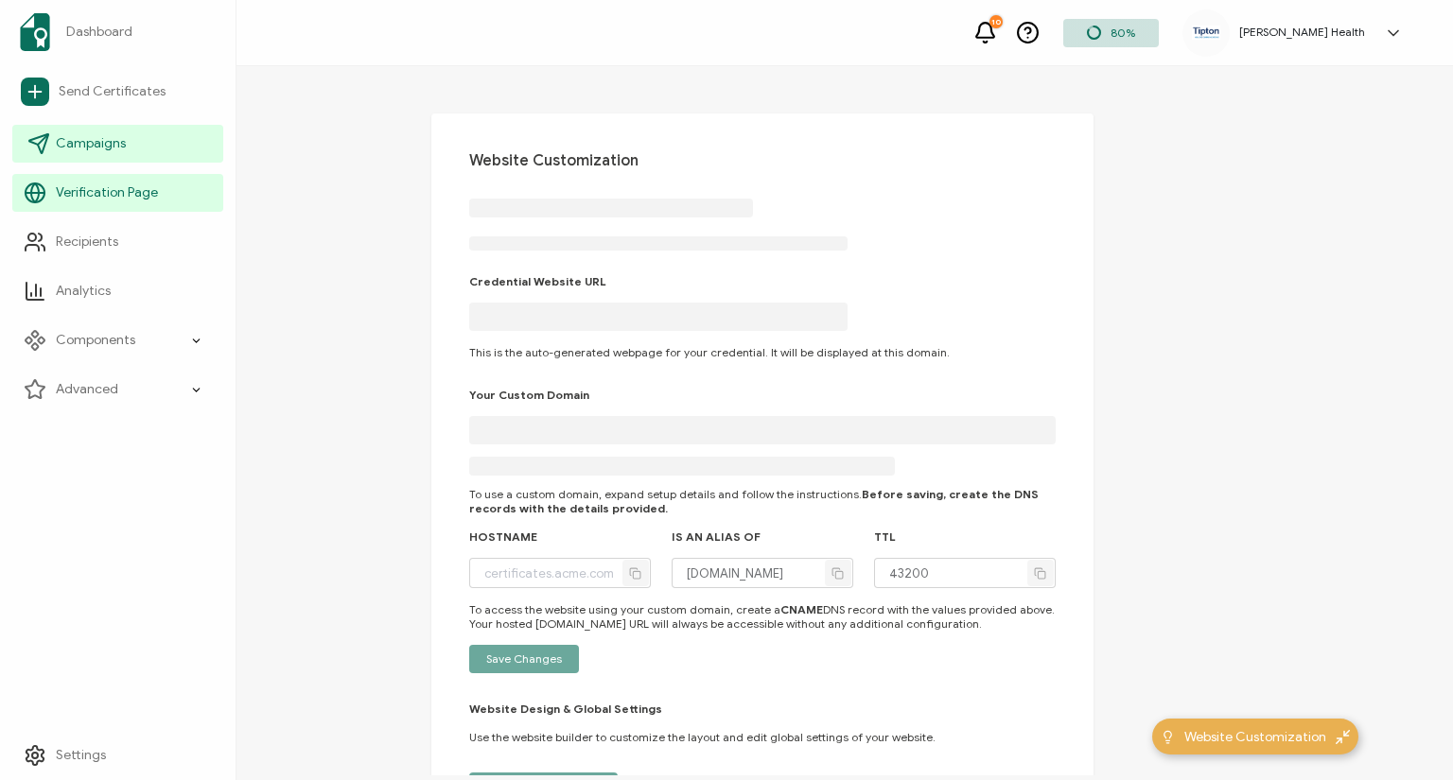
type input "[PERSON_NAME][DOMAIN_NAME]"
click at [101, 141] on span "Campaigns" at bounding box center [91, 143] width 70 height 19
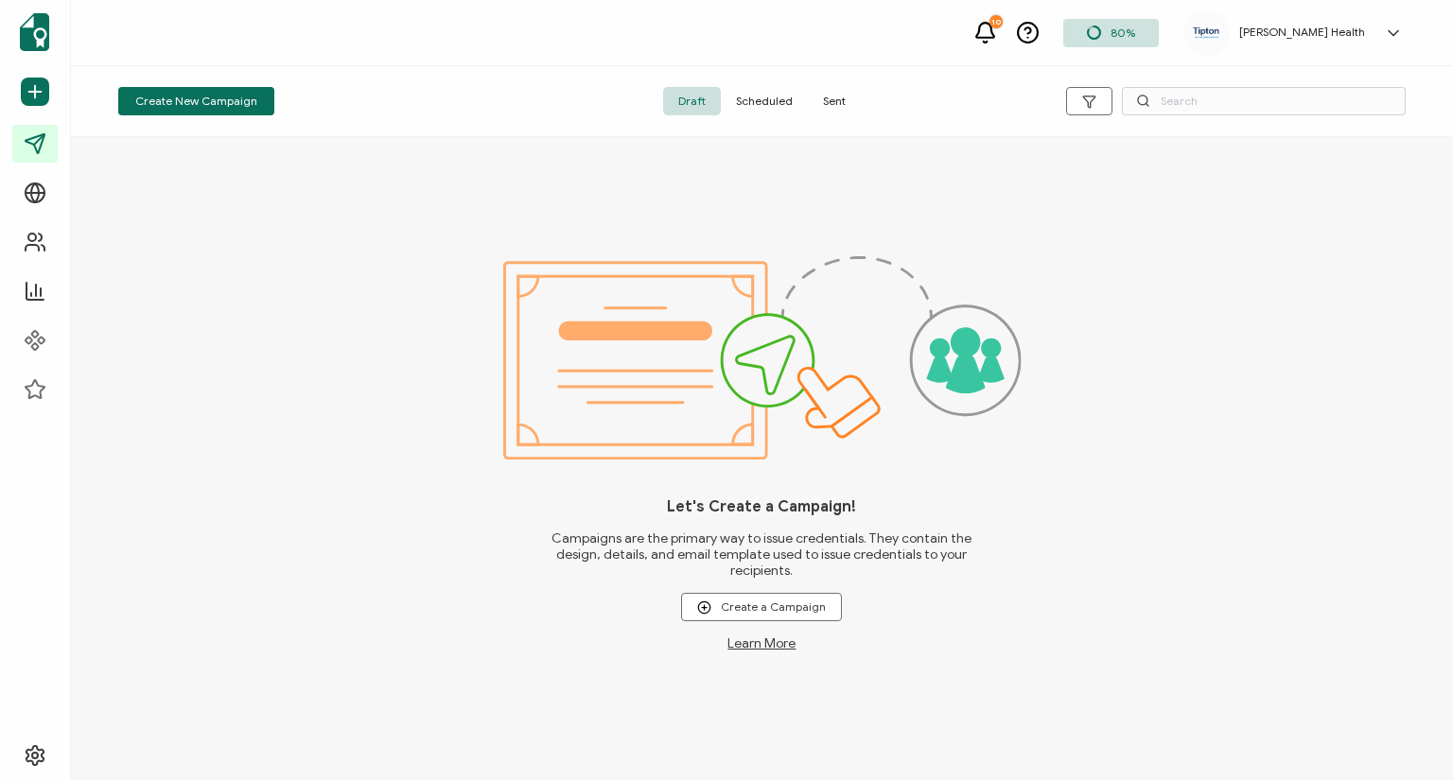
drag, startPoint x: 760, startPoint y: 71, endPoint x: 766, endPoint y: 80, distance: 11.0
click at [761, 71] on div "Create New Campaign Draft Scheduled Sent" at bounding box center [762, 101] width 1382 height 71
click at [772, 91] on span "Scheduled" at bounding box center [764, 101] width 87 height 28
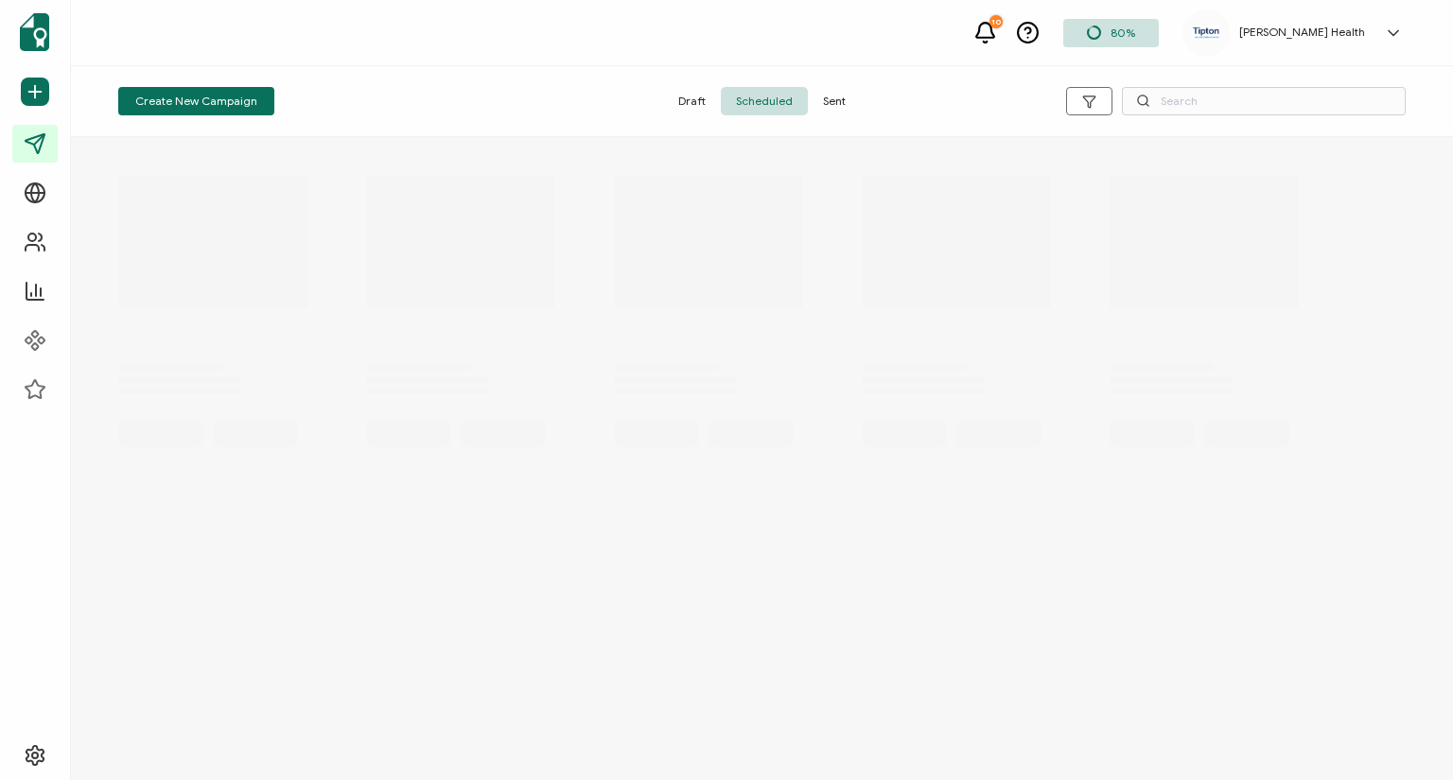
click at [839, 79] on div "Create New Campaign Draft Scheduled Sent" at bounding box center [762, 101] width 1382 height 71
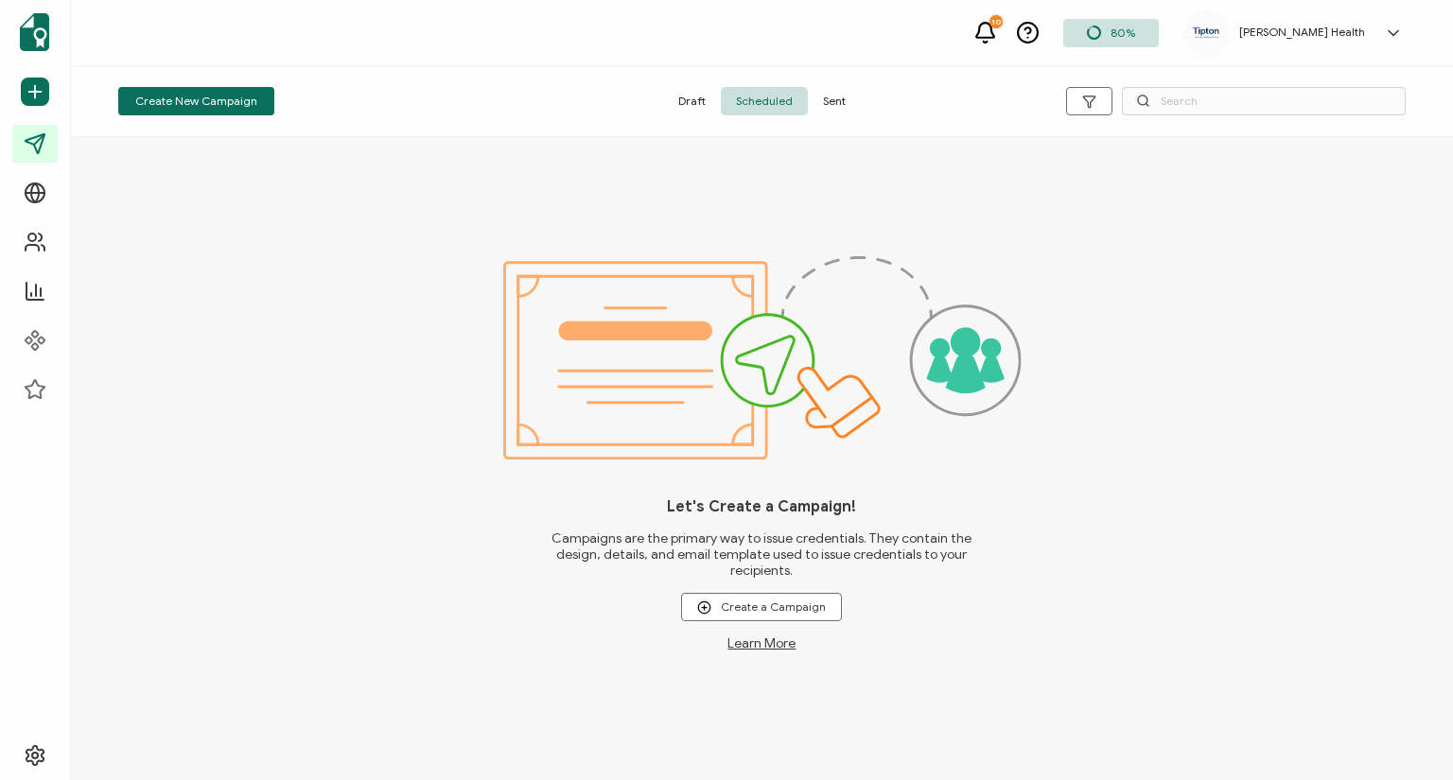
click at [841, 99] on span "Sent" at bounding box center [834, 101] width 53 height 28
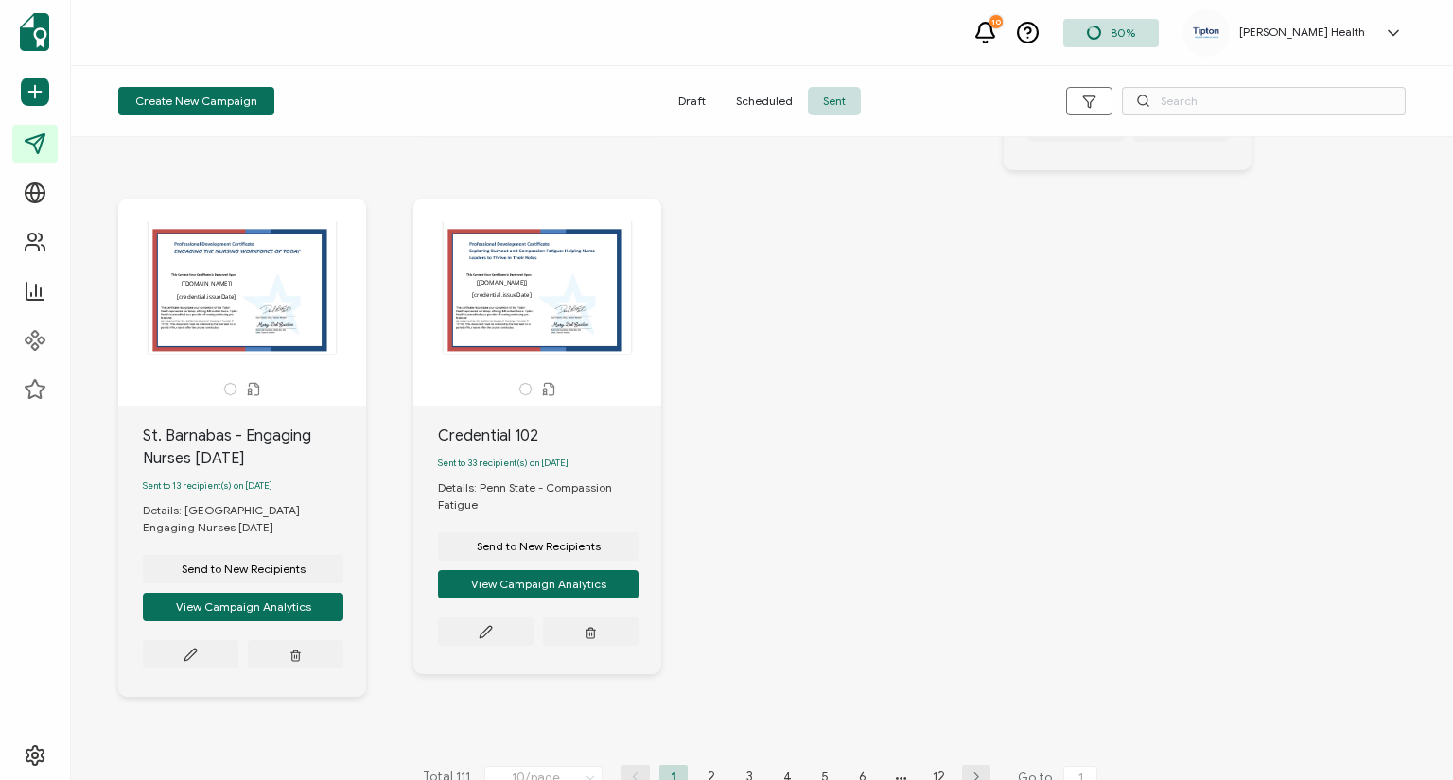
scroll to position [1091, 0]
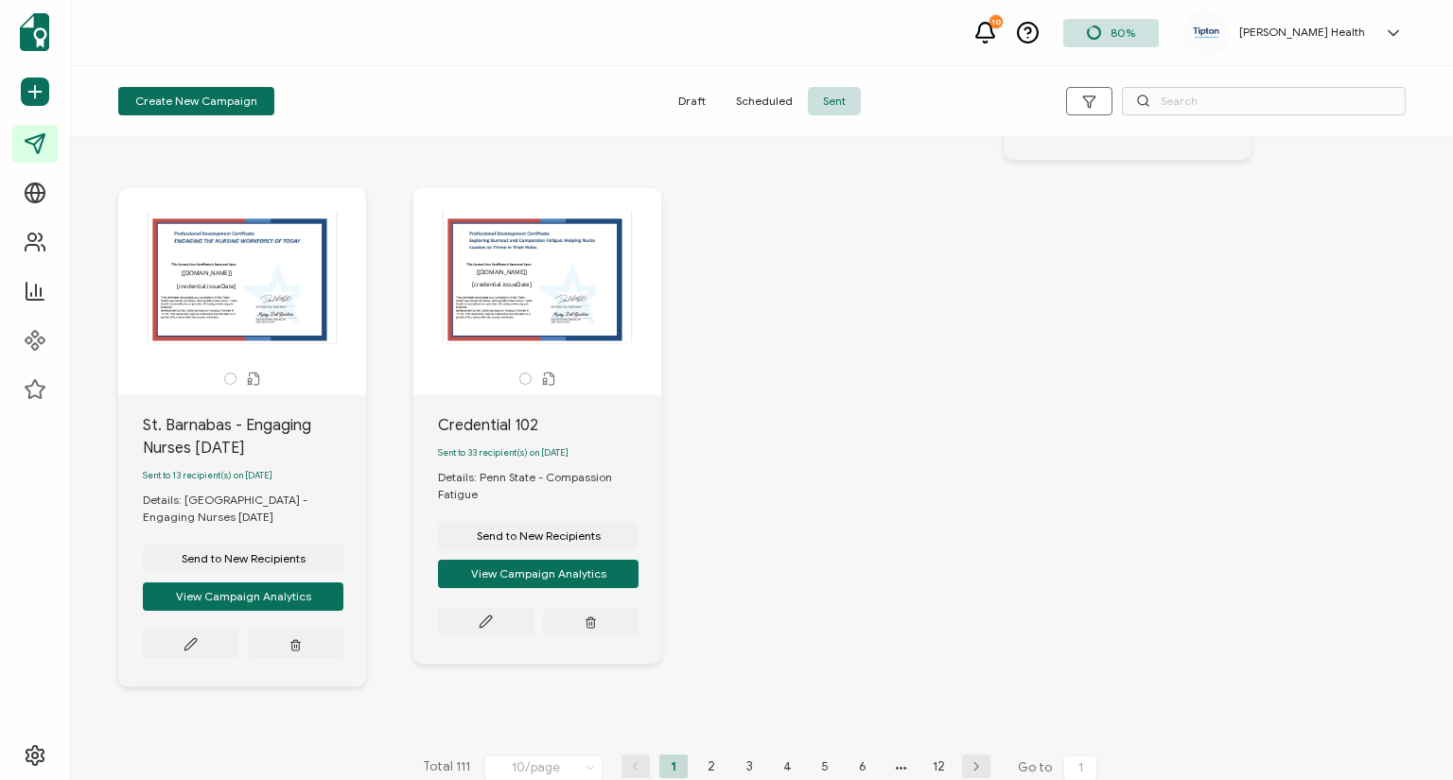
click at [704, 649] on li "2" at bounding box center [711, 767] width 28 height 24
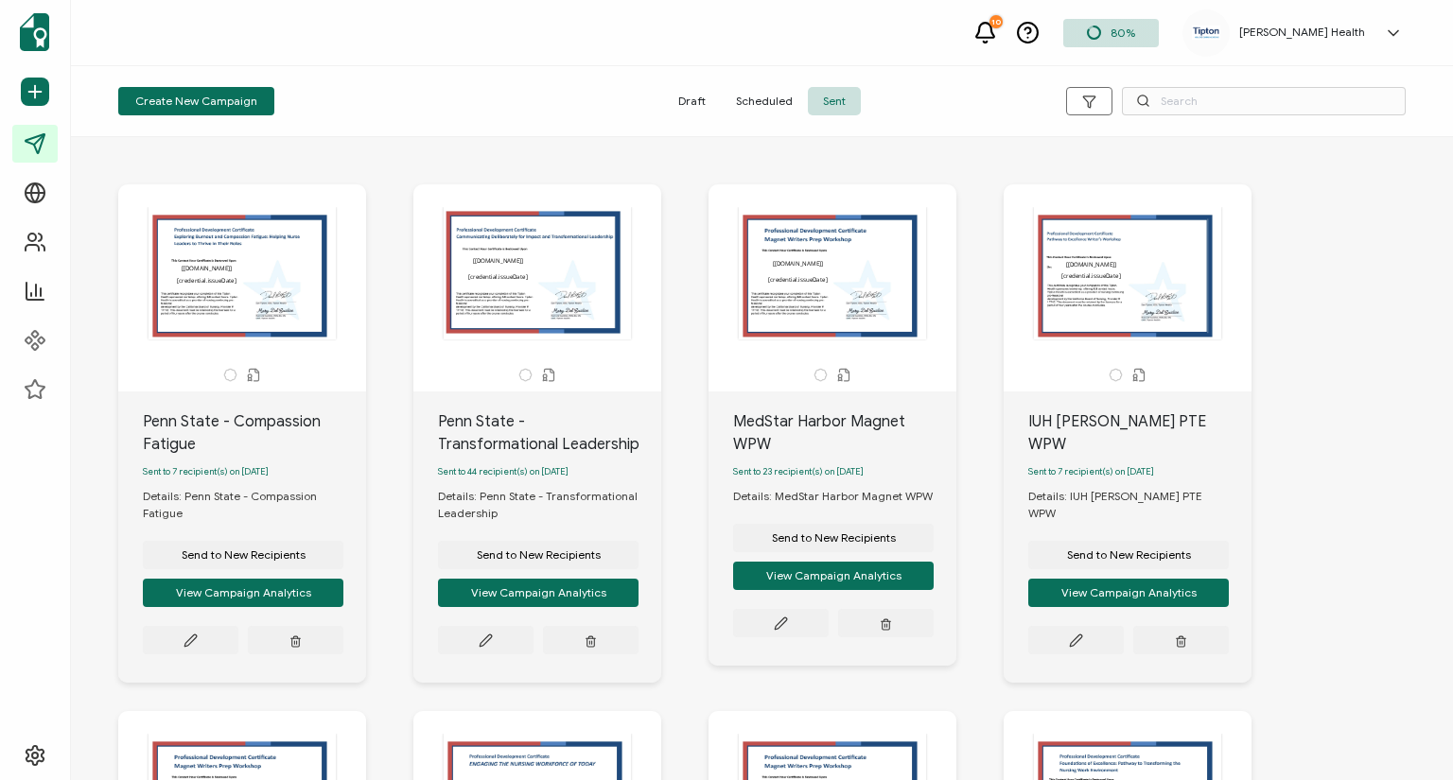
click at [830, 260] on div "The recipient’s full name, which will be automatically filled based on the info…" at bounding box center [832, 273] width 199 height 132
click at [830, 261] on div "The recipient’s full name, which will be automatically filled based on the info…" at bounding box center [832, 273] width 199 height 132
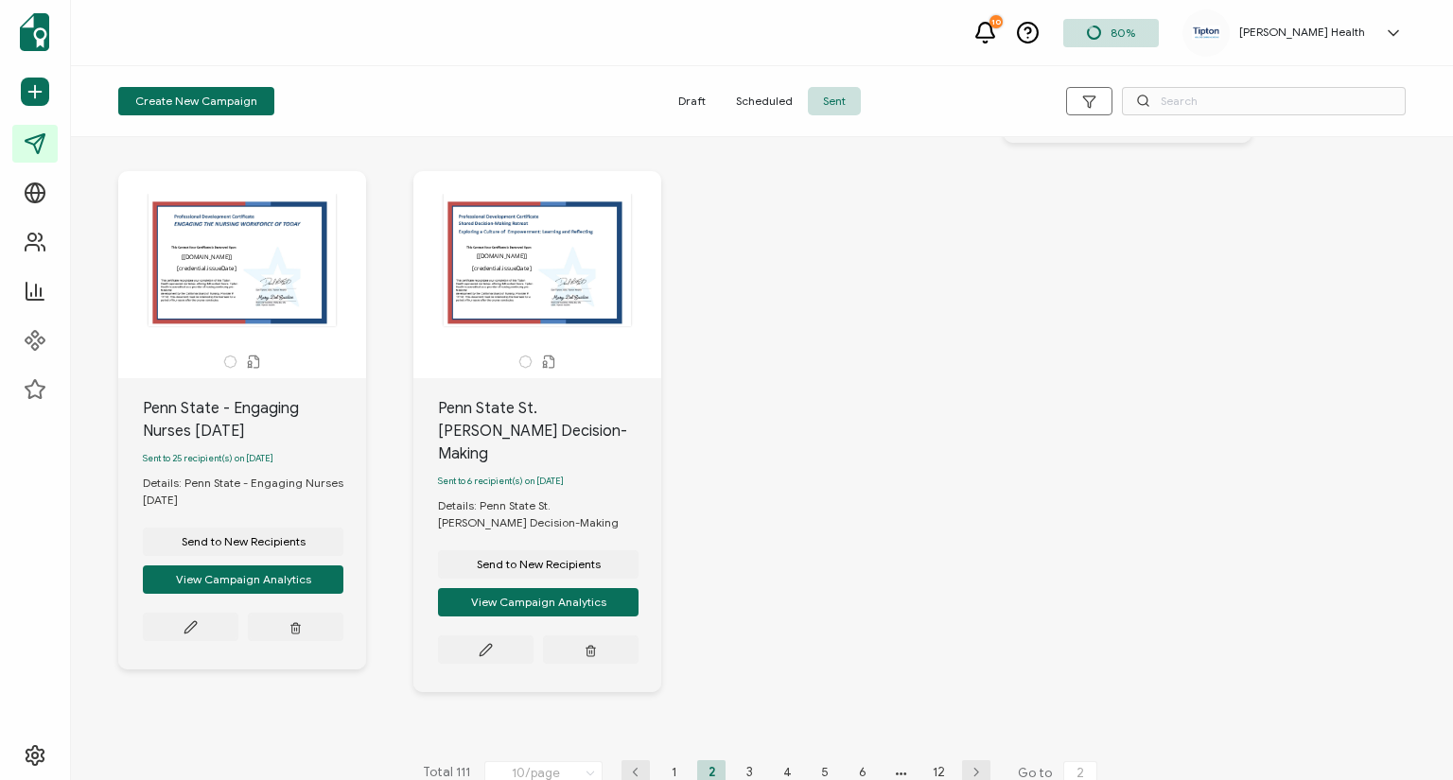
click at [752, 649] on div "Total 111 10/page 5/page 10/page 20/page 30/page 50/page 1 2 3 4 5 6 12 Go to 2" at bounding box center [762, 774] width 688 height 30
click at [745, 649] on li "3" at bounding box center [749, 772] width 28 height 24
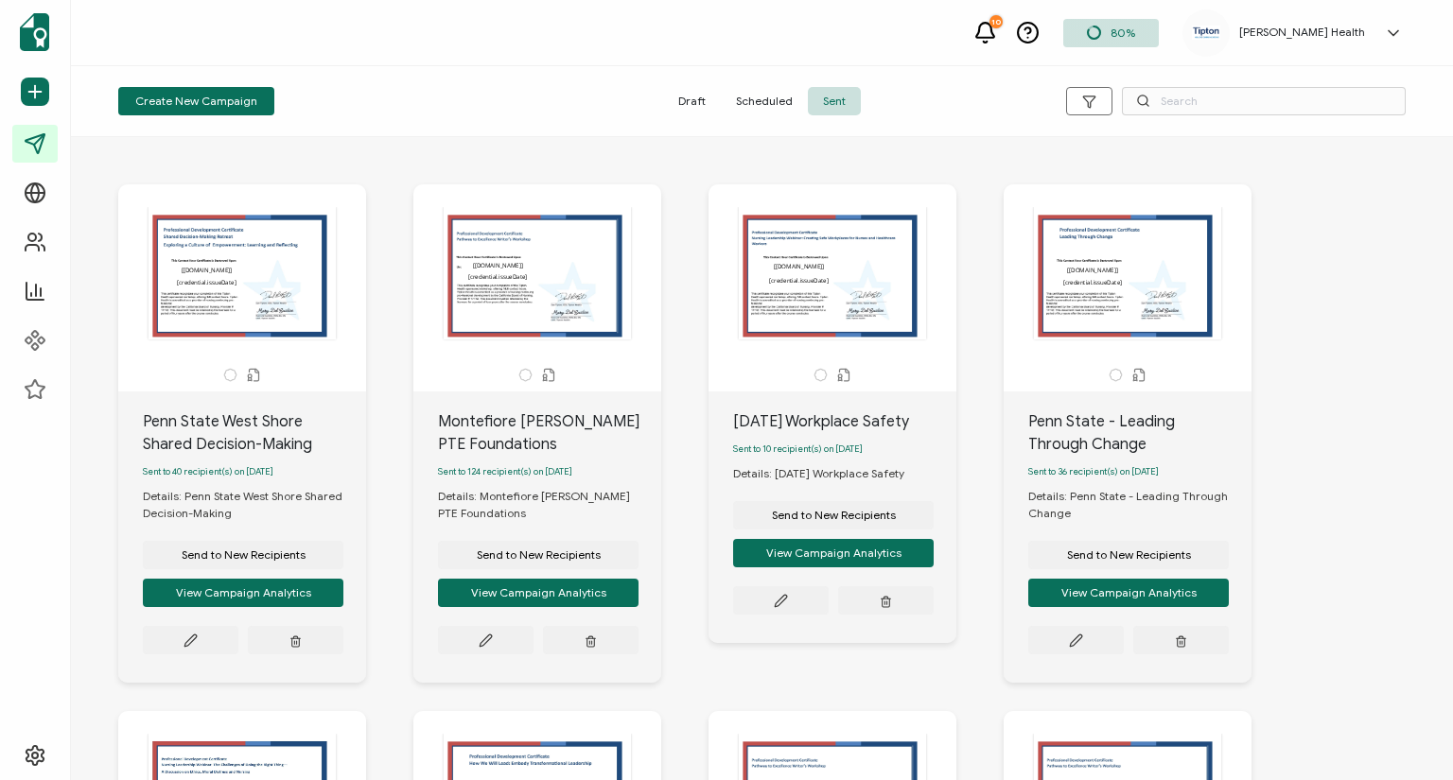
click at [545, 278] on div "The recipient’s full name, which will be automatically filled based on the info…" at bounding box center [537, 273] width 199 height 132
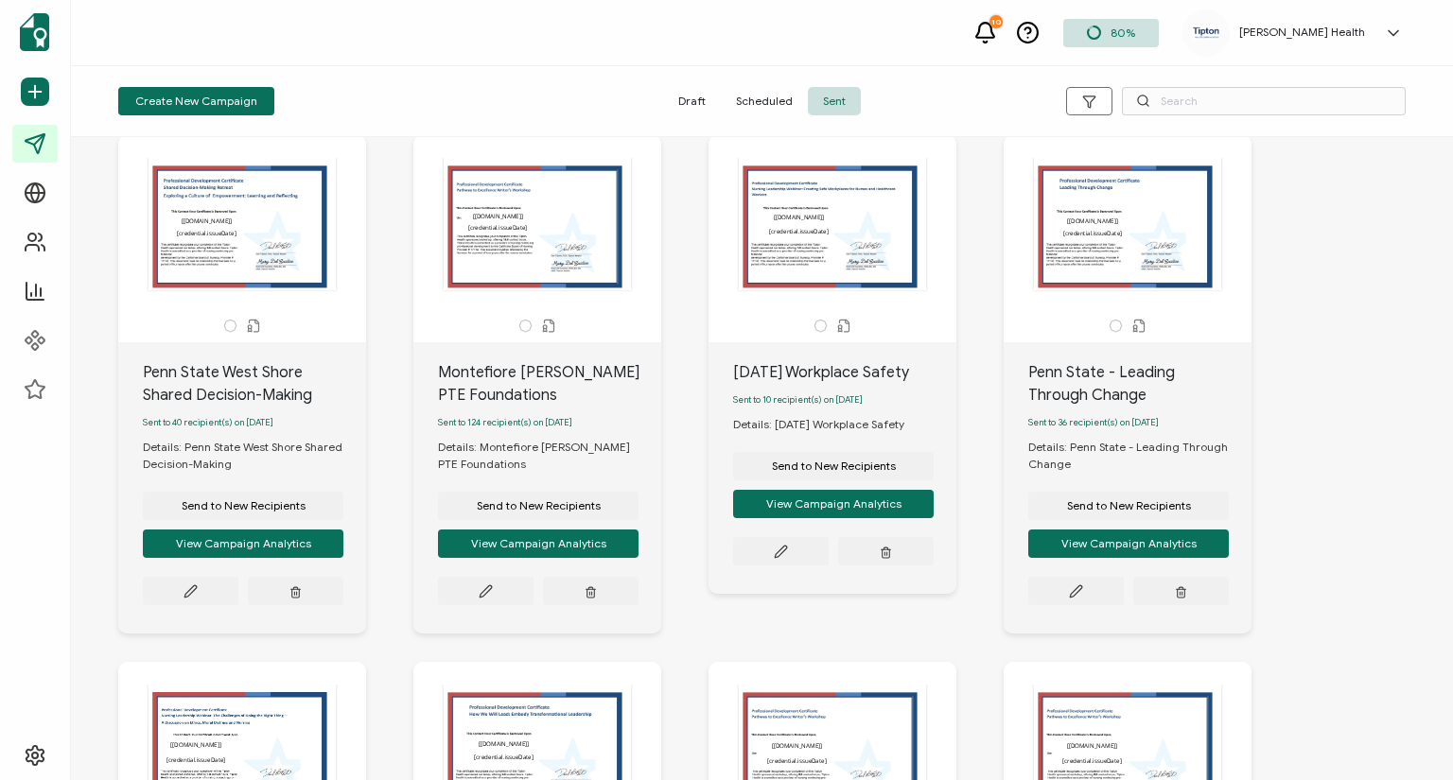
scroll to position [76, 0]
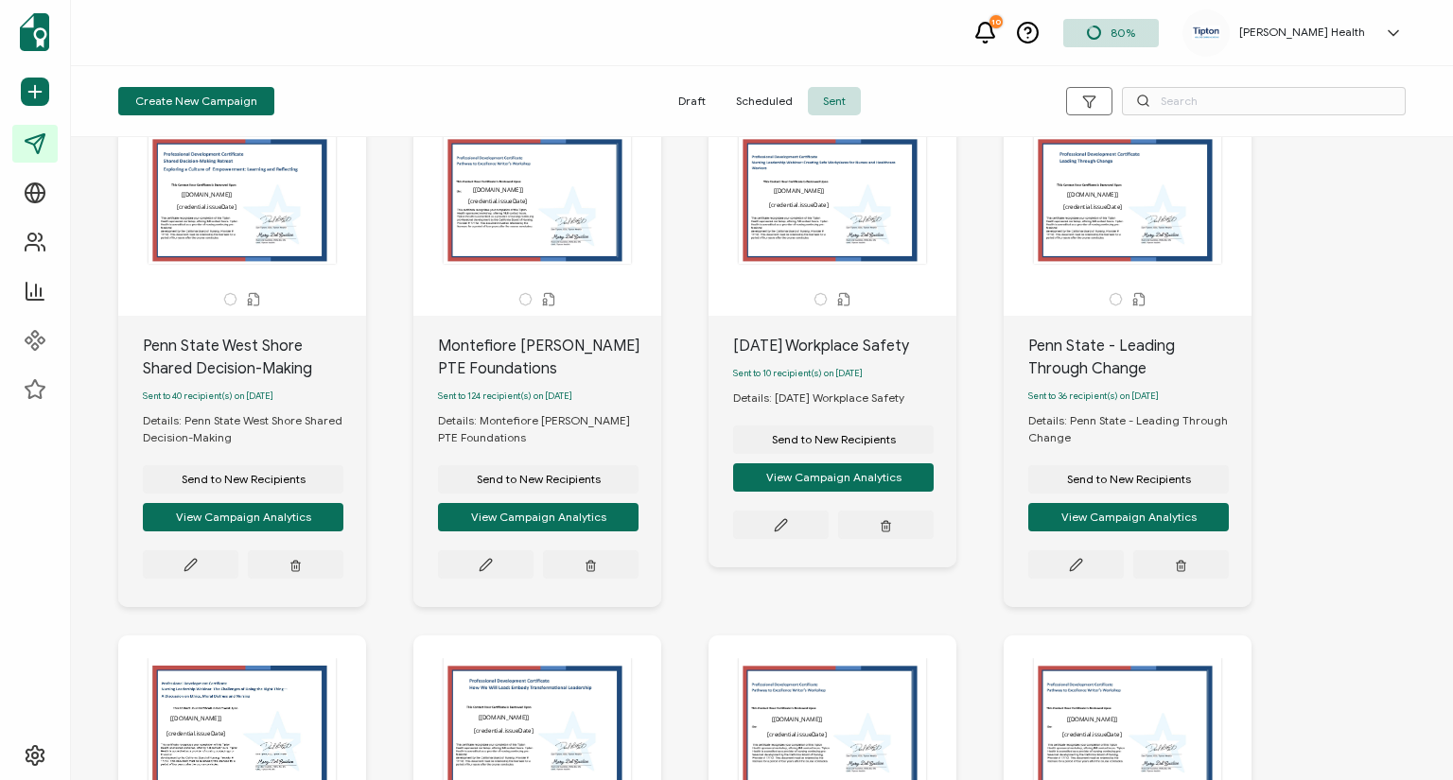
click at [872, 193] on div "The recipient’s full name, which will be automatically filled based on the info…" at bounding box center [832, 197] width 199 height 132
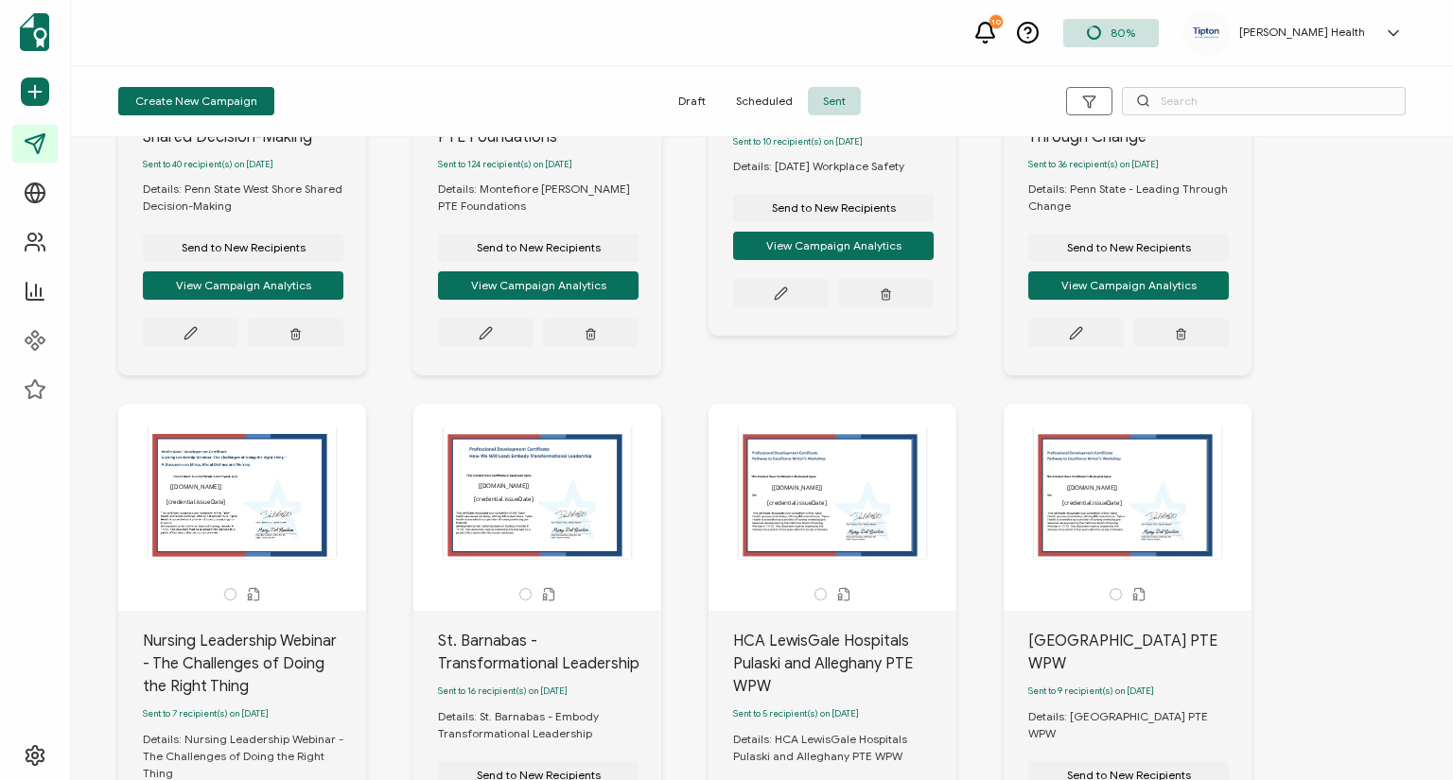
scroll to position [378, 0]
